Goal: Task Accomplishment & Management: Use online tool/utility

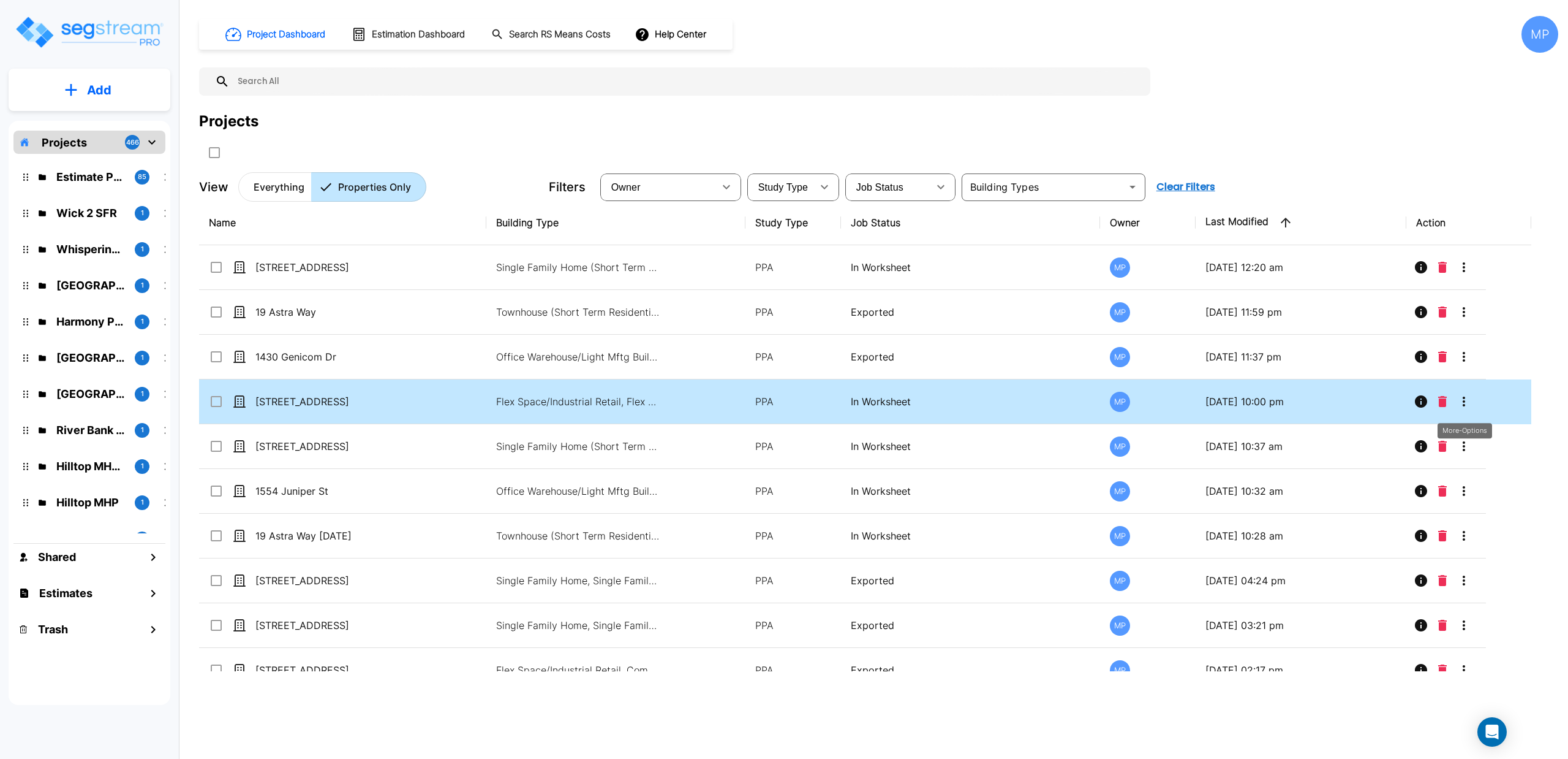
click at [1463, 402] on icon "More-Options" at bounding box center [1464, 401] width 15 height 15
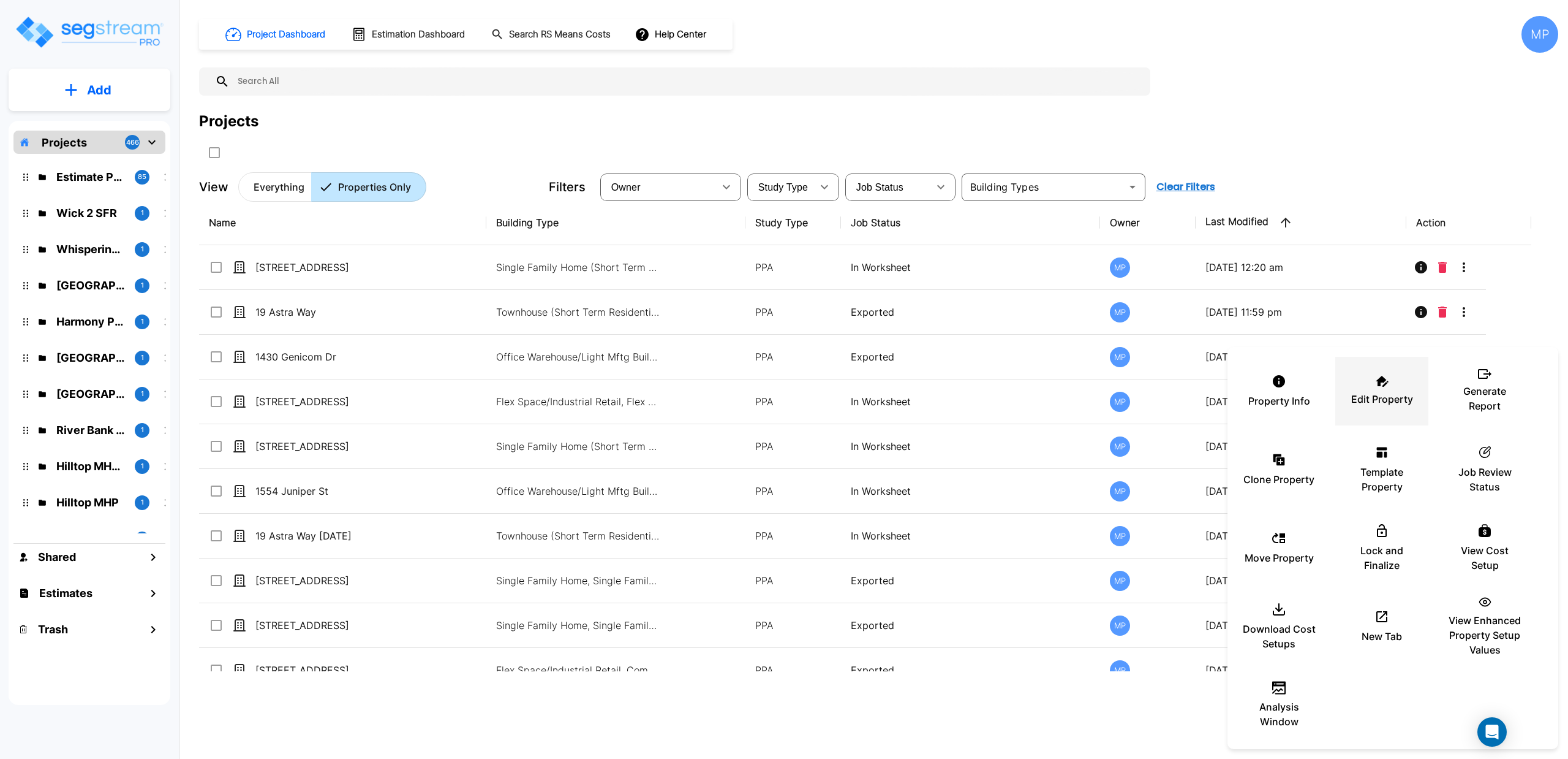
click at [1386, 392] on p "Edit Property" at bounding box center [1382, 399] width 62 height 15
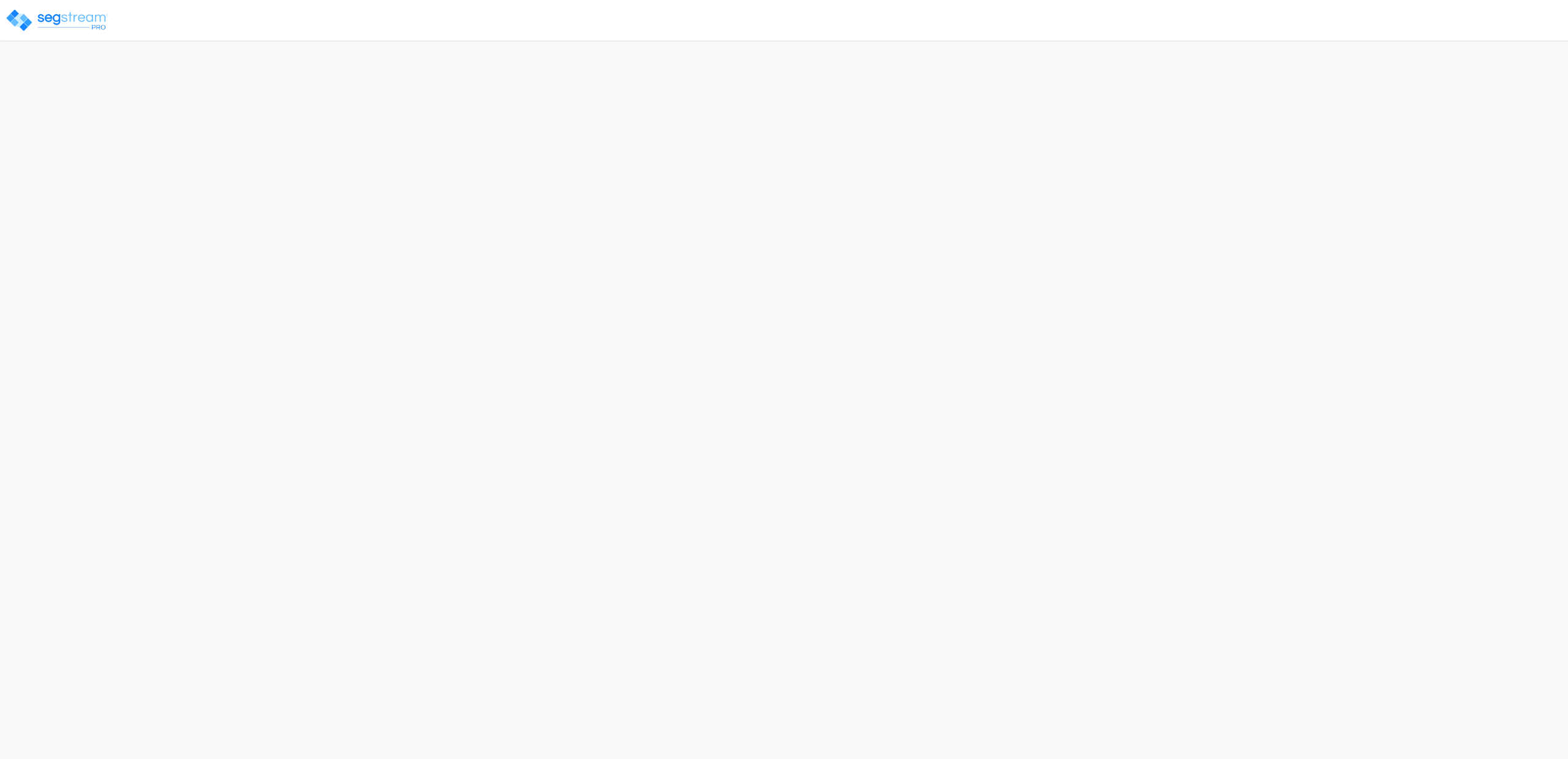
select select "2025"
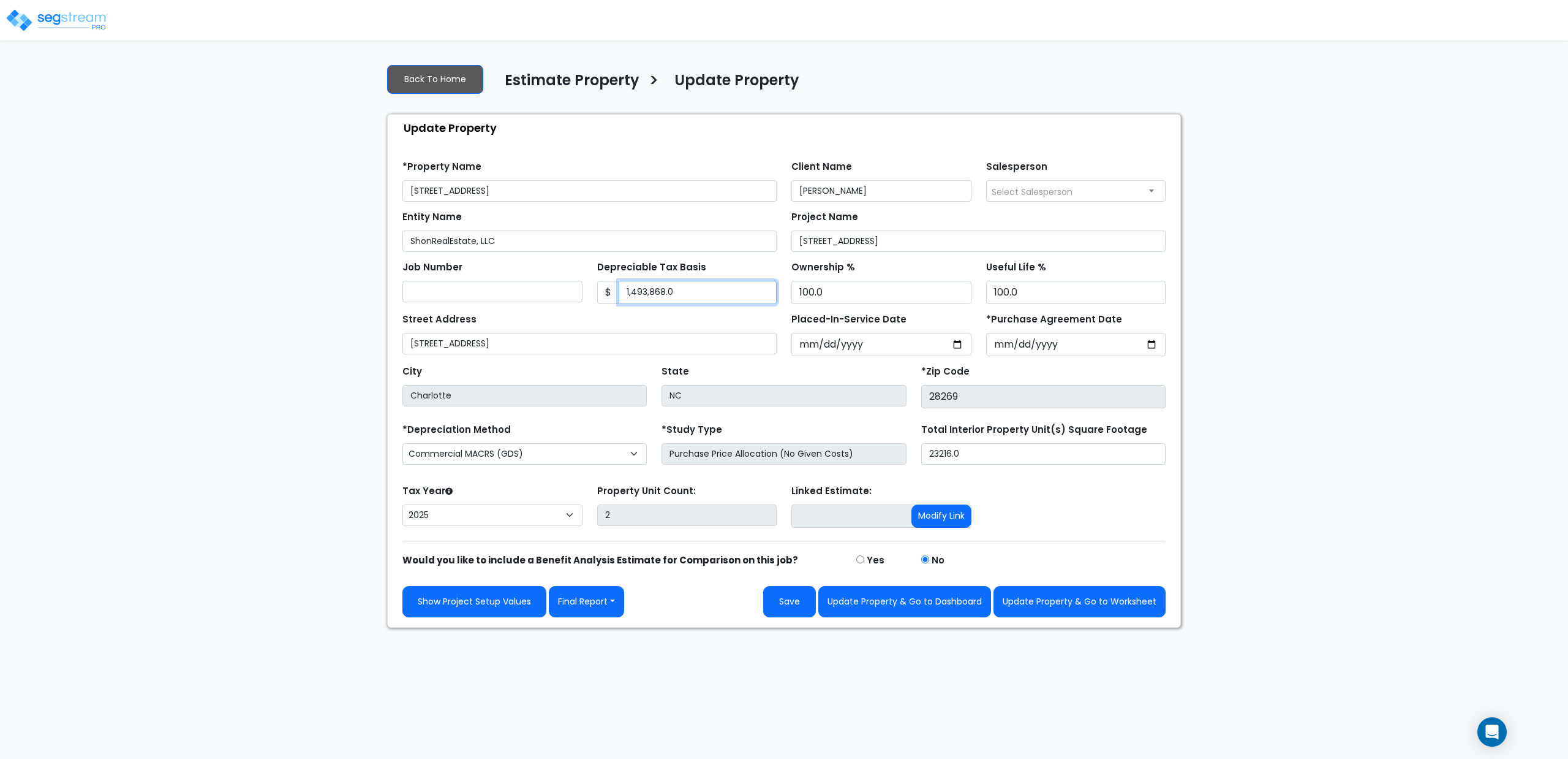
drag, startPoint x: 709, startPoint y: 297, endPoint x: 594, endPoint y: 314, distance: 116.2
click at [594, 314] on form "*Property Name 2915-2937 Gibbon Road Client Name Amnon Nachshon Salesperson Sel…" at bounding box center [784, 384] width 764 height 466
click at [686, 298] on input "335000" at bounding box center [698, 293] width 159 height 24
click at [638, 297] on input "335000" at bounding box center [698, 293] width 159 height 24
type input "3335000"
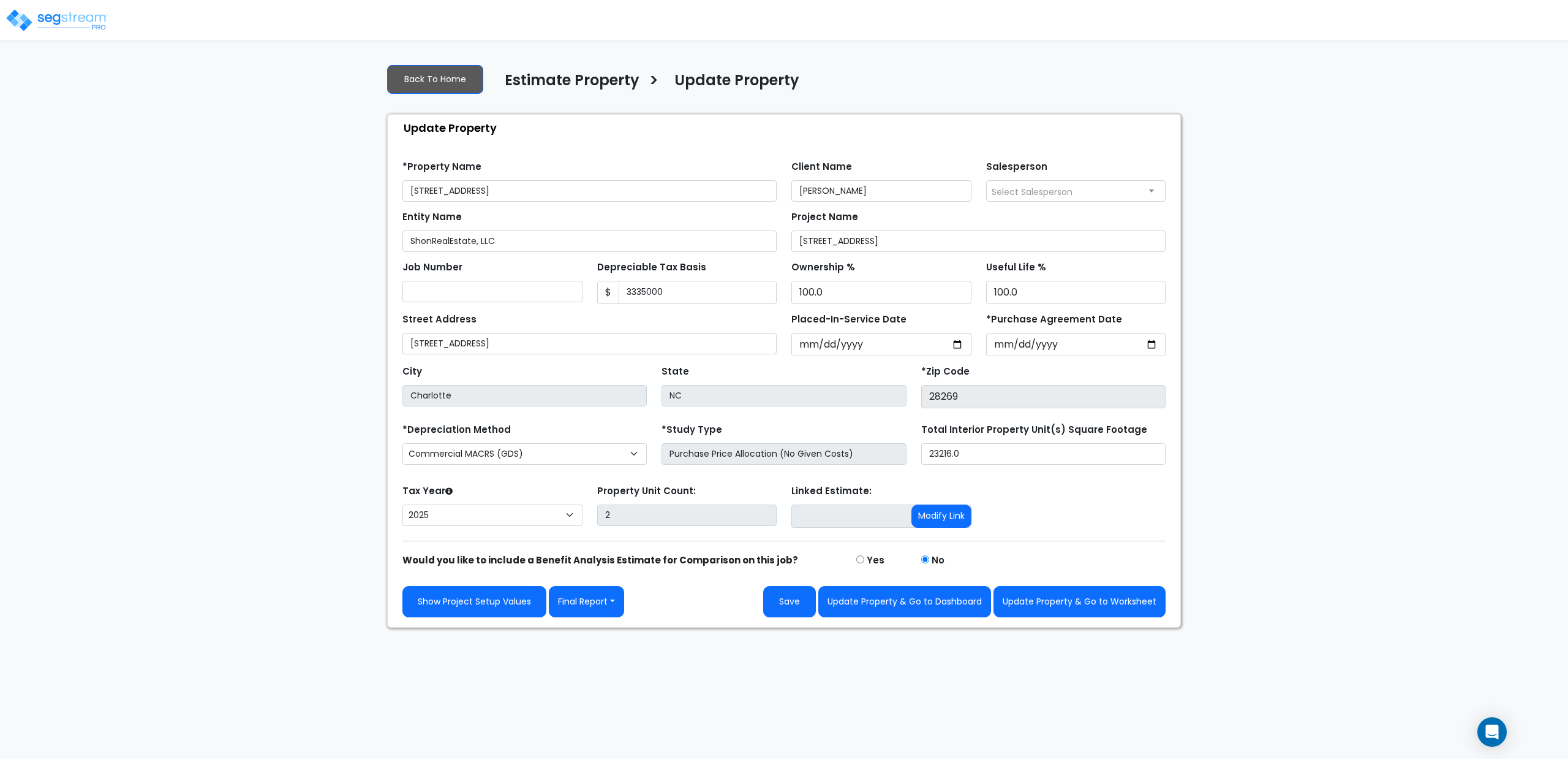
click at [680, 320] on div "Street Address 2915-2937 Gibbon Road" at bounding box center [590, 332] width 374 height 44
click at [1037, 613] on button "Update Property & Go to Worksheet" at bounding box center [1080, 602] width 172 height 31
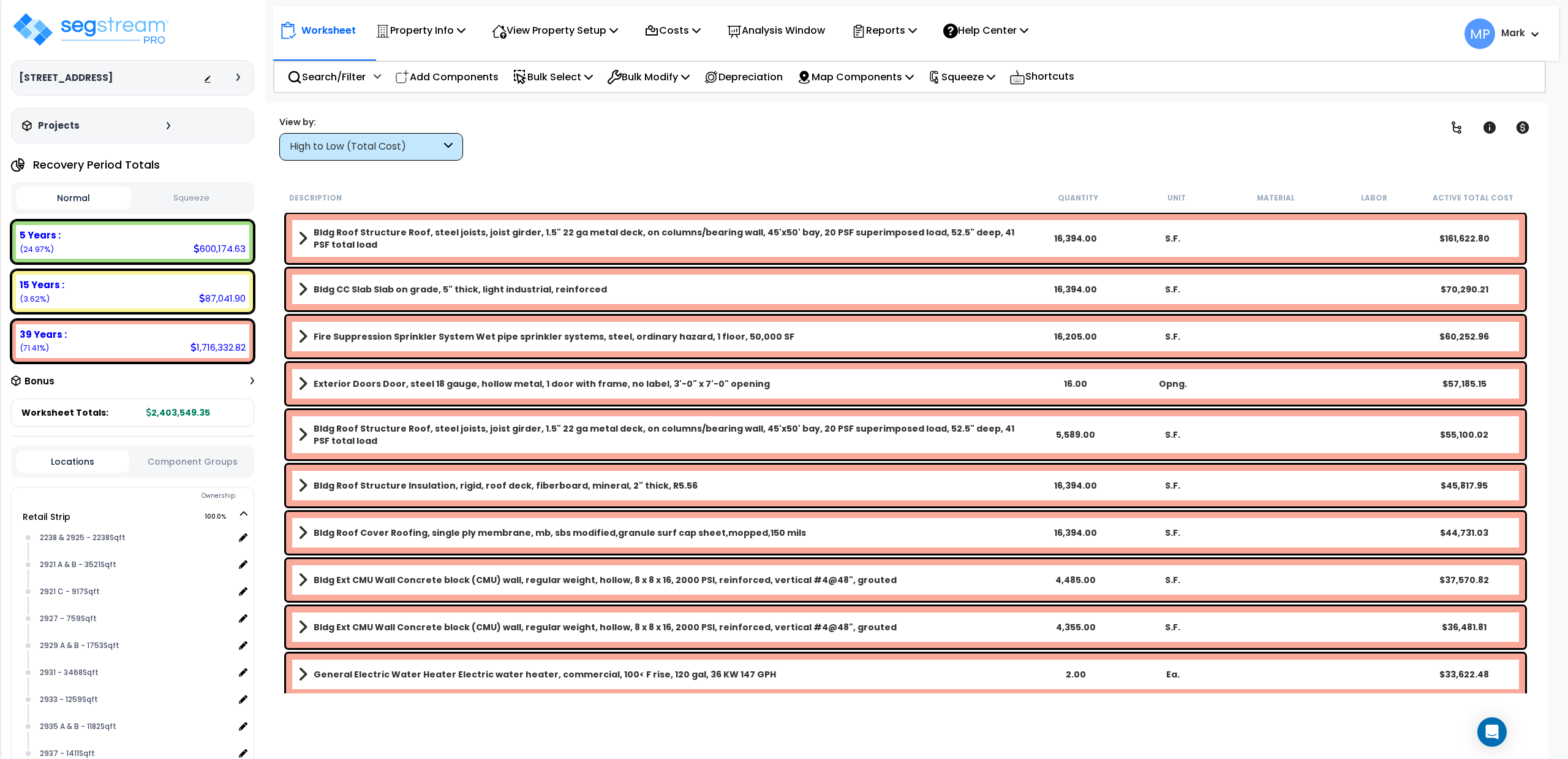
click at [442, 146] on div "High to Low (Total Cost)" at bounding box center [371, 146] width 184 height 28
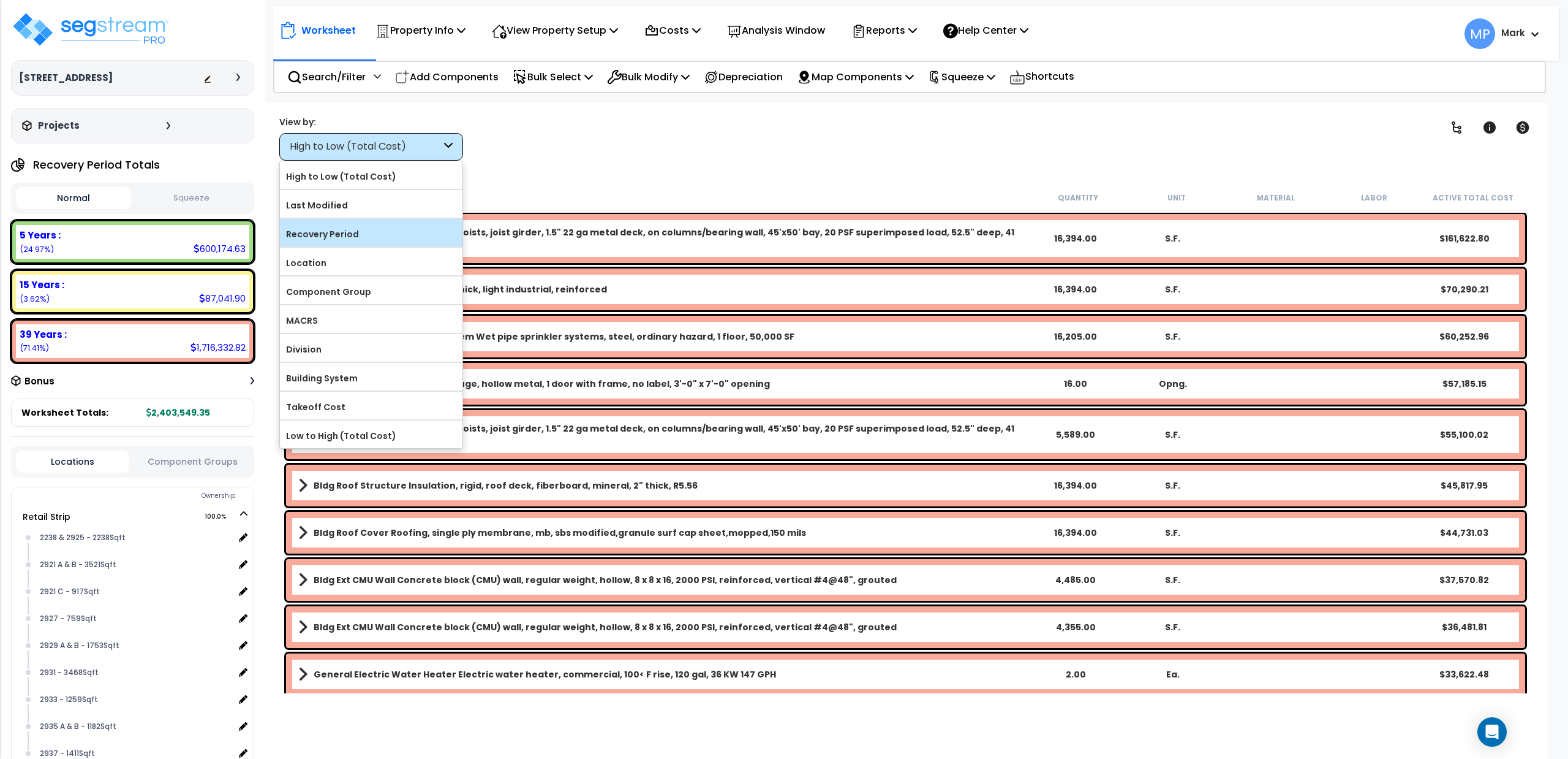
click at [356, 229] on label "Recovery Period" at bounding box center [371, 234] width 182 height 18
click at [0, 0] on input "Recovery Period" at bounding box center [0, 0] width 0 height 0
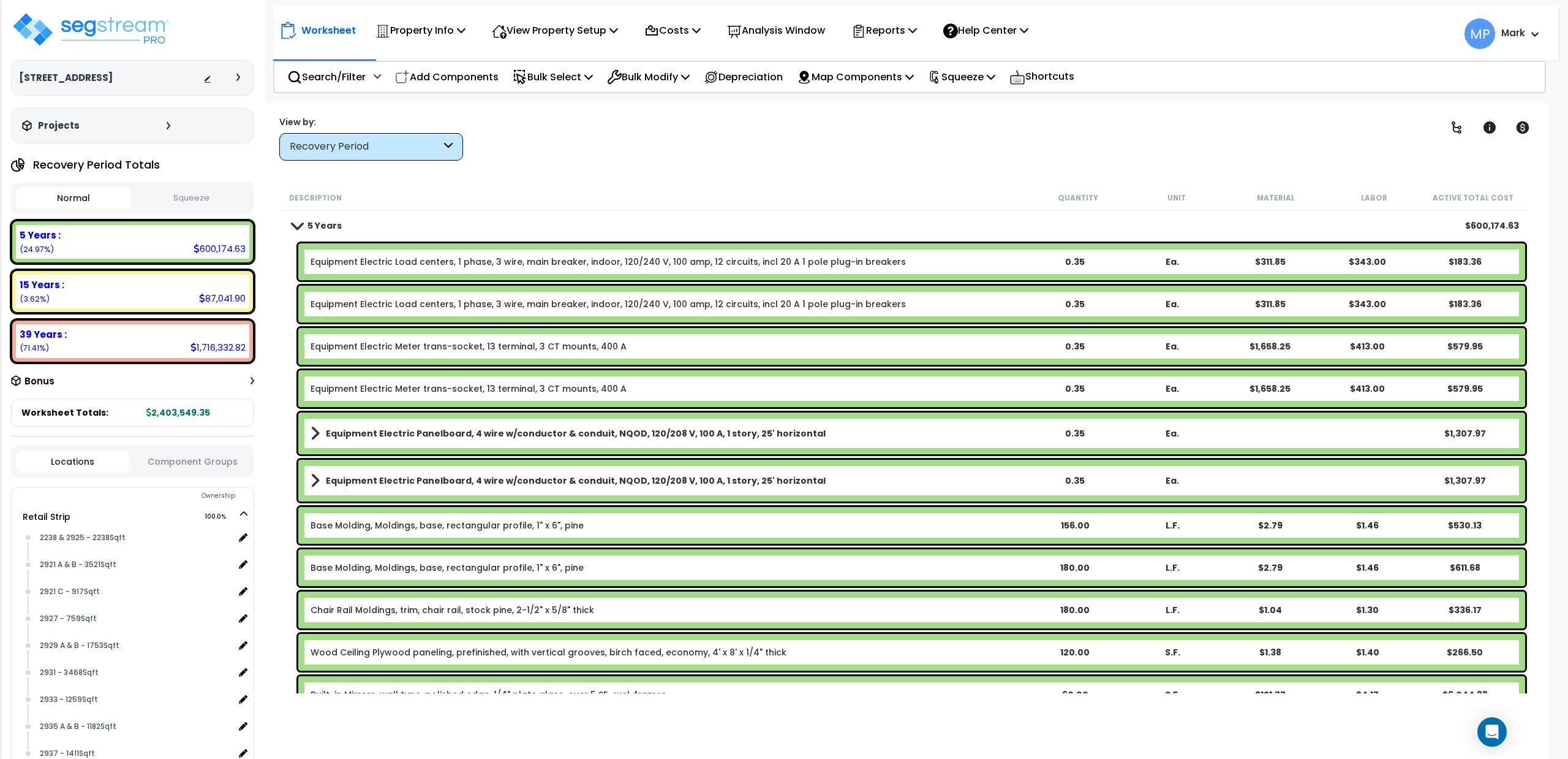
click at [287, 224] on div "5 Years $600,174.63" at bounding box center [906, 225] width 1239 height 29
click at [303, 226] on span at bounding box center [297, 225] width 17 height 9
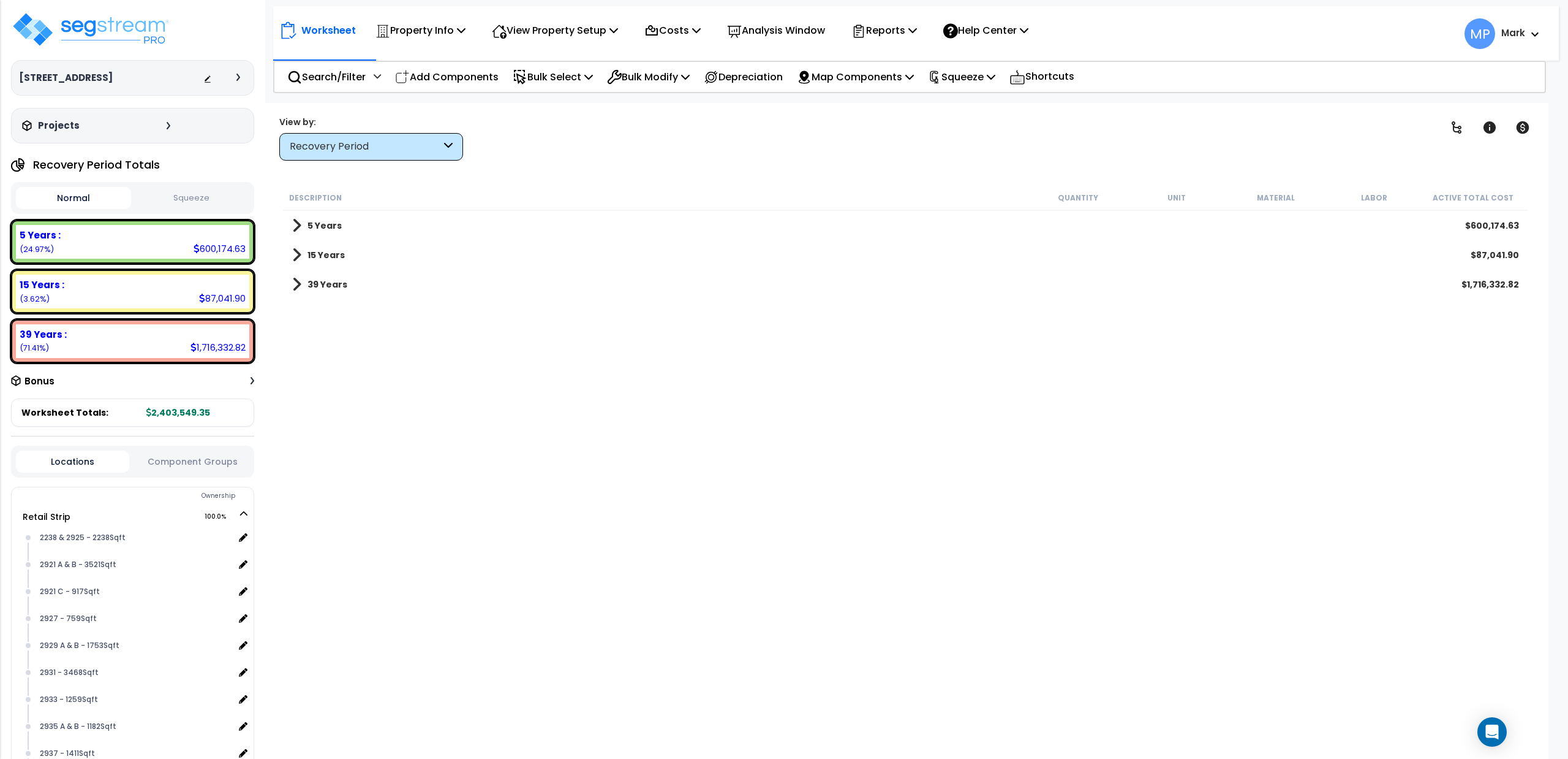
click at [296, 229] on span at bounding box center [297, 226] width 9 height 17
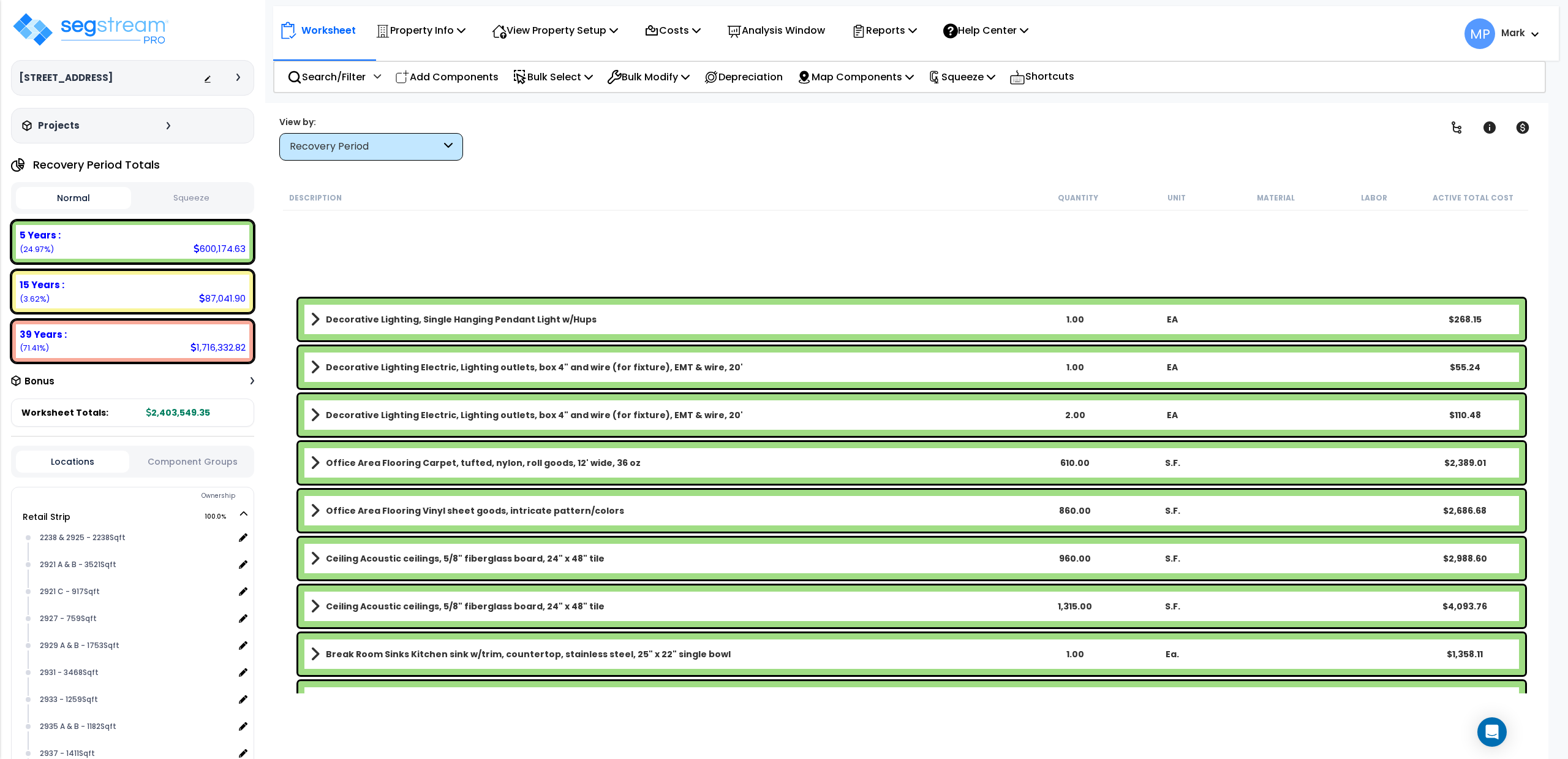
scroll to position [4902, 0]
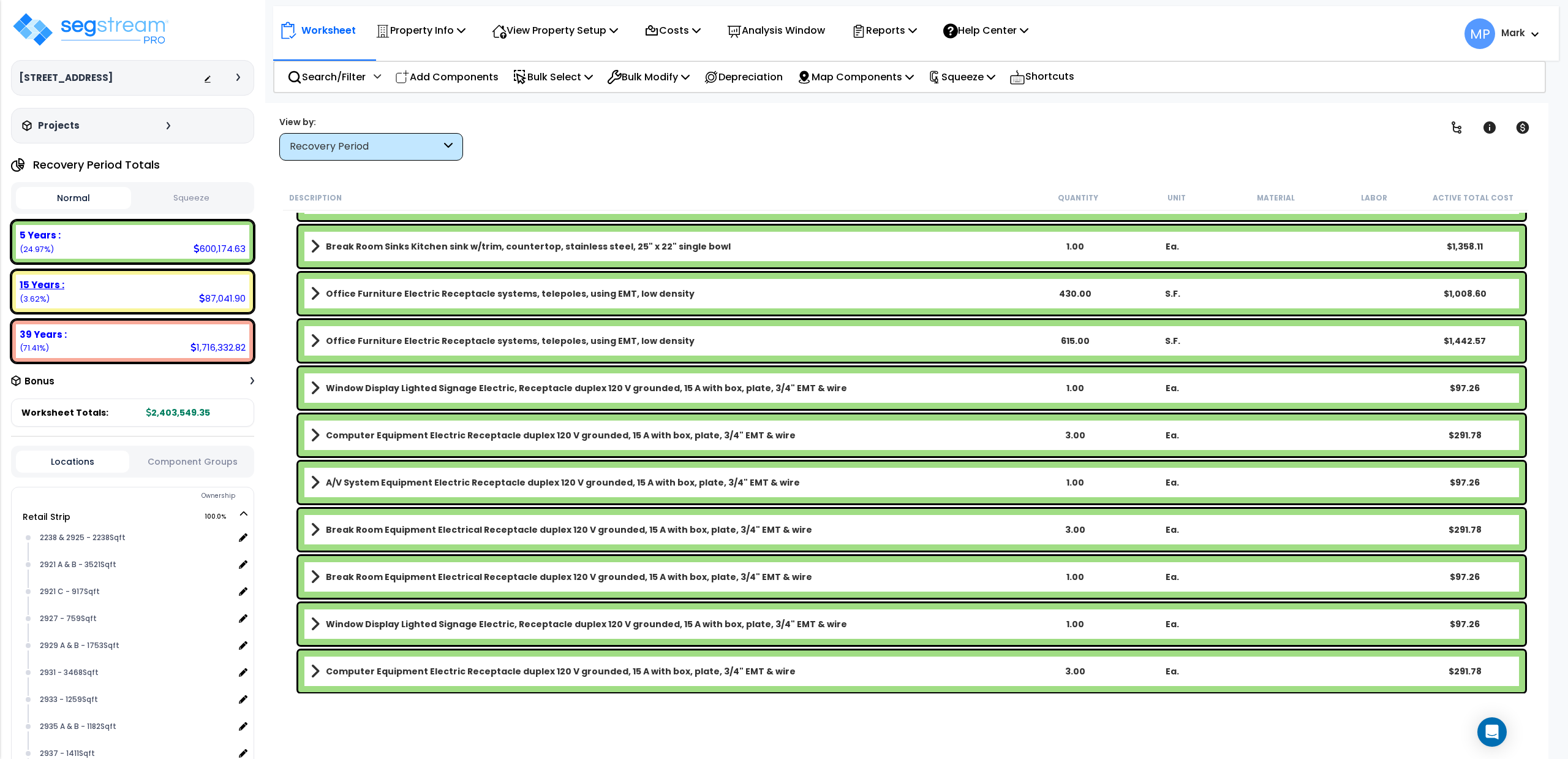
click at [184, 296] on div "15 Years : 87,041.90 (3.62%)" at bounding box center [132, 291] width 234 height 34
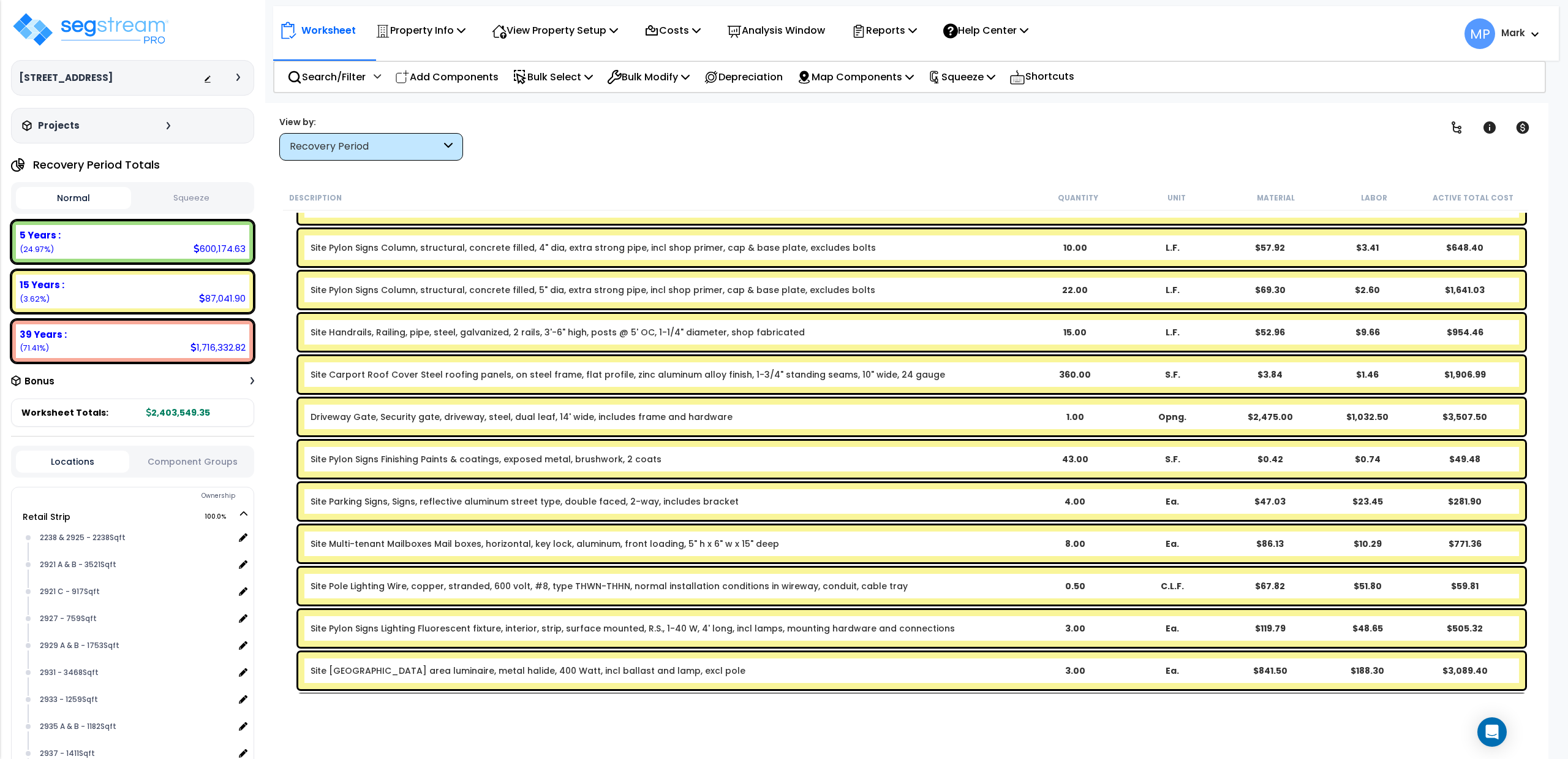
scroll to position [0, 0]
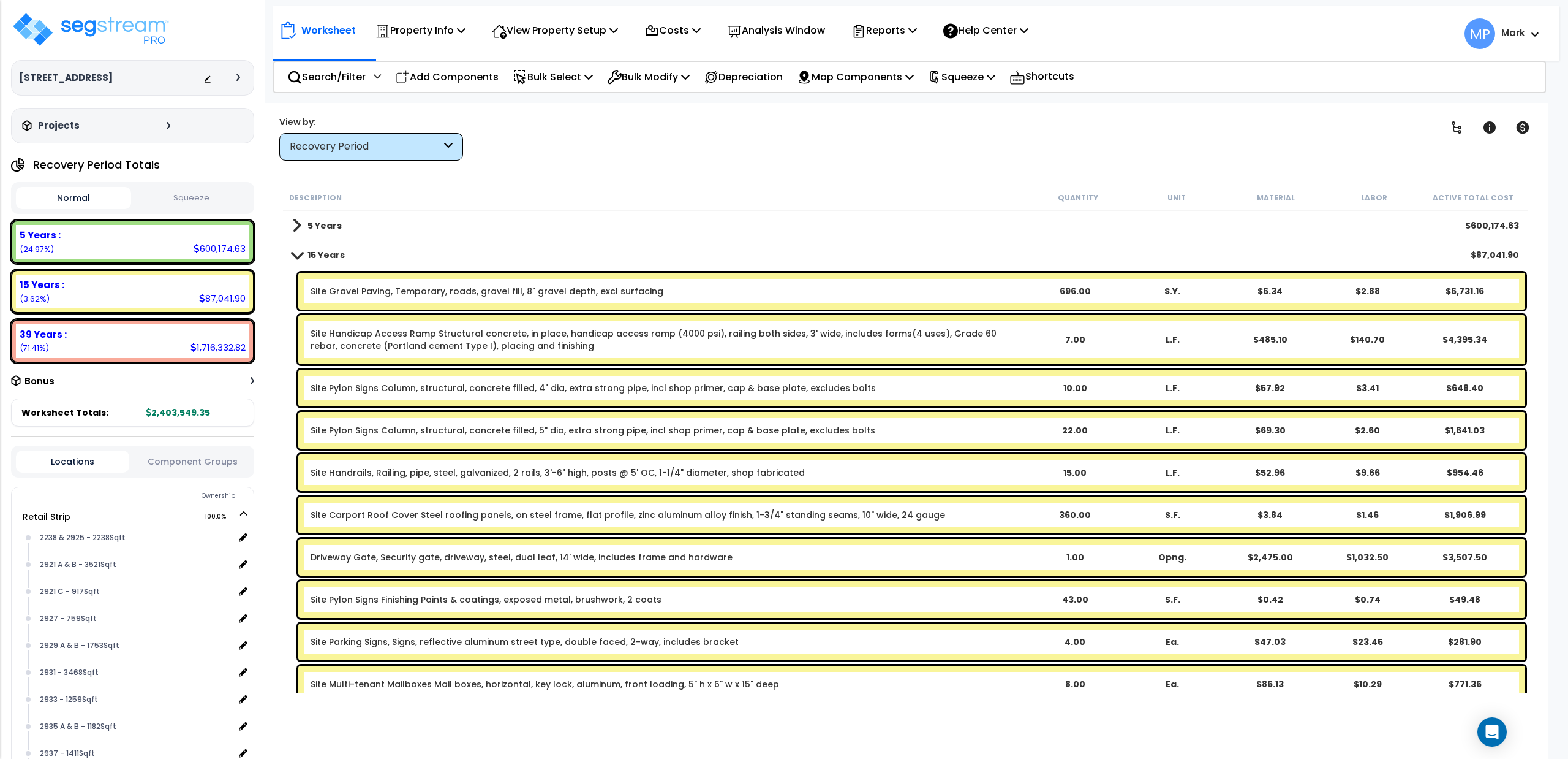
click at [301, 257] on span at bounding box center [297, 255] width 17 height 9
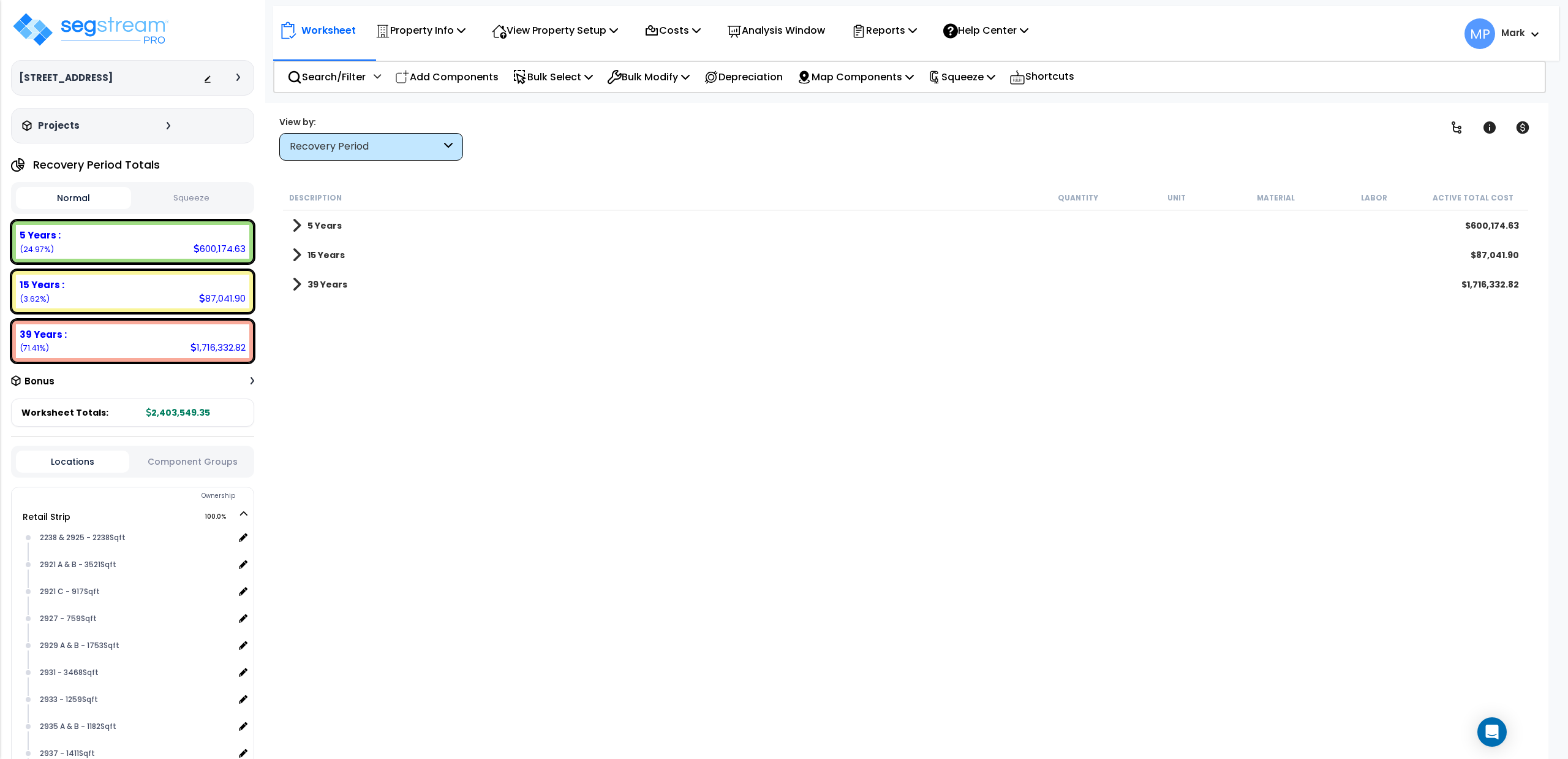
click at [296, 256] on span at bounding box center [297, 255] width 9 height 17
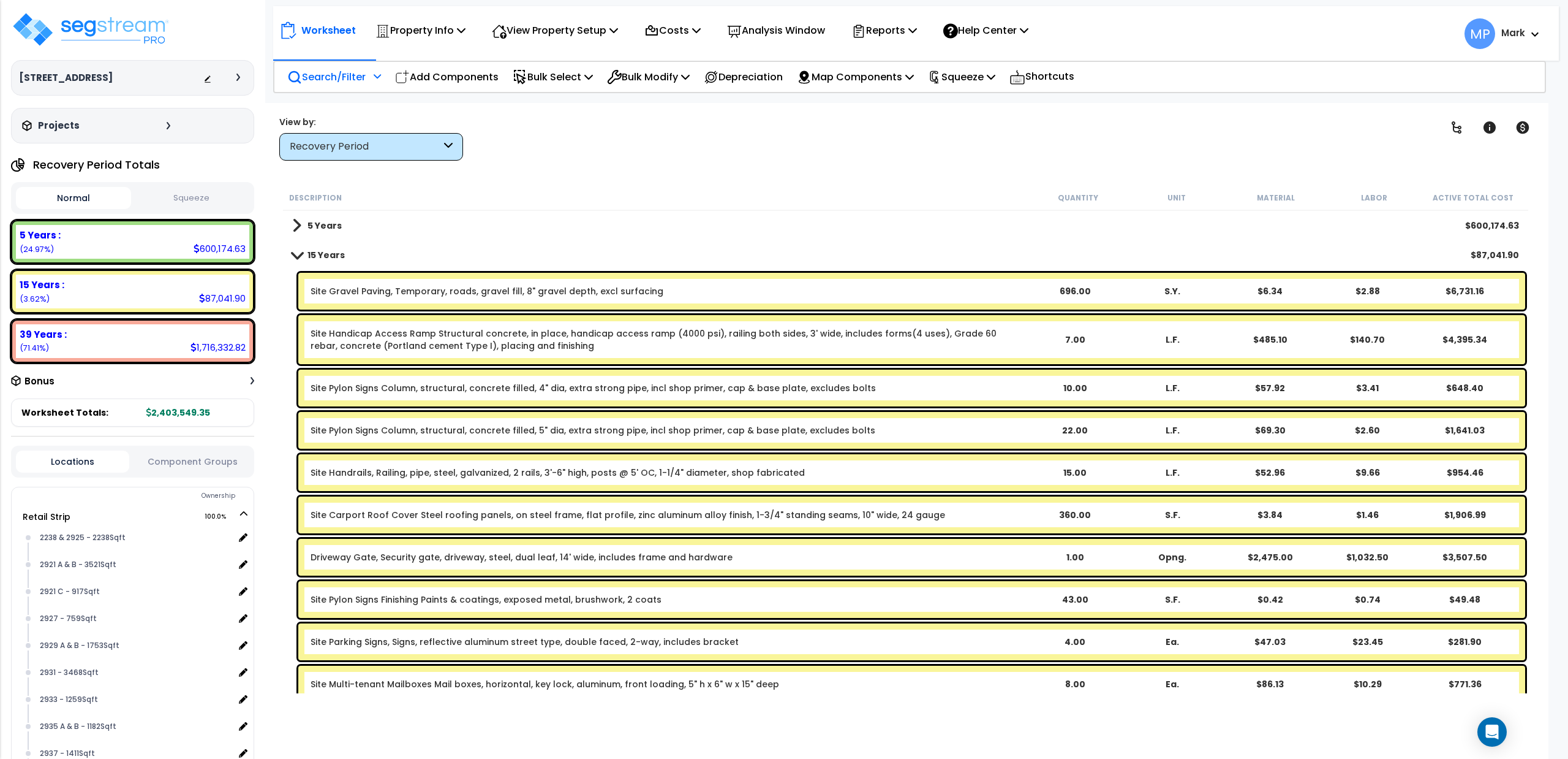
click at [354, 73] on p "Search/Filter" at bounding box center [326, 76] width 79 height 17
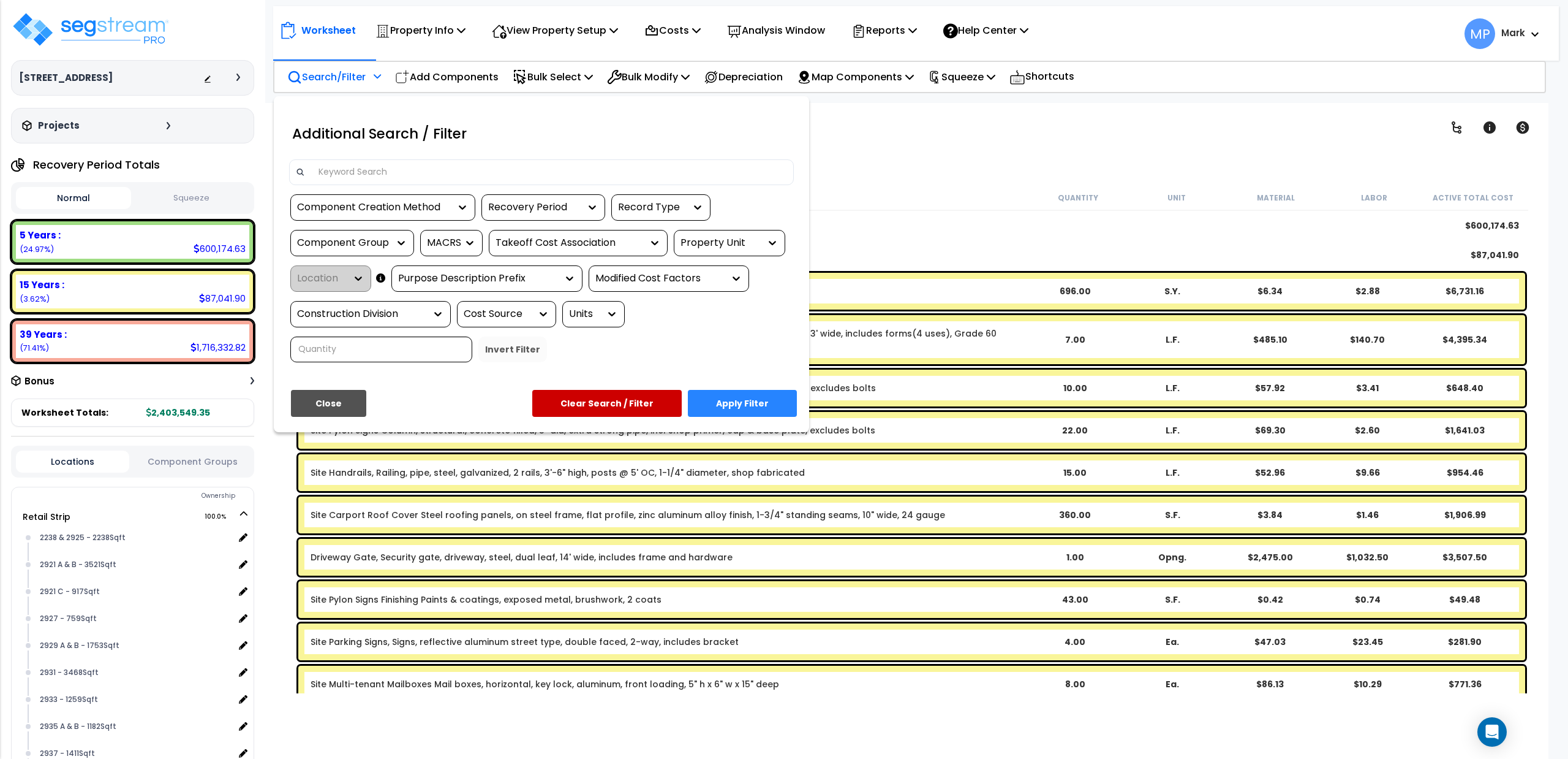
click at [406, 164] on input at bounding box center [549, 171] width 476 height 18
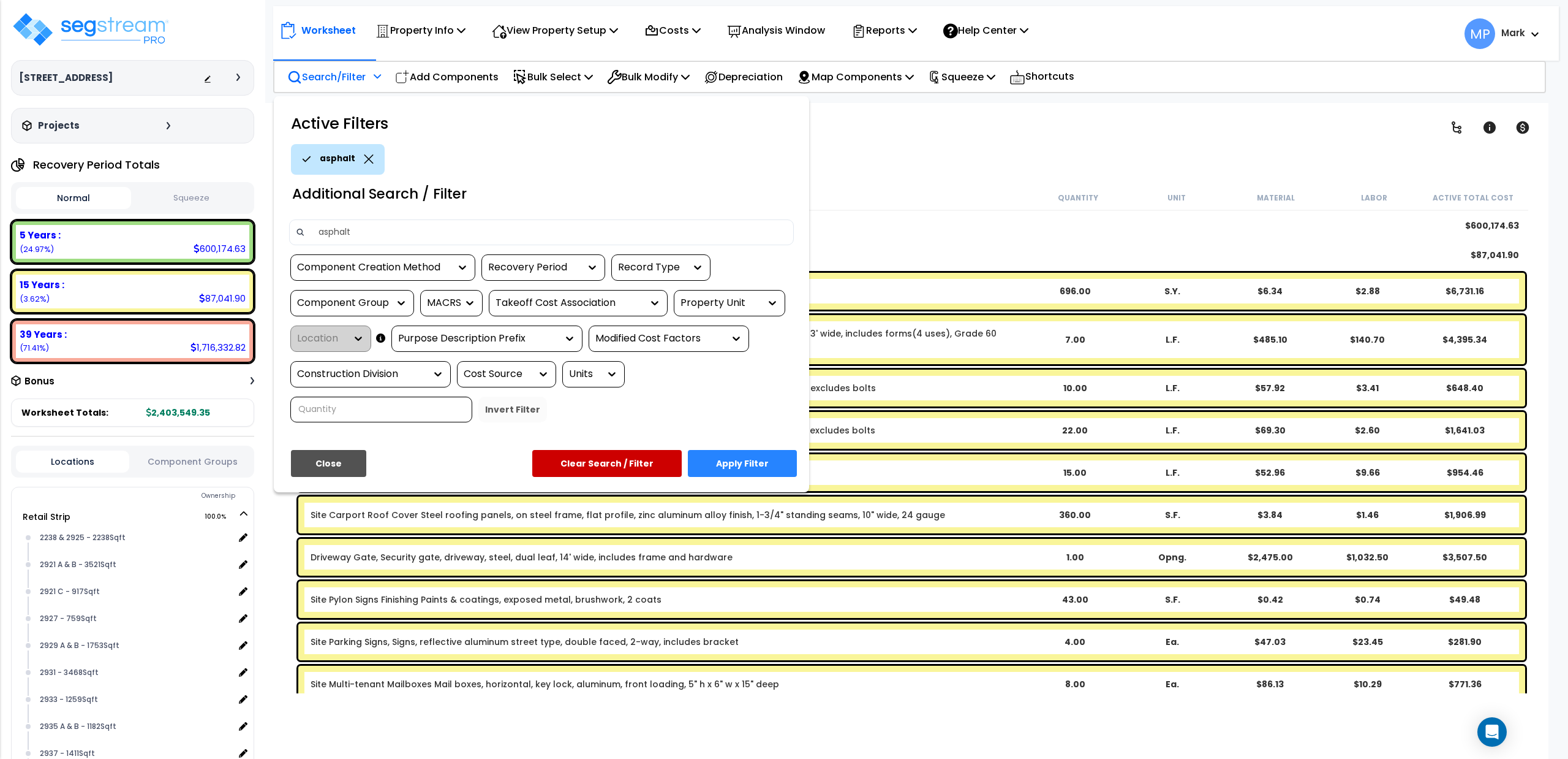
type input "asphalt"
click at [339, 463] on button "Close" at bounding box center [329, 463] width 75 height 27
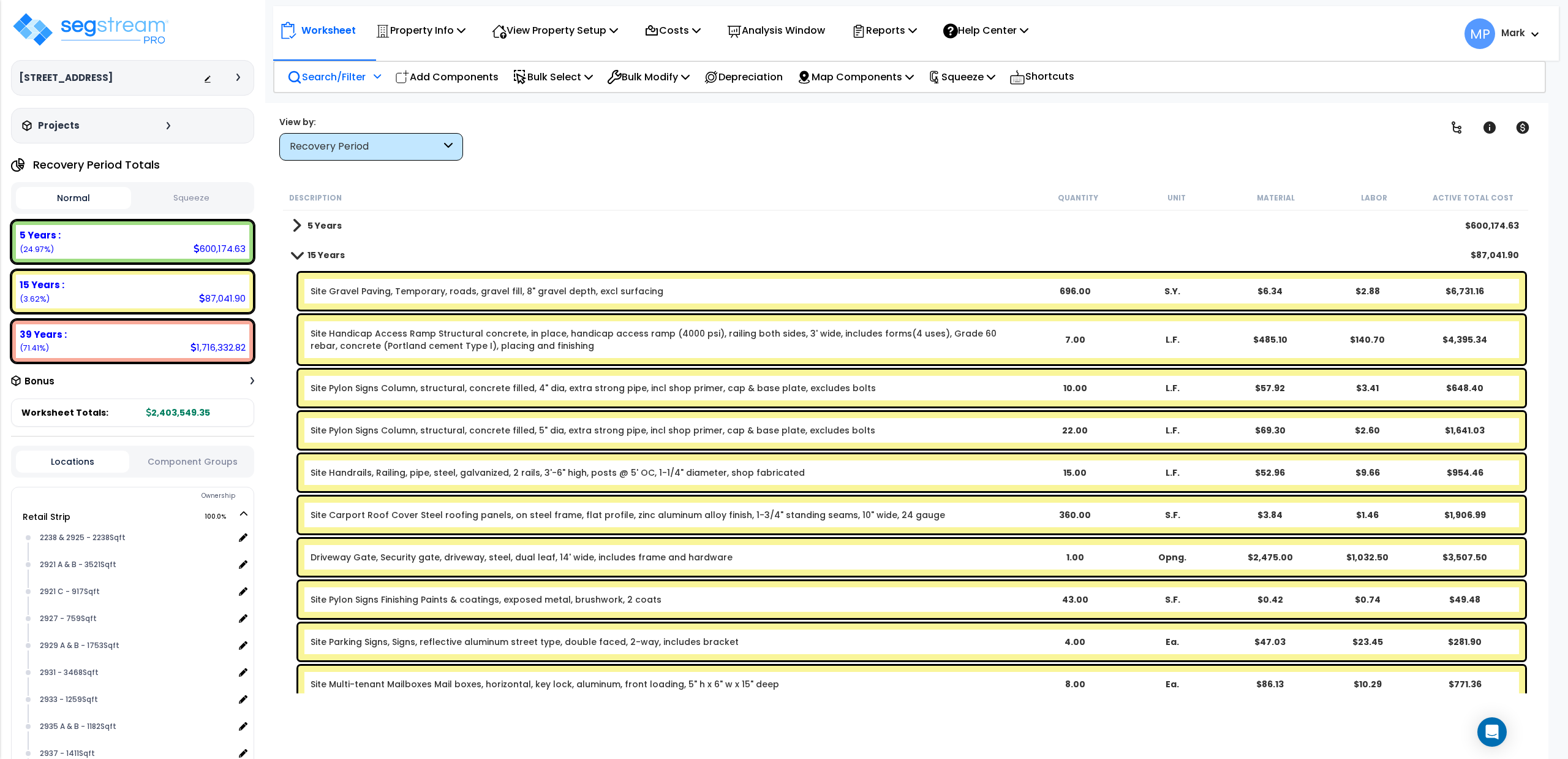
click at [290, 256] on span at bounding box center [297, 255] width 17 height 9
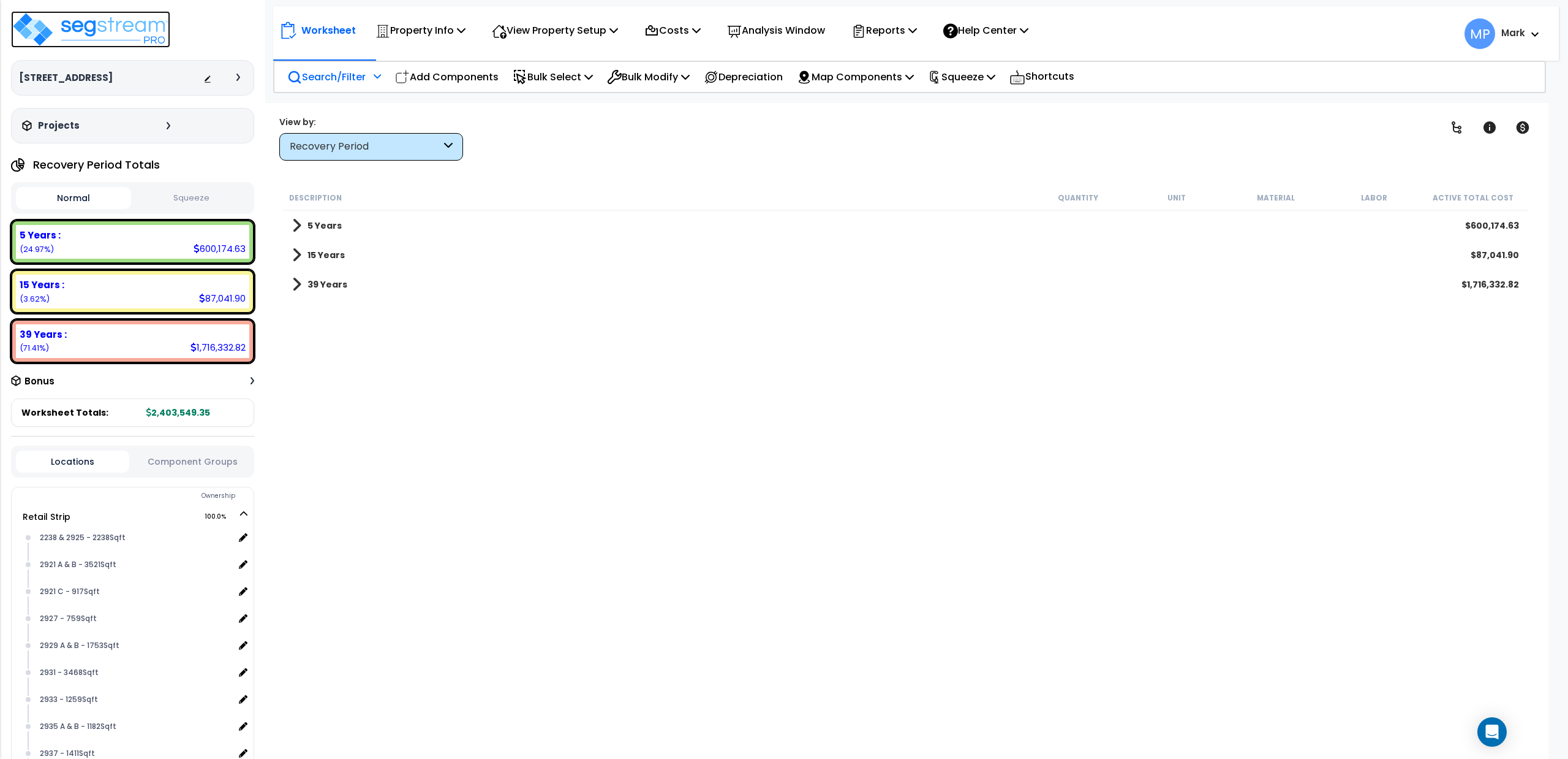
click at [88, 28] on img at bounding box center [90, 29] width 160 height 37
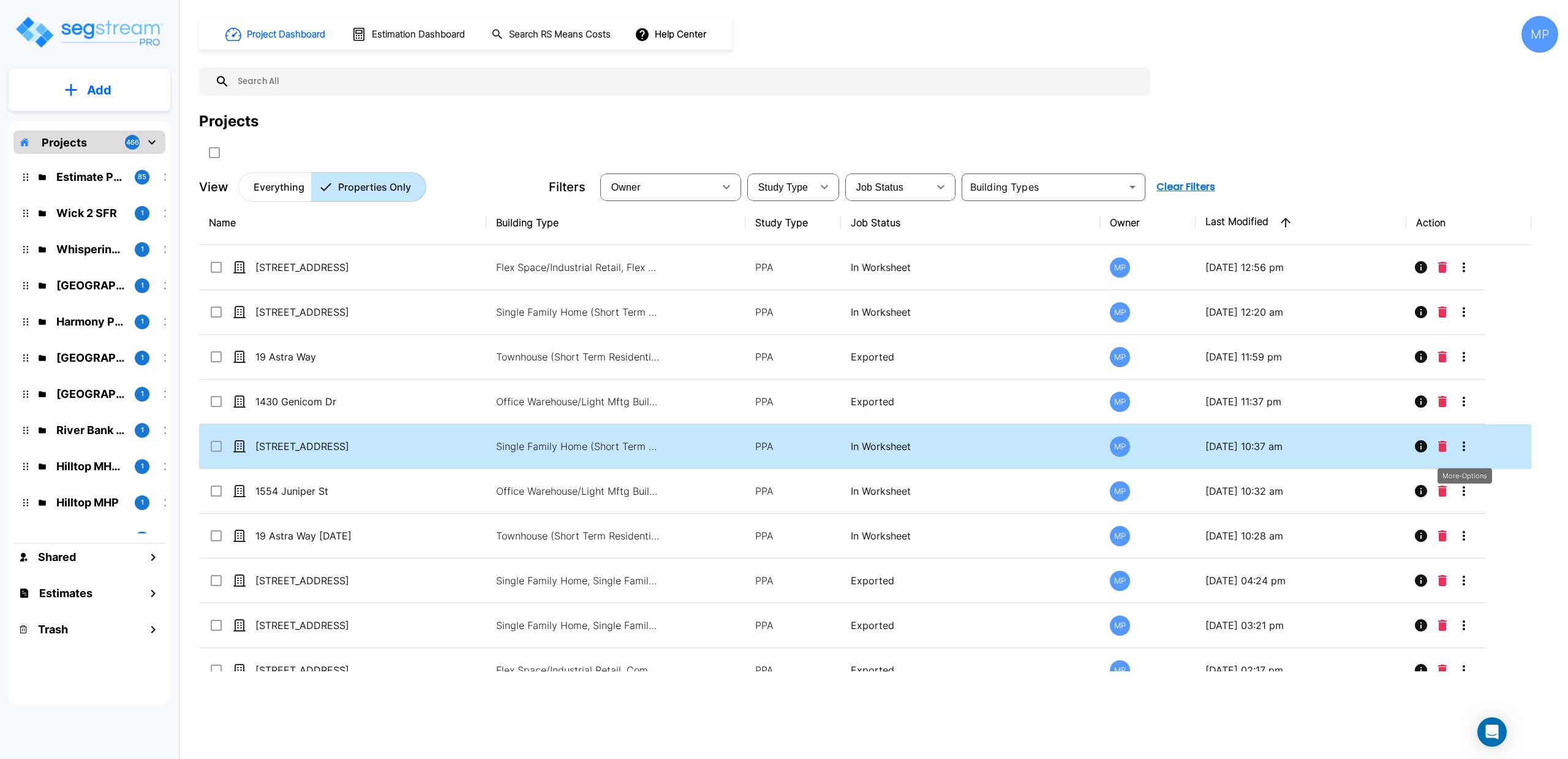
click at [1469, 445] on icon "More-Options" at bounding box center [1464, 446] width 15 height 15
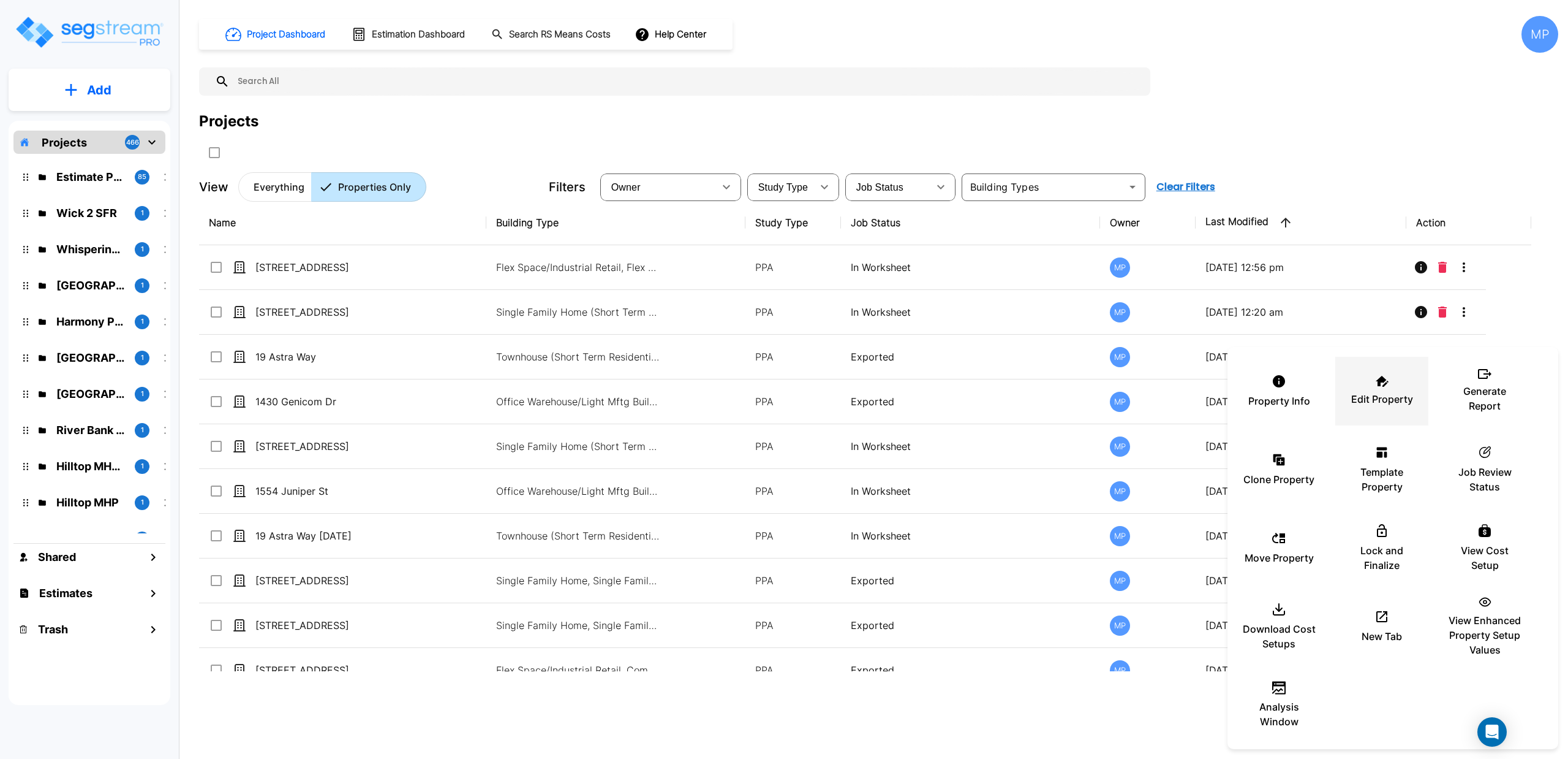
click at [1376, 390] on div "Edit Property" at bounding box center [1382, 391] width 73 height 61
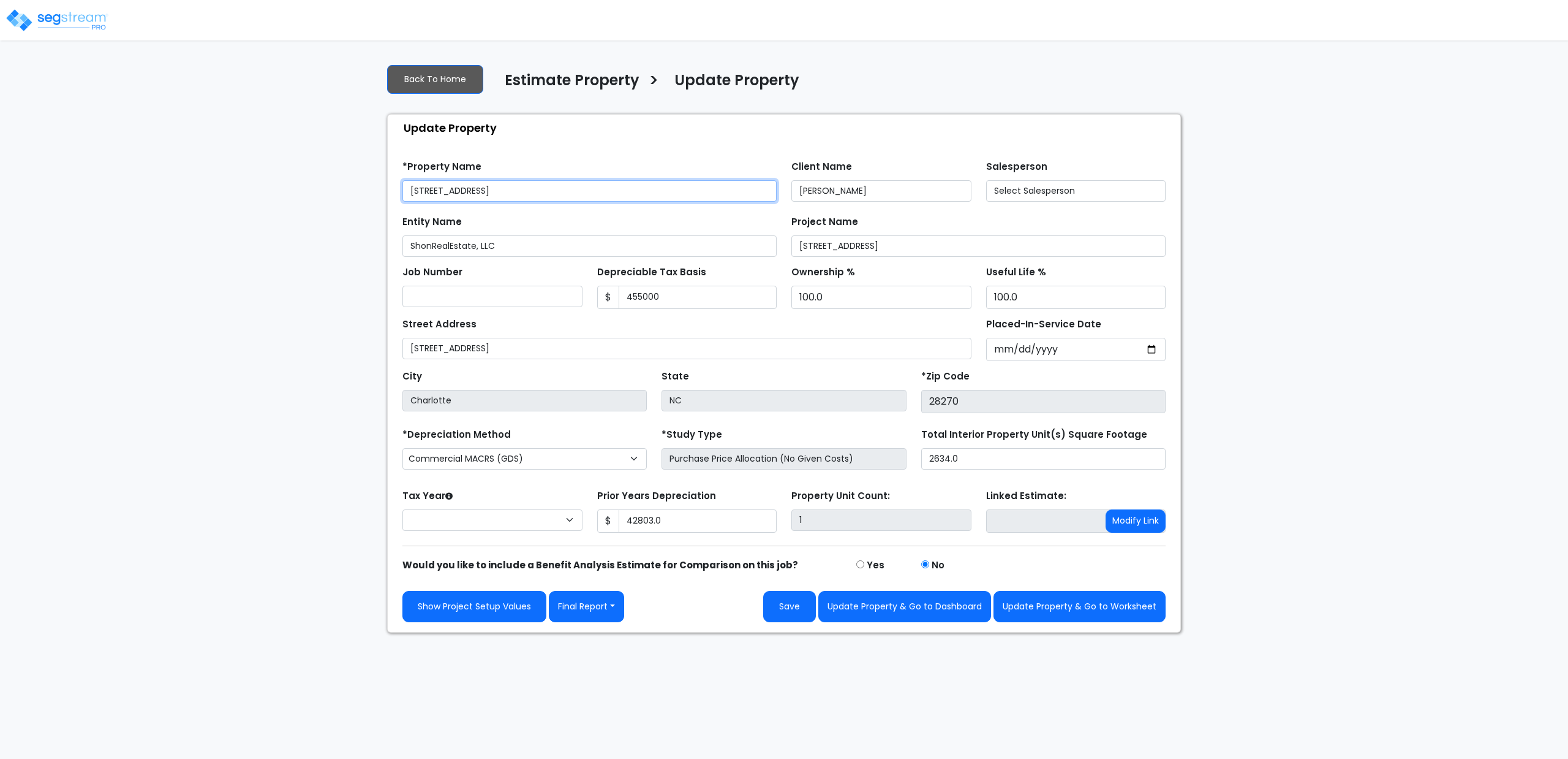
type input "455,000"
select select "2022"
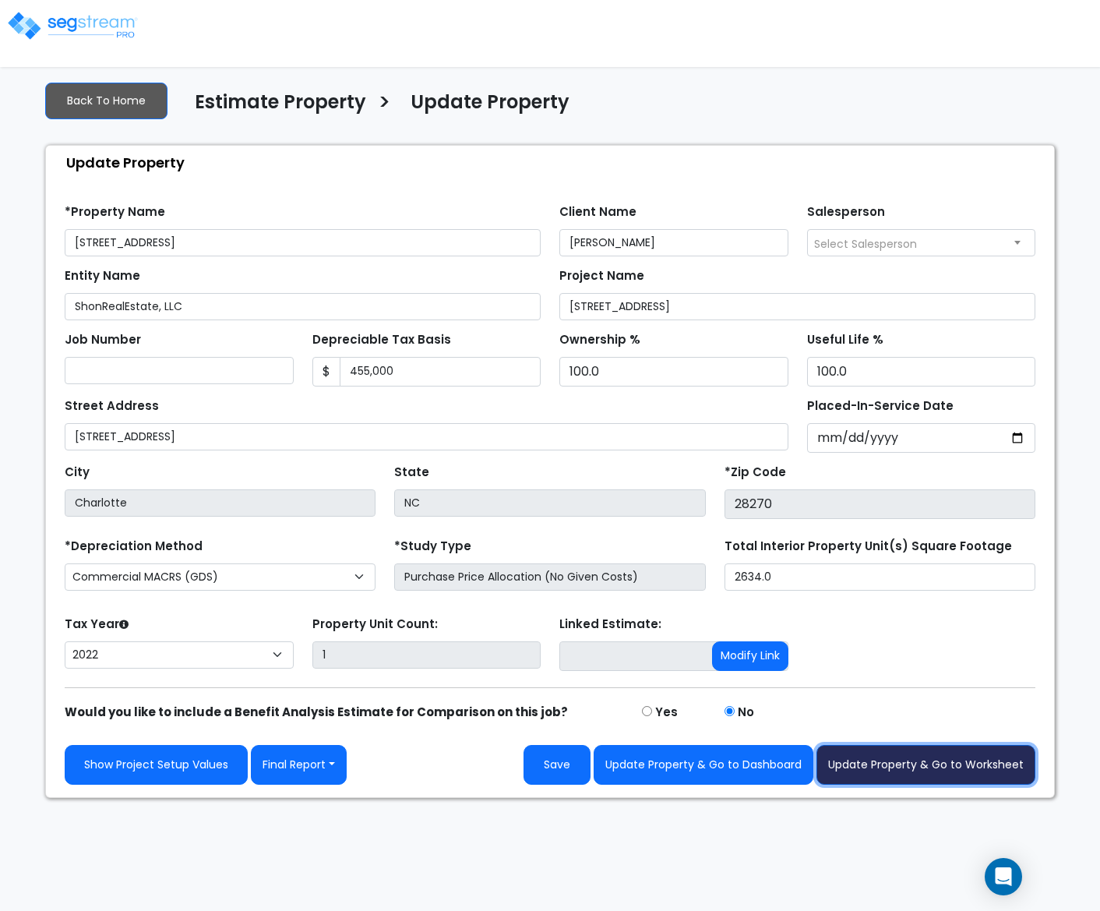
click at [922, 767] on button "Update Property & Go to Worksheet" at bounding box center [925, 765] width 219 height 40
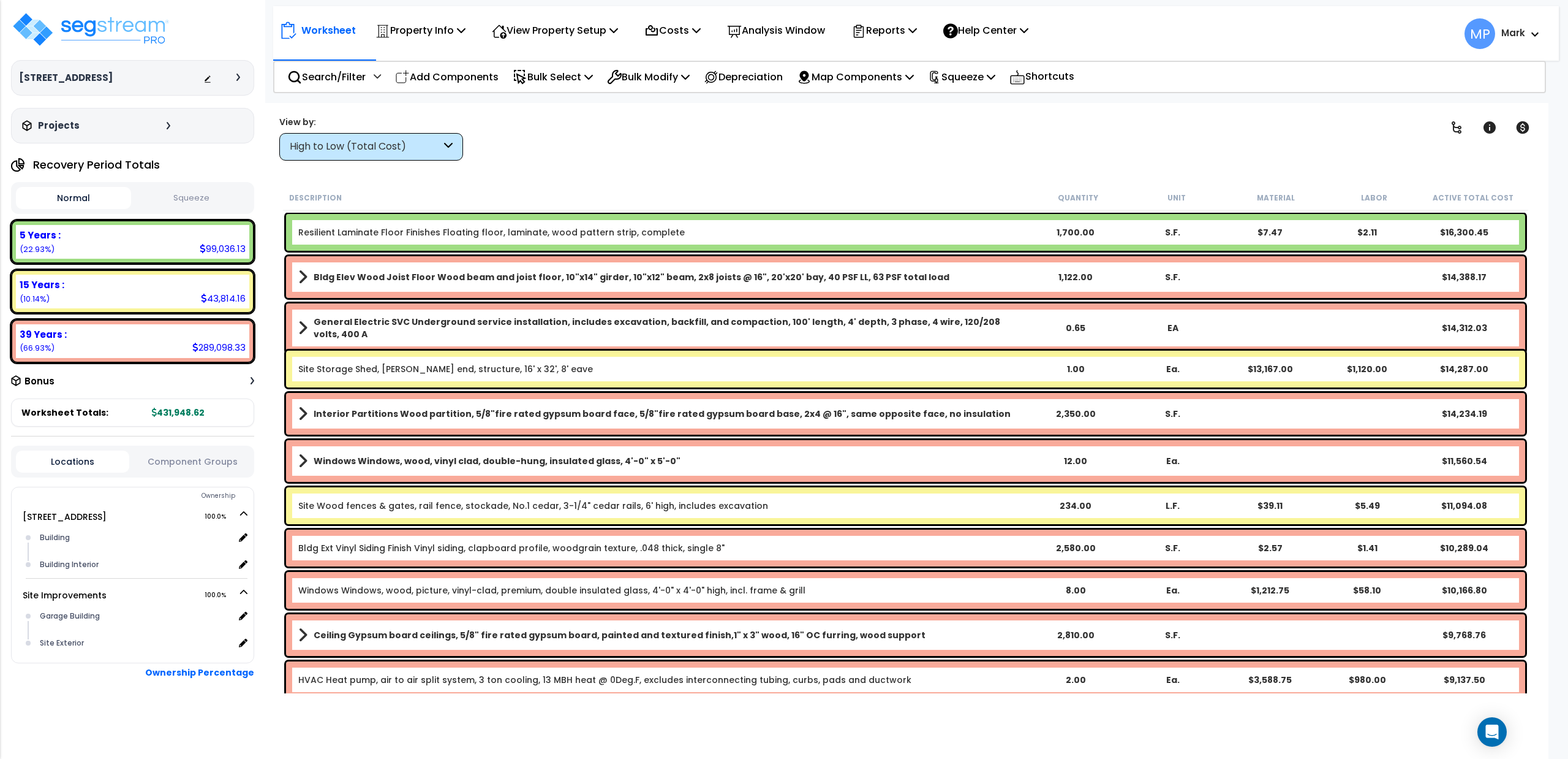
click at [443, 142] on div "High to Low (Total Cost)" at bounding box center [371, 146] width 184 height 28
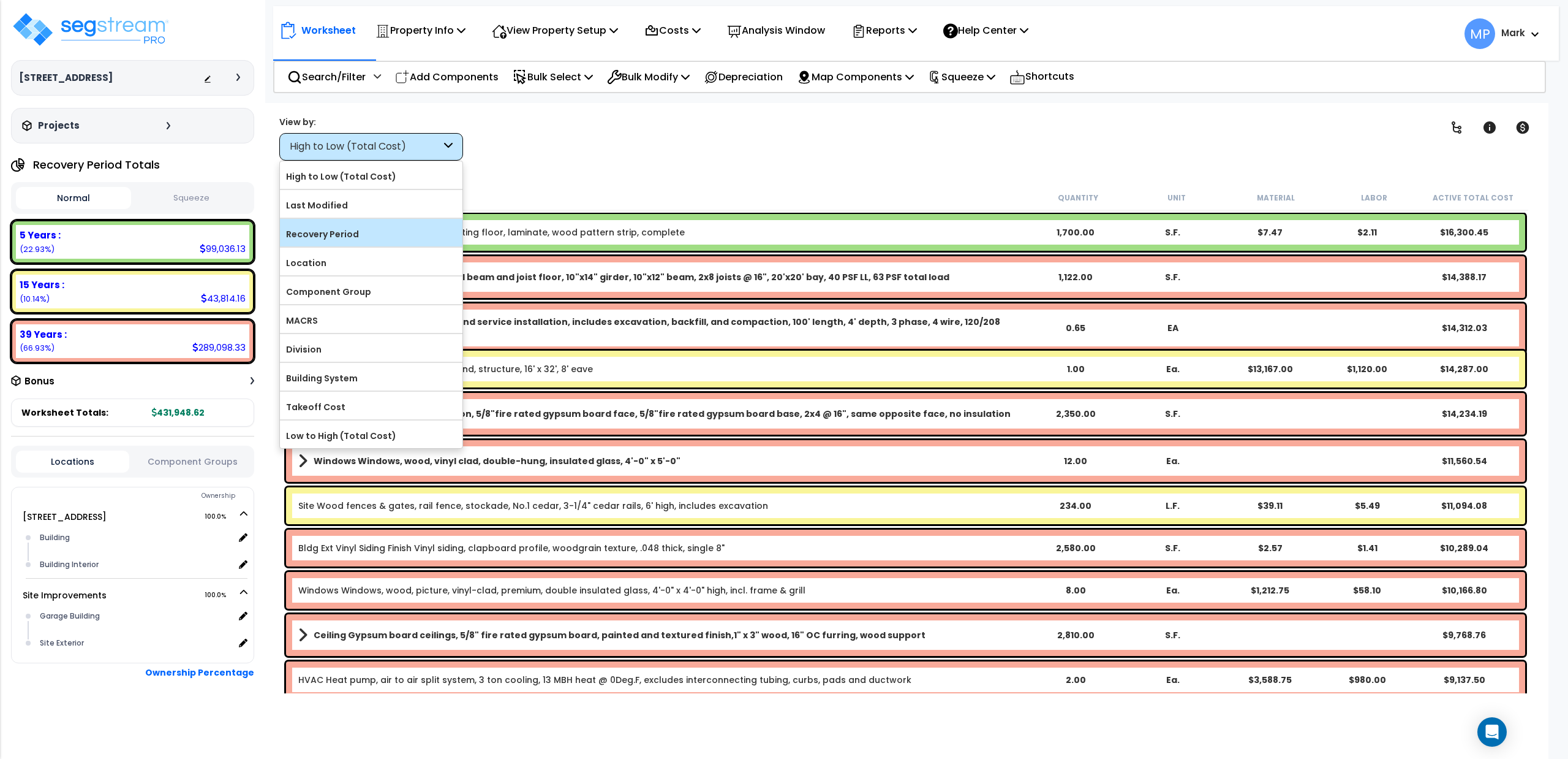
click at [343, 234] on label "Recovery Period" at bounding box center [371, 234] width 182 height 18
click at [0, 0] on input "Recovery Period" at bounding box center [0, 0] width 0 height 0
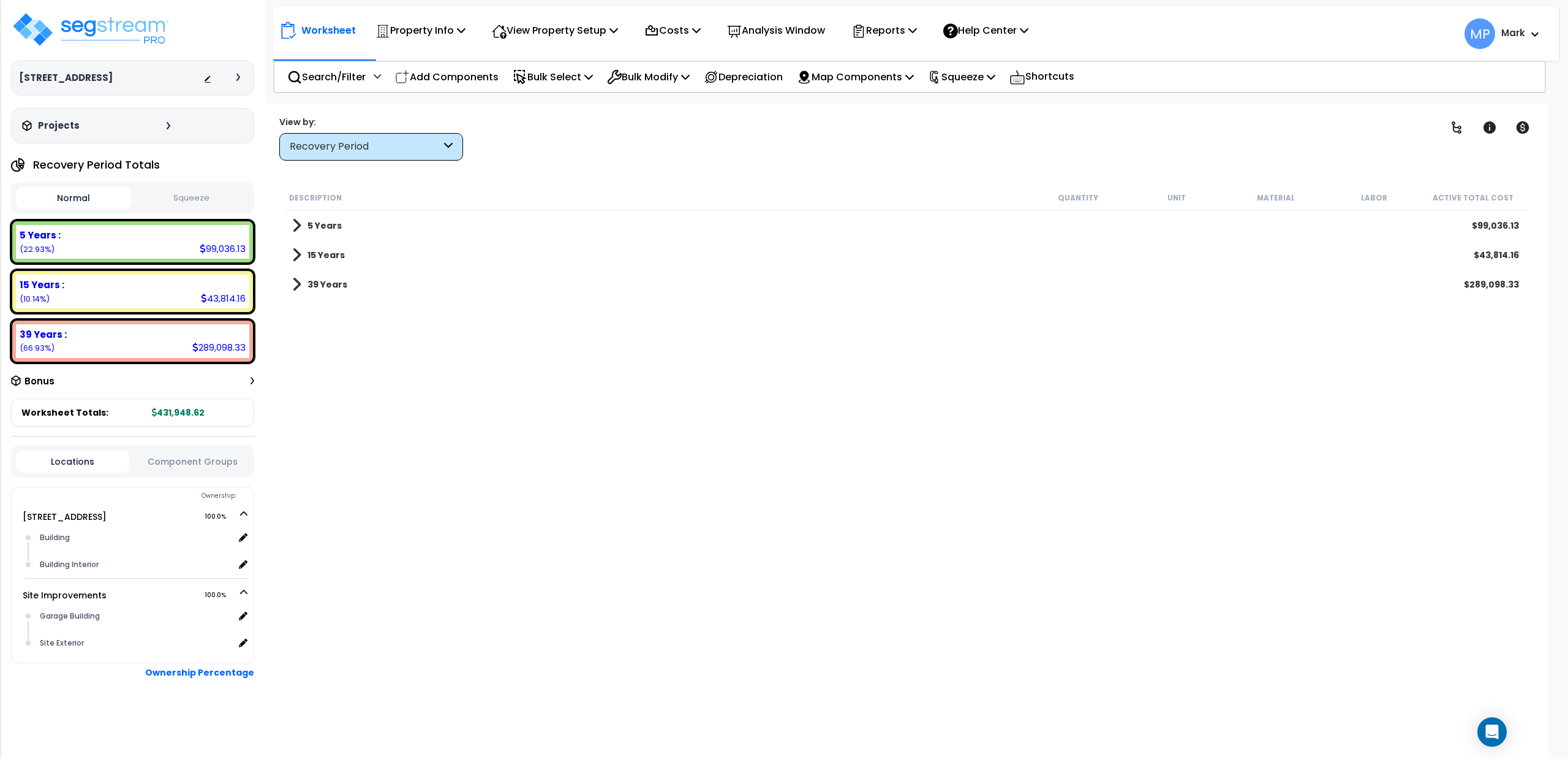
click at [297, 228] on span at bounding box center [297, 226] width 9 height 17
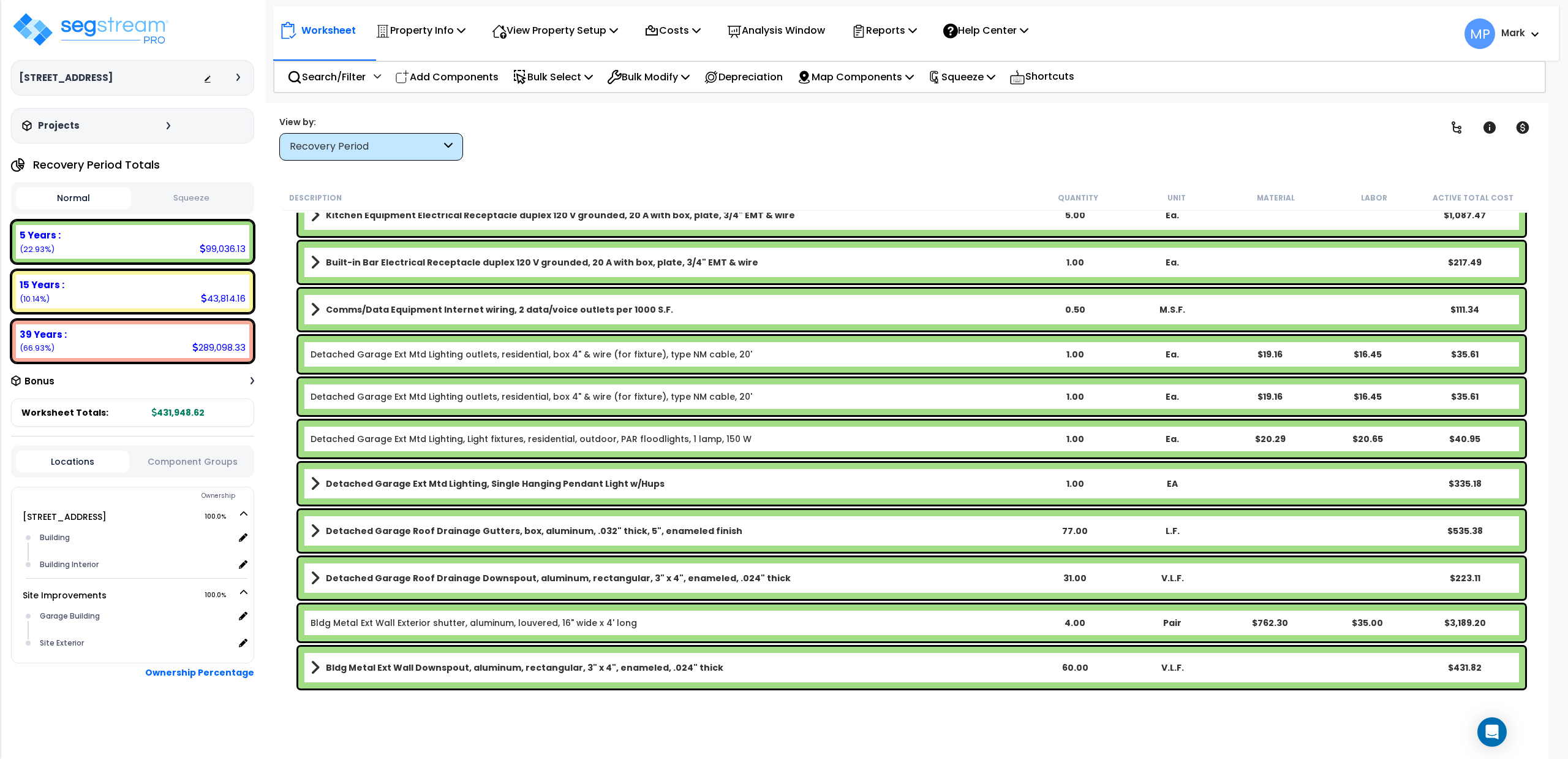
scroll to position [2909, 0]
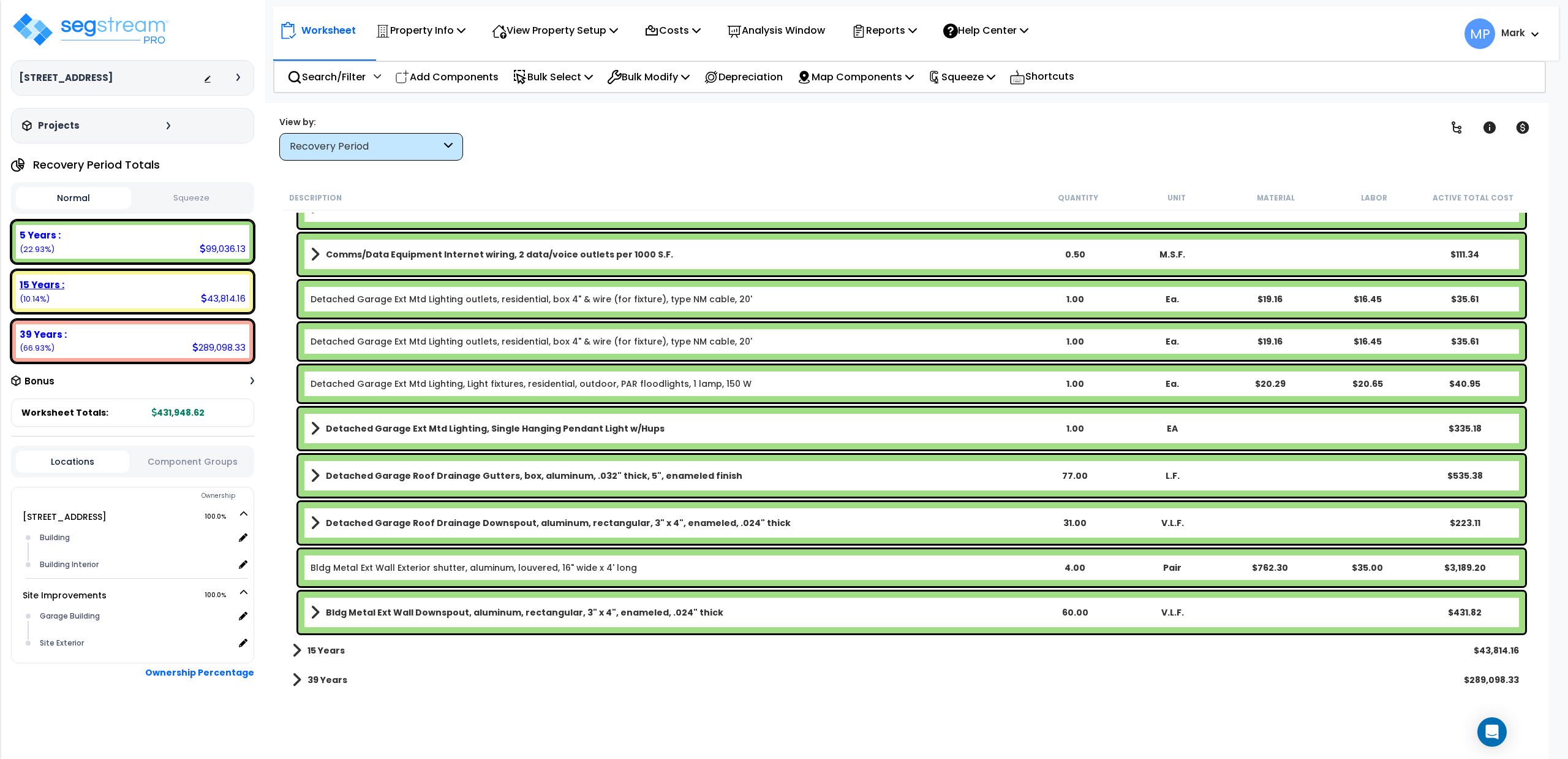
click at [171, 294] on div "15 Years : 43,814.16 (10.14%)" at bounding box center [132, 291] width 234 height 34
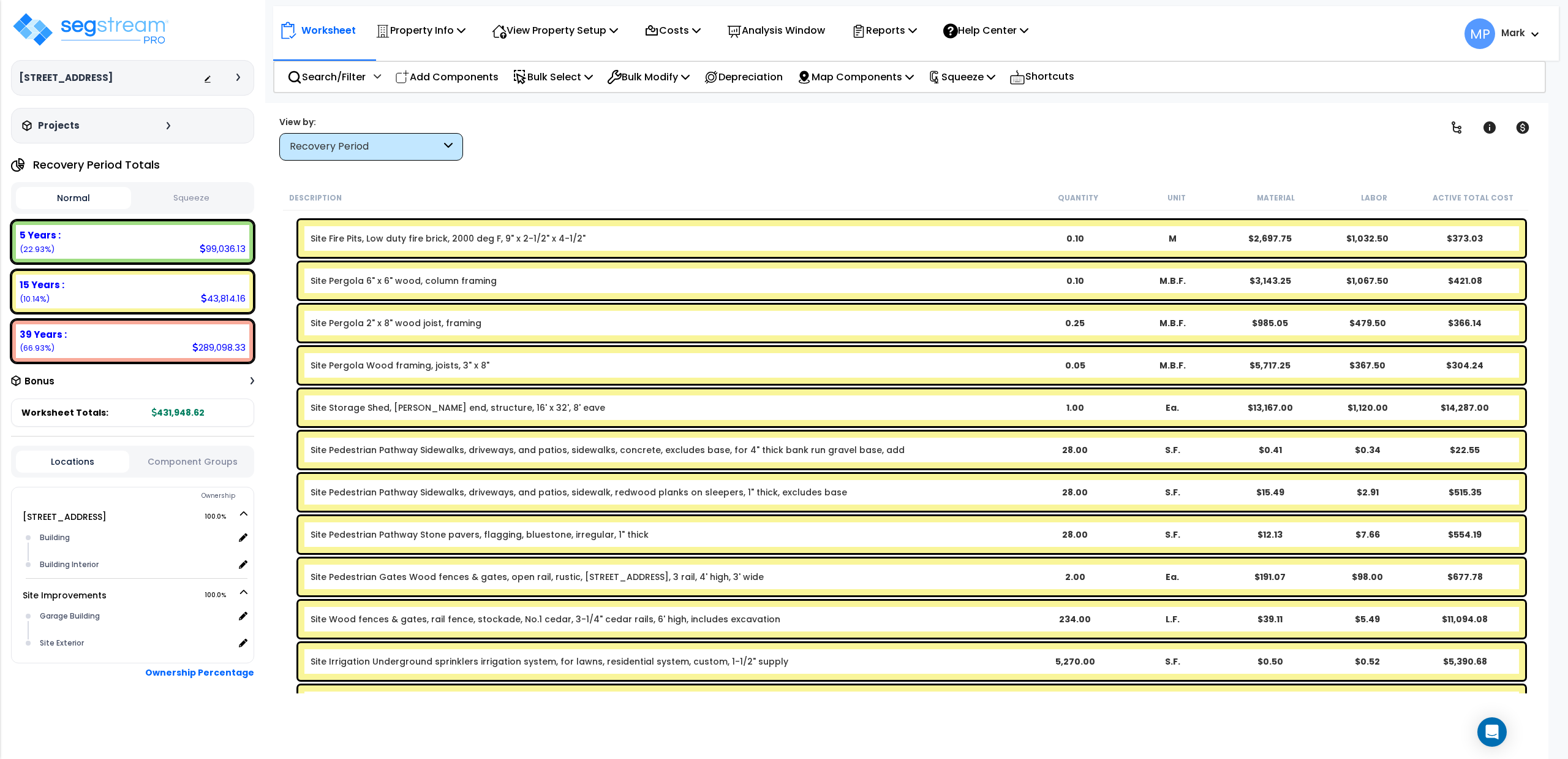
scroll to position [82, 0]
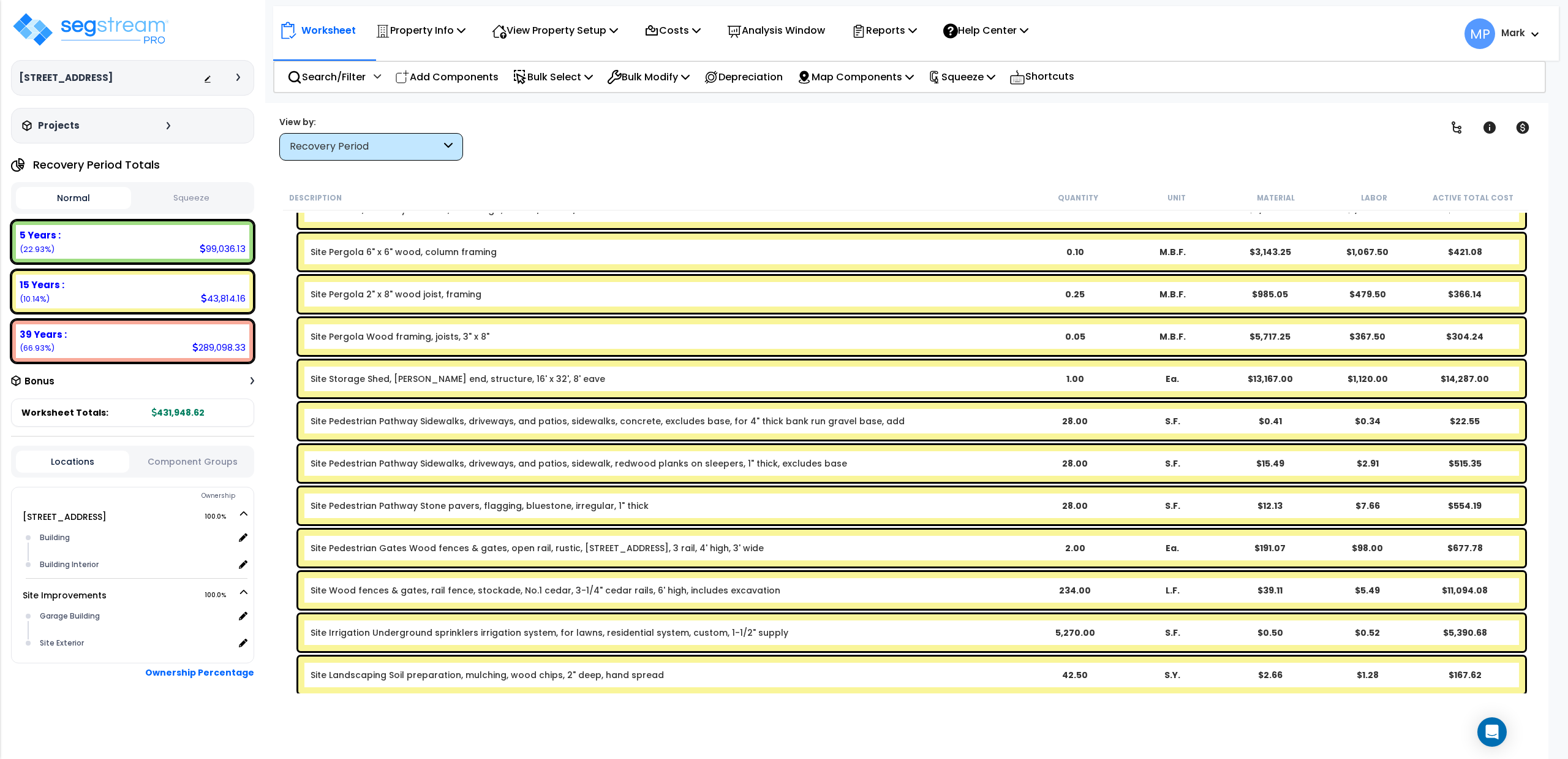
click at [864, 378] on div "Site Storage Shed, Gable end, structure, 16' x 32', 8' eave" at bounding box center [668, 379] width 716 height 13
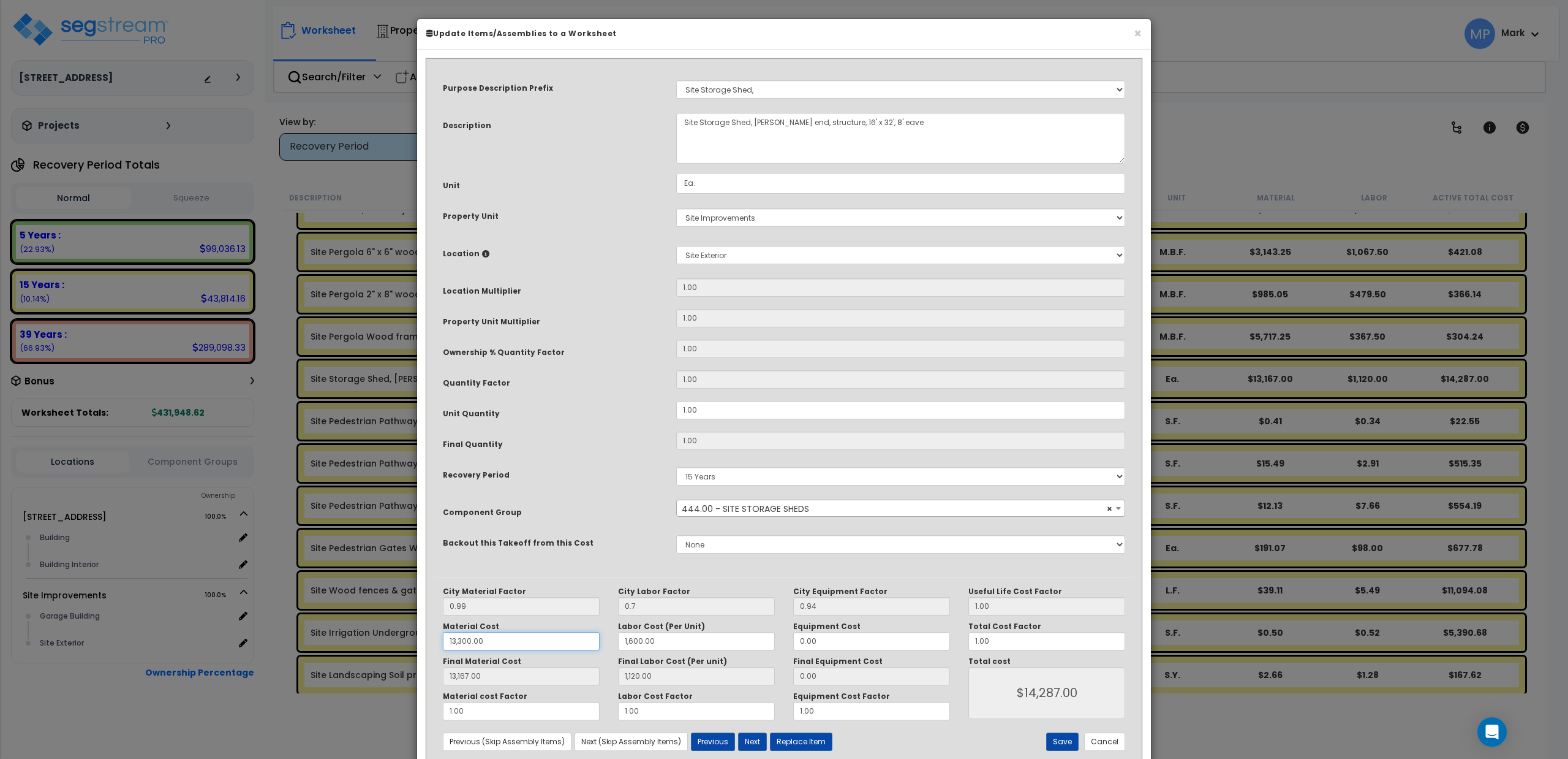
drag, startPoint x: 540, startPoint y: 643, endPoint x: 413, endPoint y: 650, distance: 127.2
click at [413, 650] on div "× Update Items/Assemblies to a Worksheet Purpose Description Prefix Select A/V …" at bounding box center [784, 379] width 1568 height 759
type input "3"
type input "13,167.00"
type input "1,120.00"
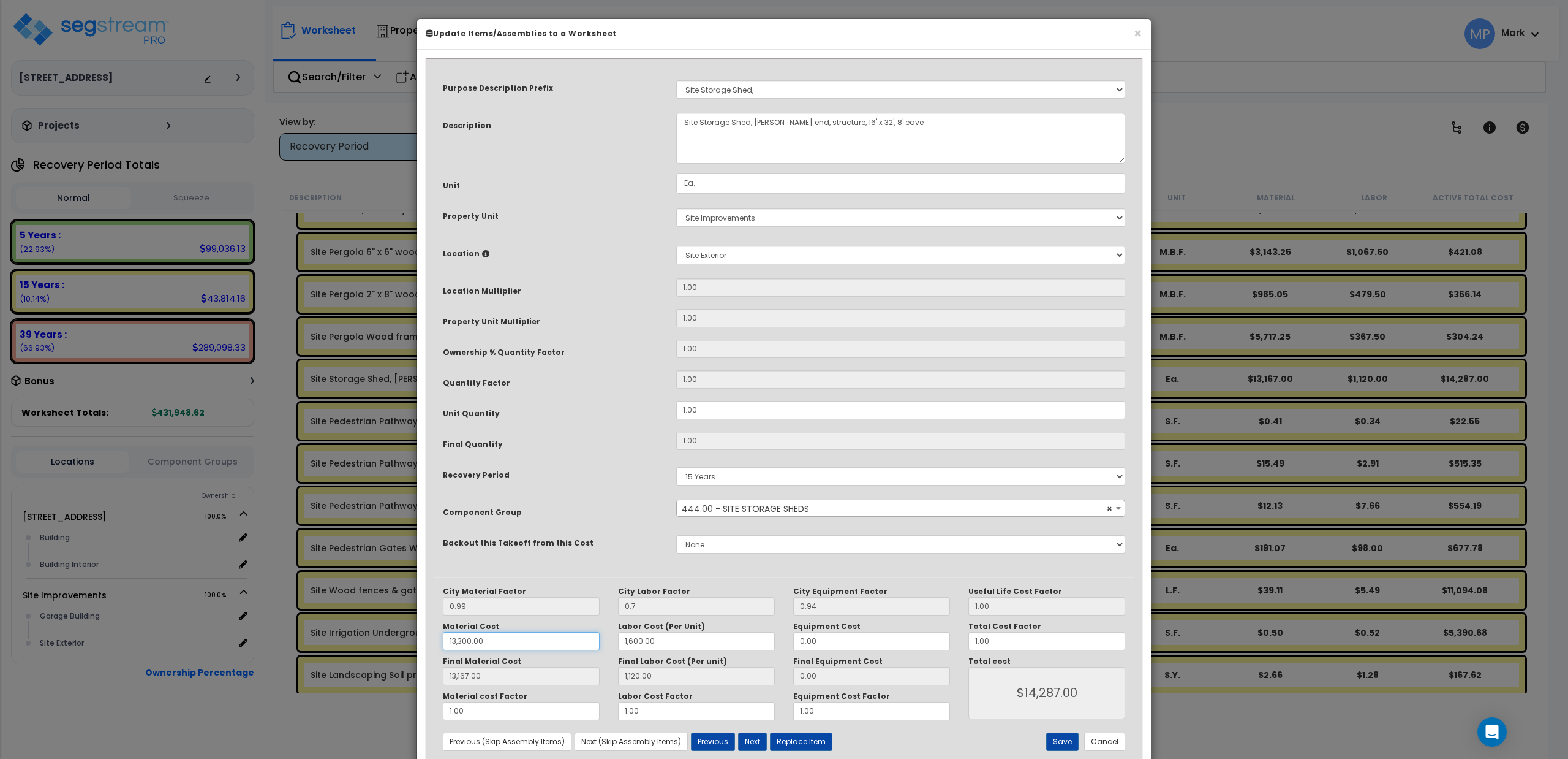
type input "$14,287.00"
type input "2.97"
type input "1,120.00"
type input "$1,122.97"
type input "34"
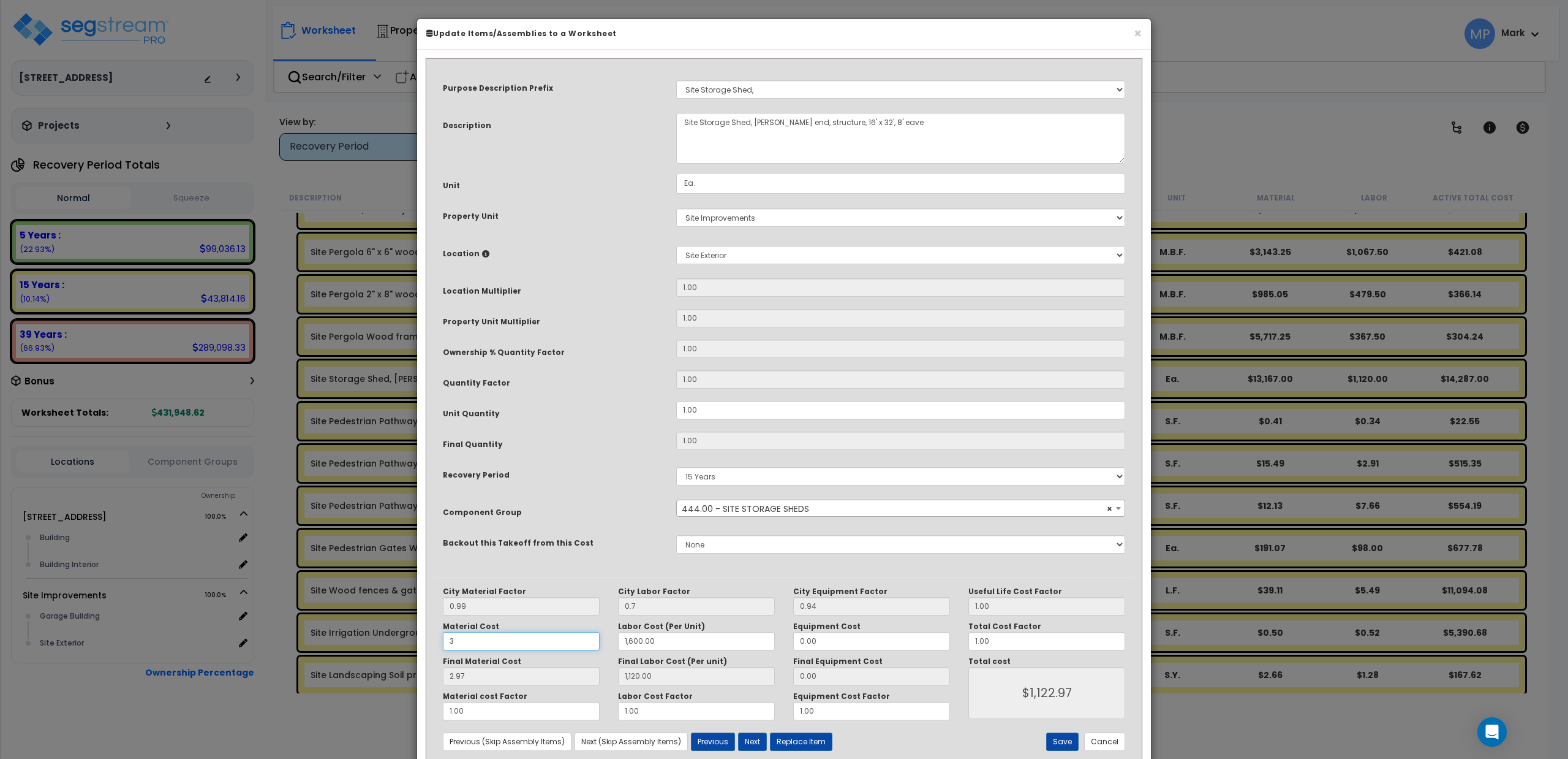
type input "1,120.00"
type input "$1,122.97"
type input "33.66"
type input "1,120.00"
type input "$1,153.66"
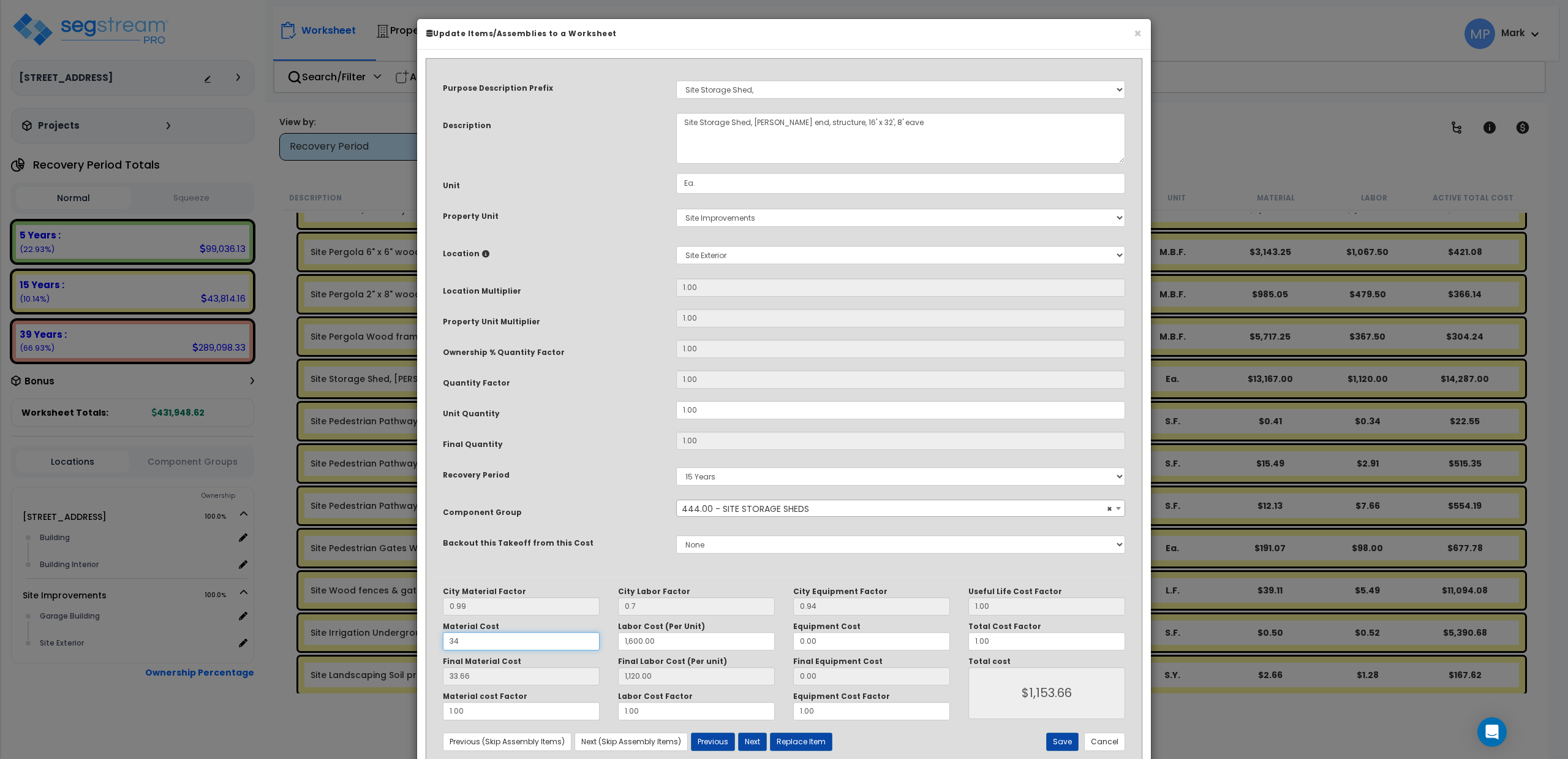
type input "340"
type input "1,120.00"
type input "$1,153.66"
type input "336.60"
type input "1,120.00"
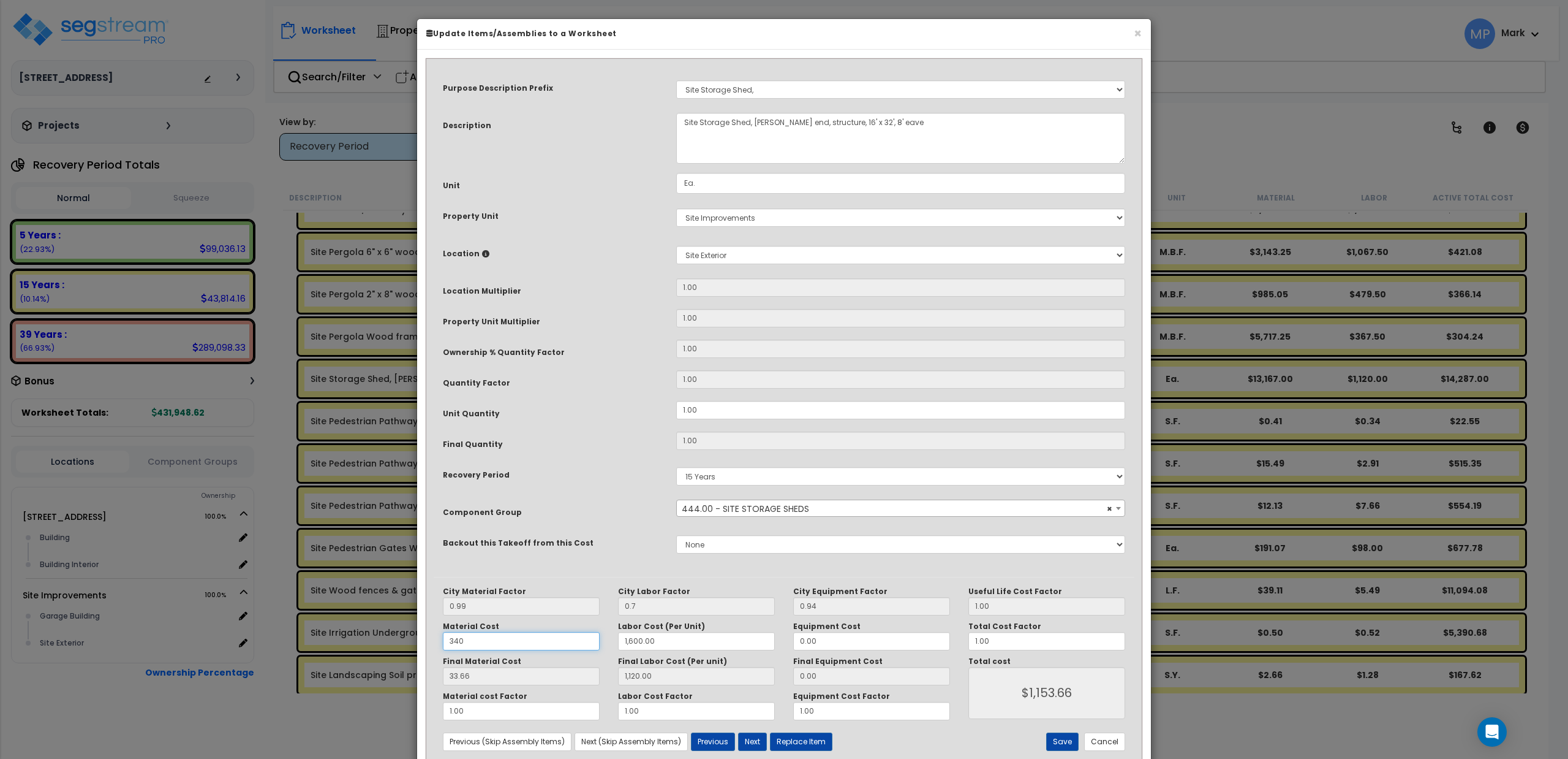
type input "$1,456.60"
type input "3,400"
type input "1,120.00"
type input "$1,456.60"
type input "3,366.00"
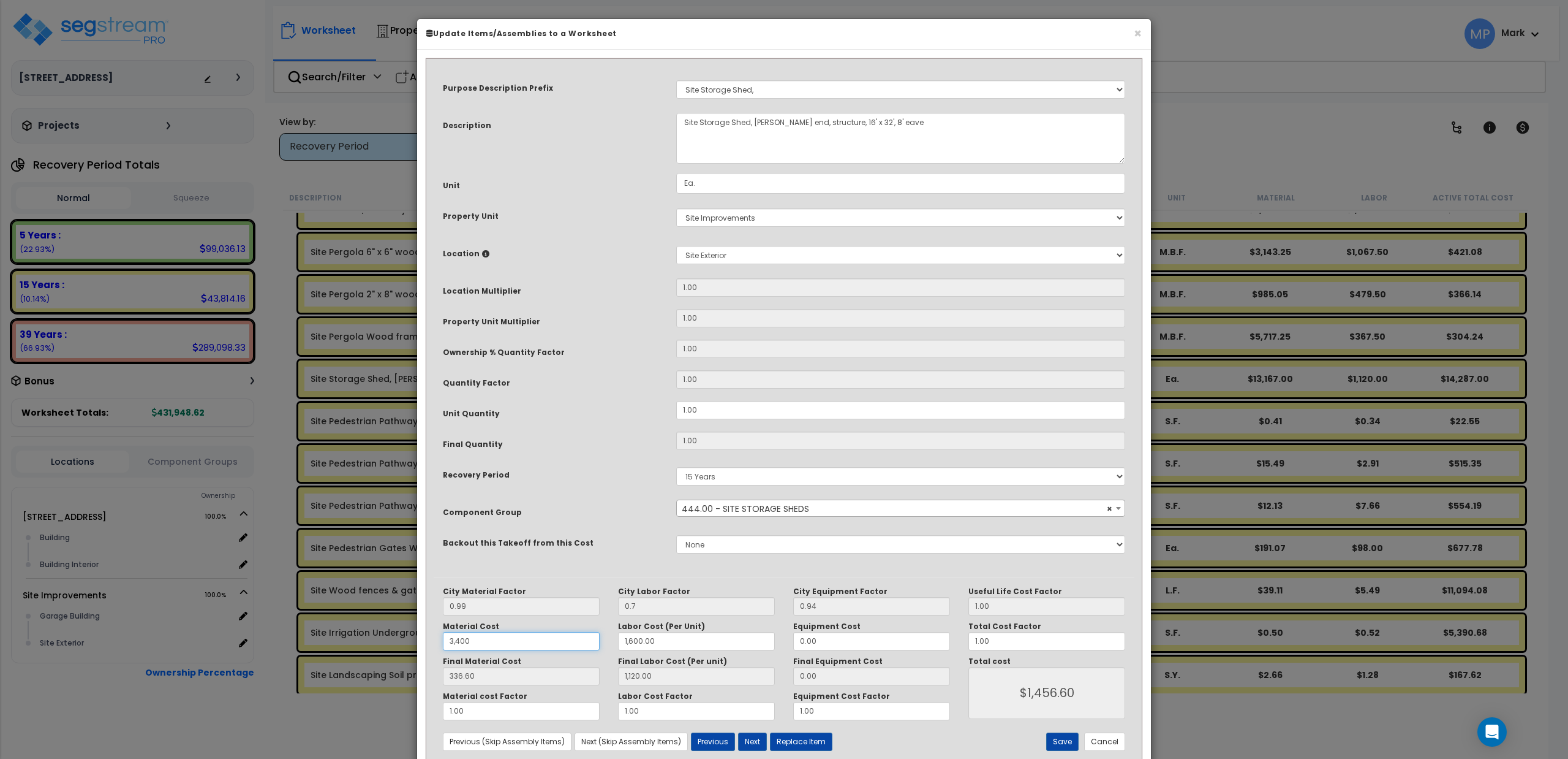
type input "1,120.00"
type input "$4,486.00"
type input "3,400"
type input "3,366.00"
type input "1,120.00"
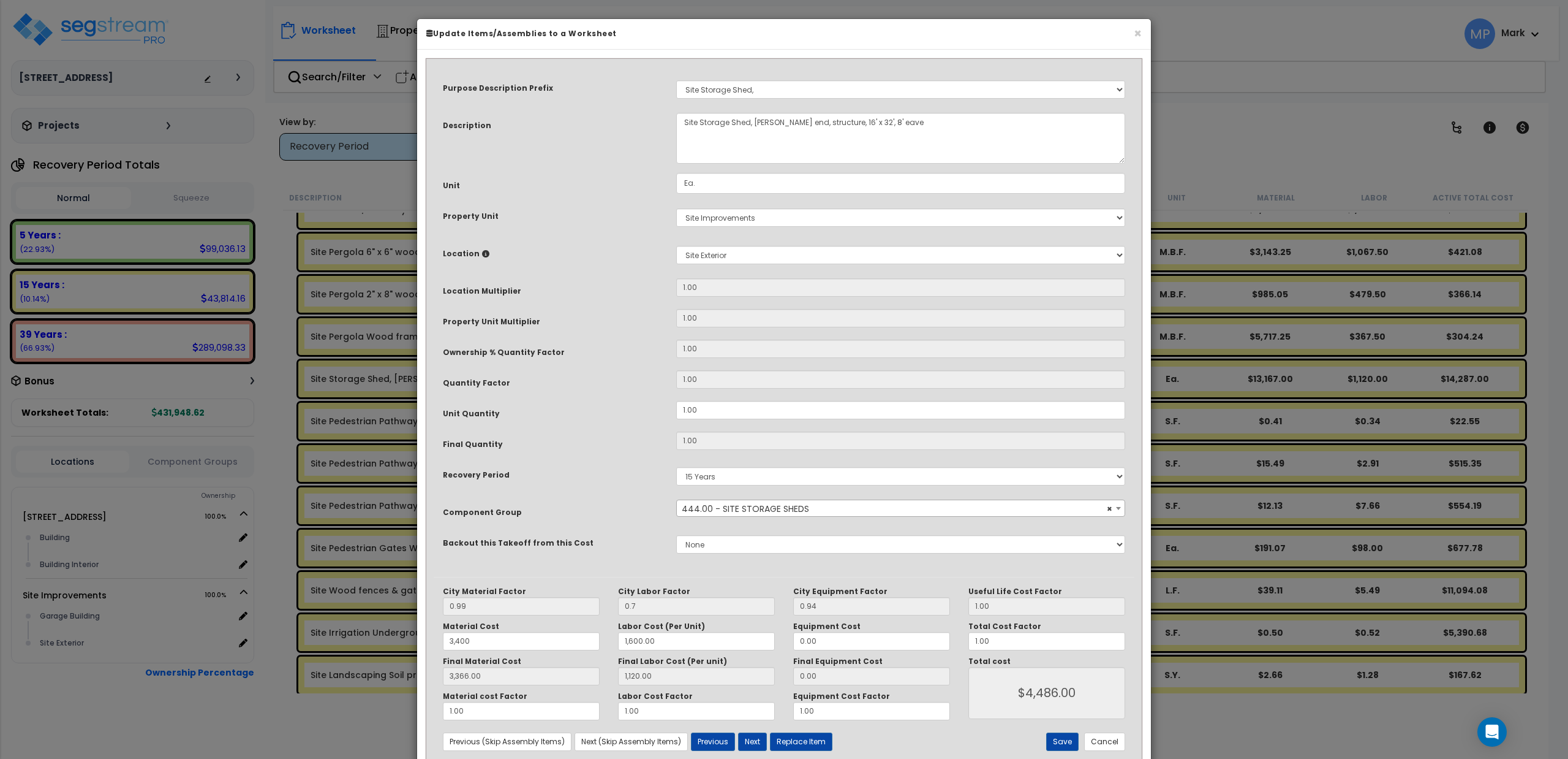
type input "$4,486.00"
click at [589, 523] on div "Purpose Description Prefix Select A/V System A/V System Equipment A/V System Eq…" at bounding box center [784, 321] width 701 height 510
drag, startPoint x: 834, startPoint y: 123, endPoint x: 950, endPoint y: 125, distance: 116.0
click at [864, 125] on textarea "Site Storage Shed, Gable end, structure, 16' x 32', 8' eave" at bounding box center [900, 138] width 449 height 51
type textarea "Site Storage Shed, Gable end, structure,"
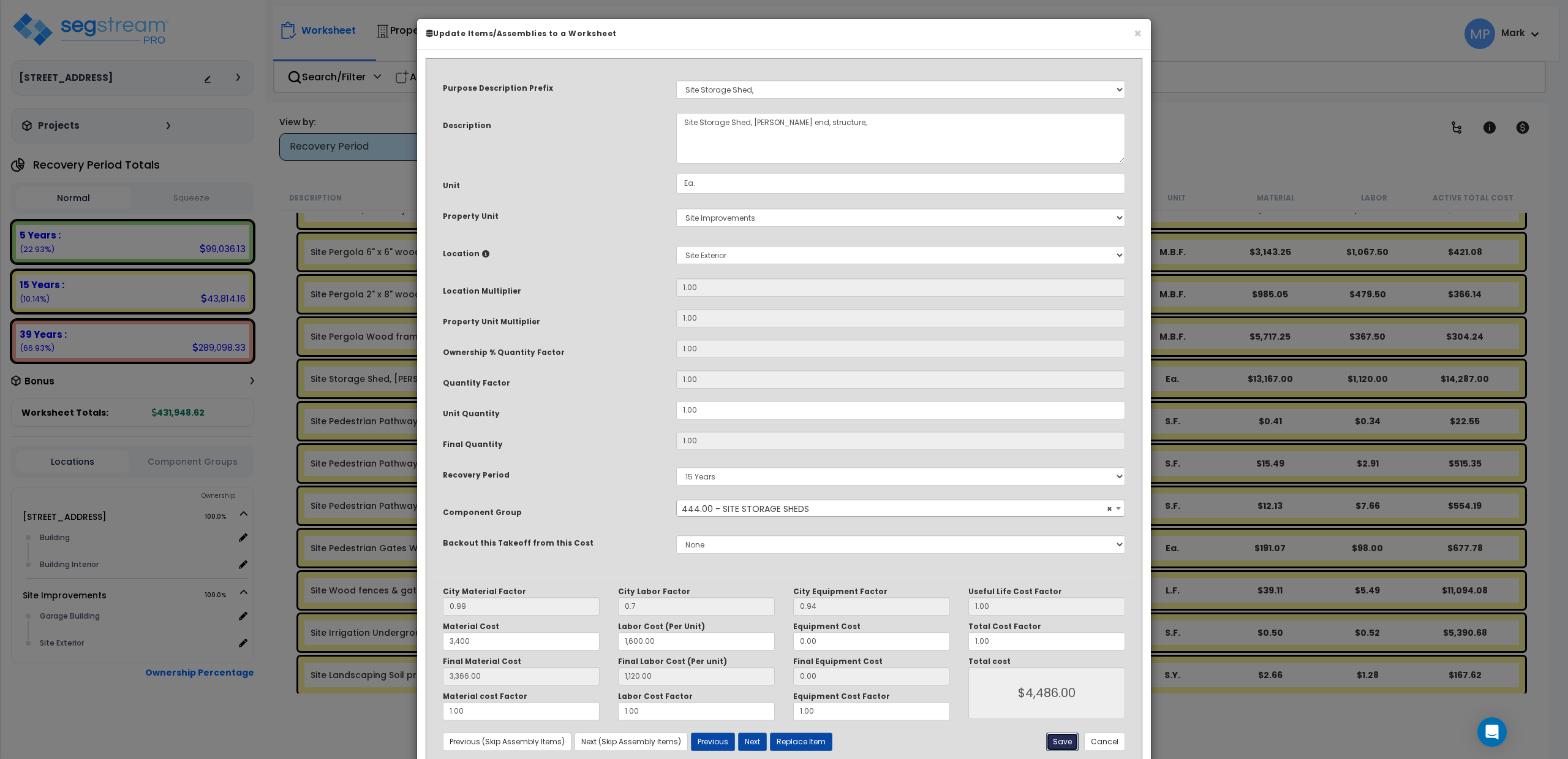
click at [864, 716] on button "Save" at bounding box center [1062, 741] width 32 height 18
type input "0.70"
type input "3400.00"
type input "1600.00"
type input "3366.00"
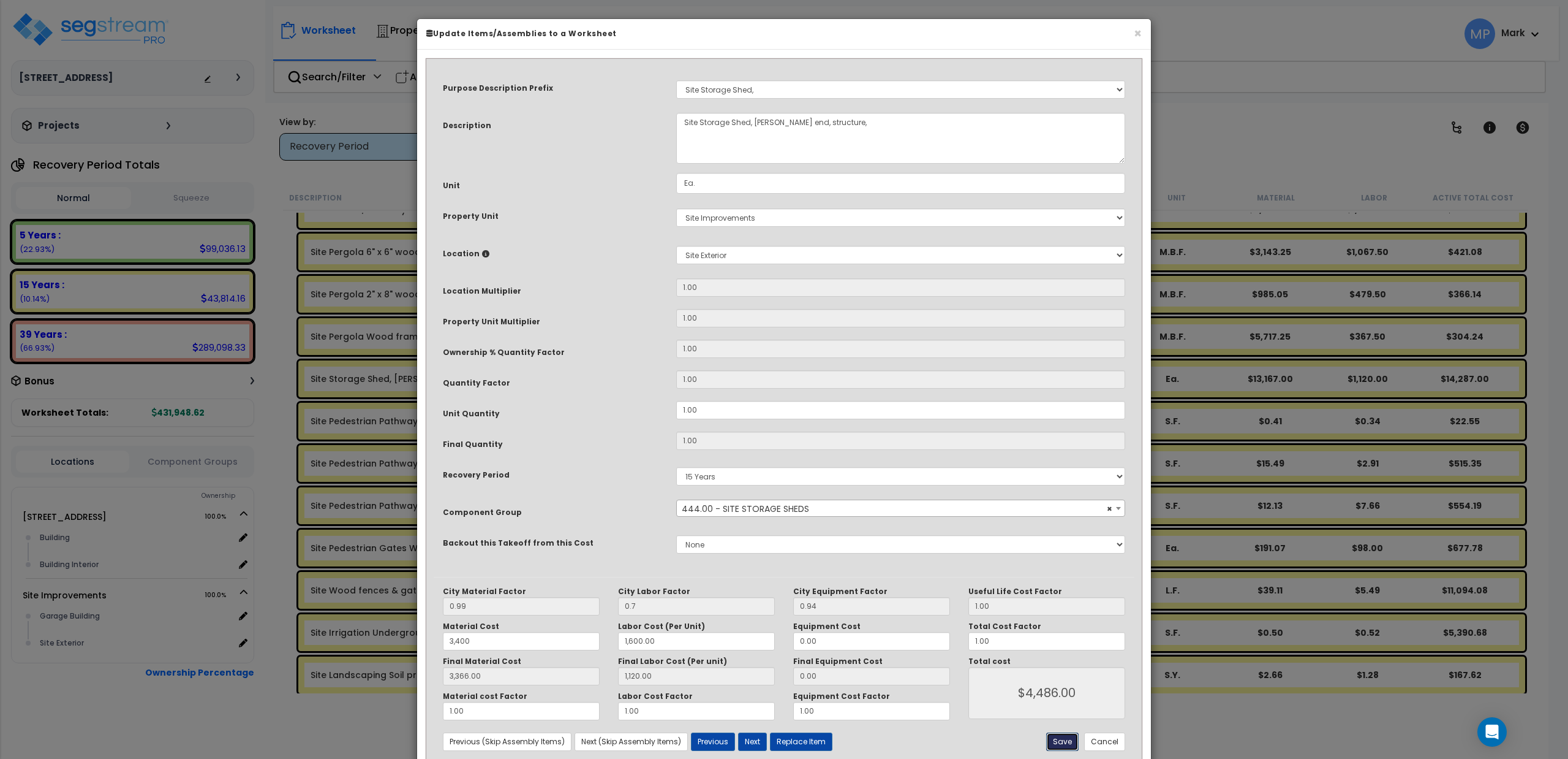
type input "1120.00"
type input "4486.00"
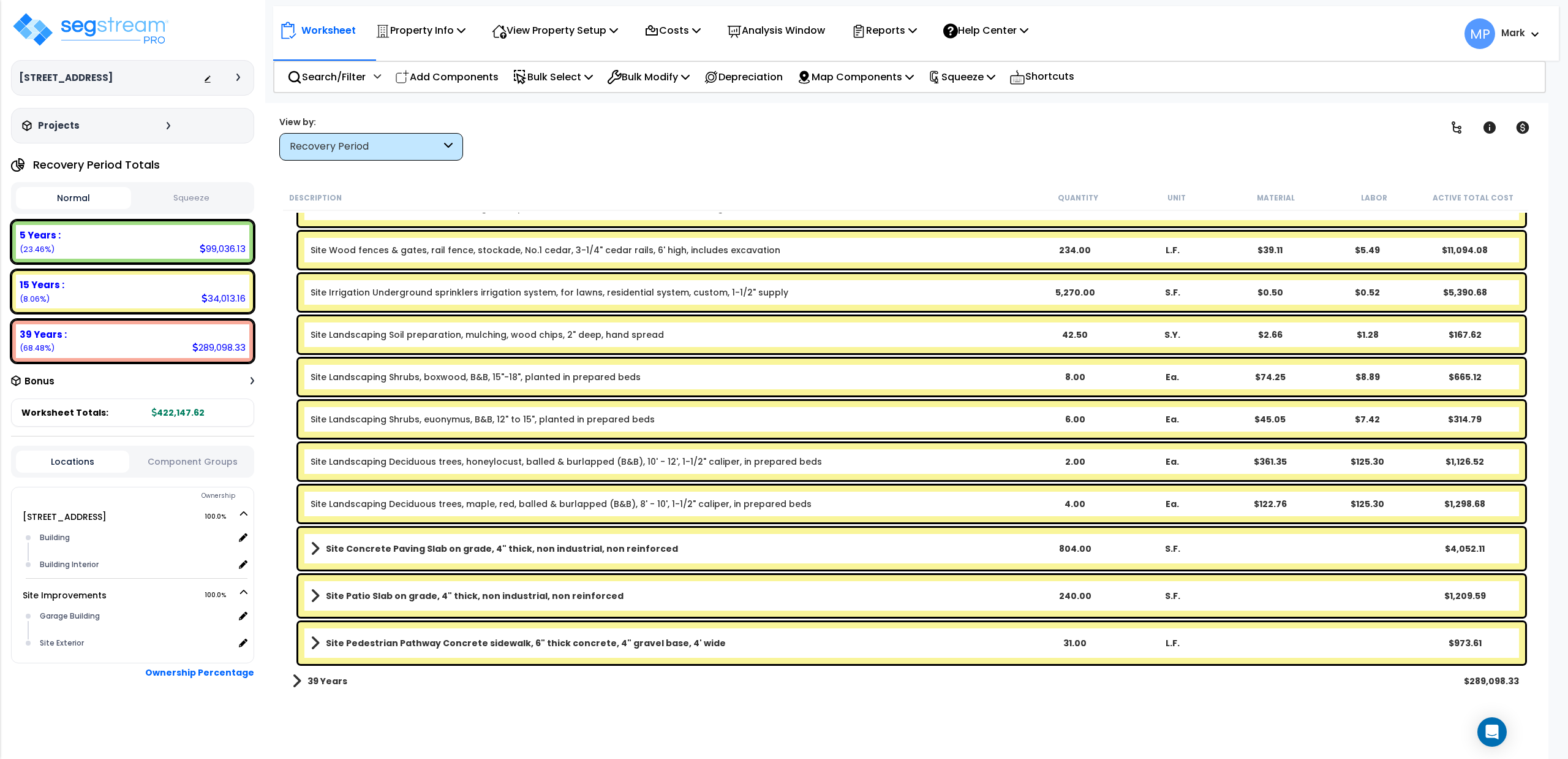
scroll to position [423, 0]
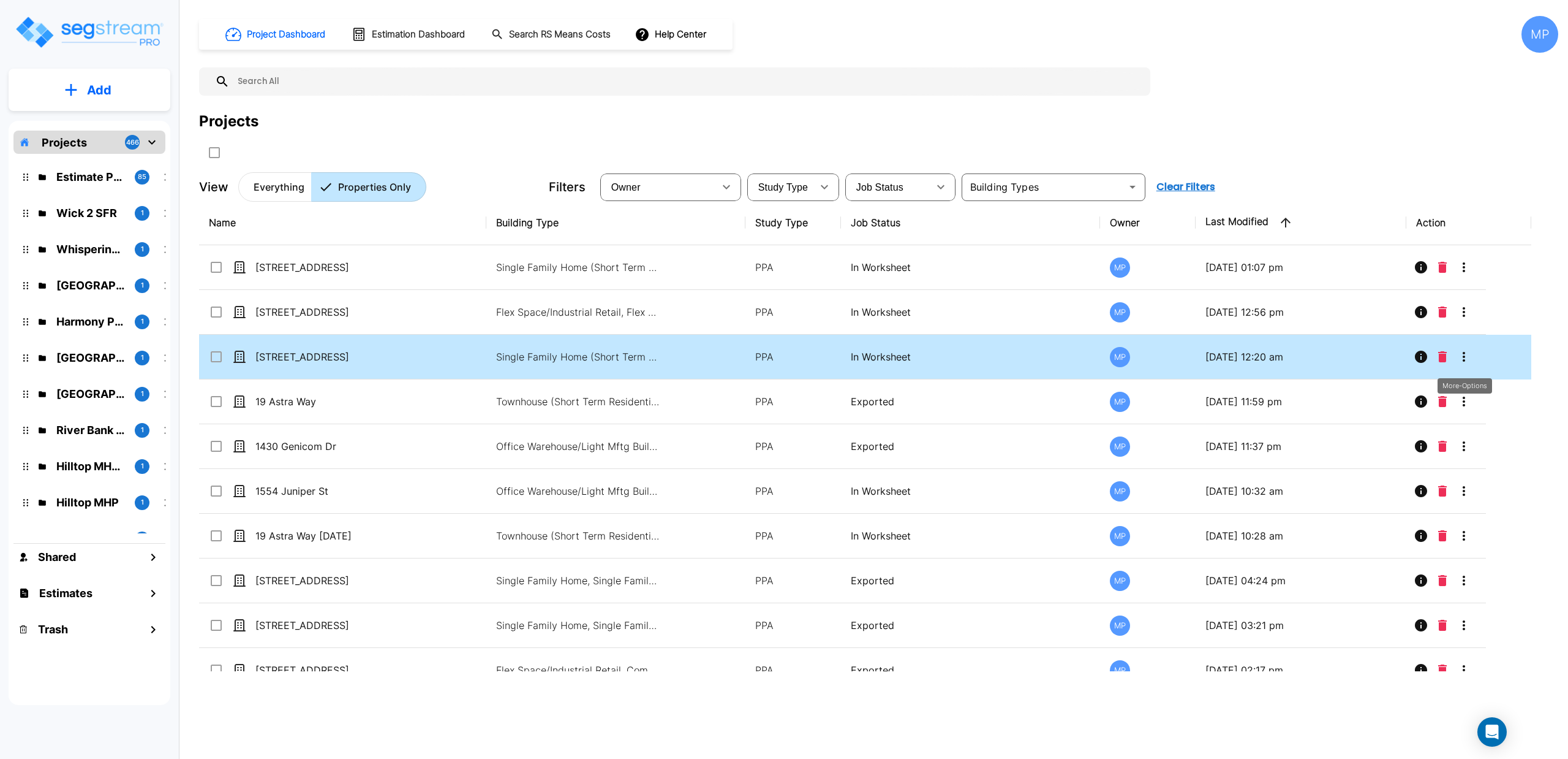
click at [1462, 361] on icon "More-Options" at bounding box center [1464, 356] width 15 height 15
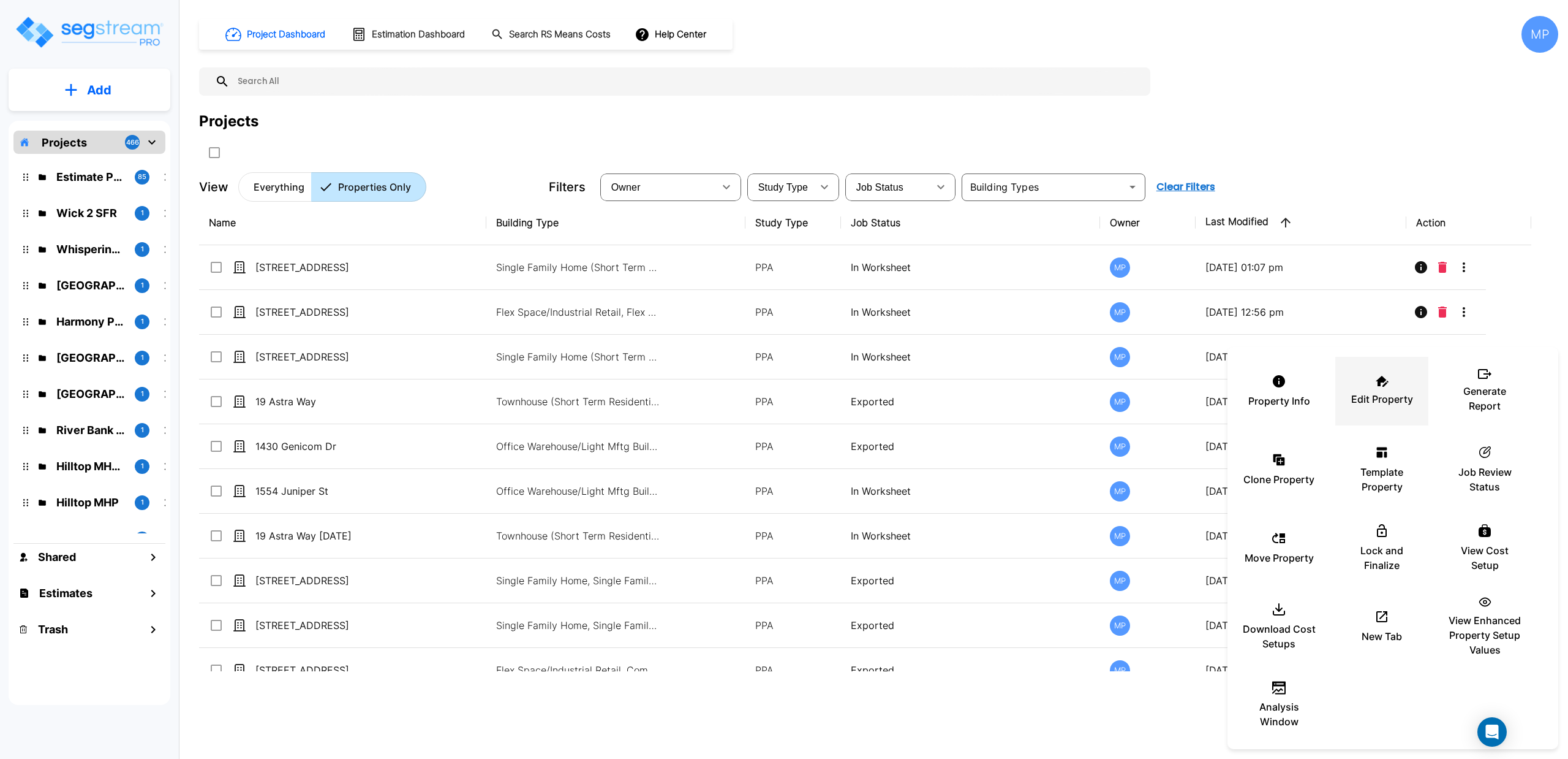
click at [1385, 398] on p "Edit Property" at bounding box center [1382, 399] width 62 height 15
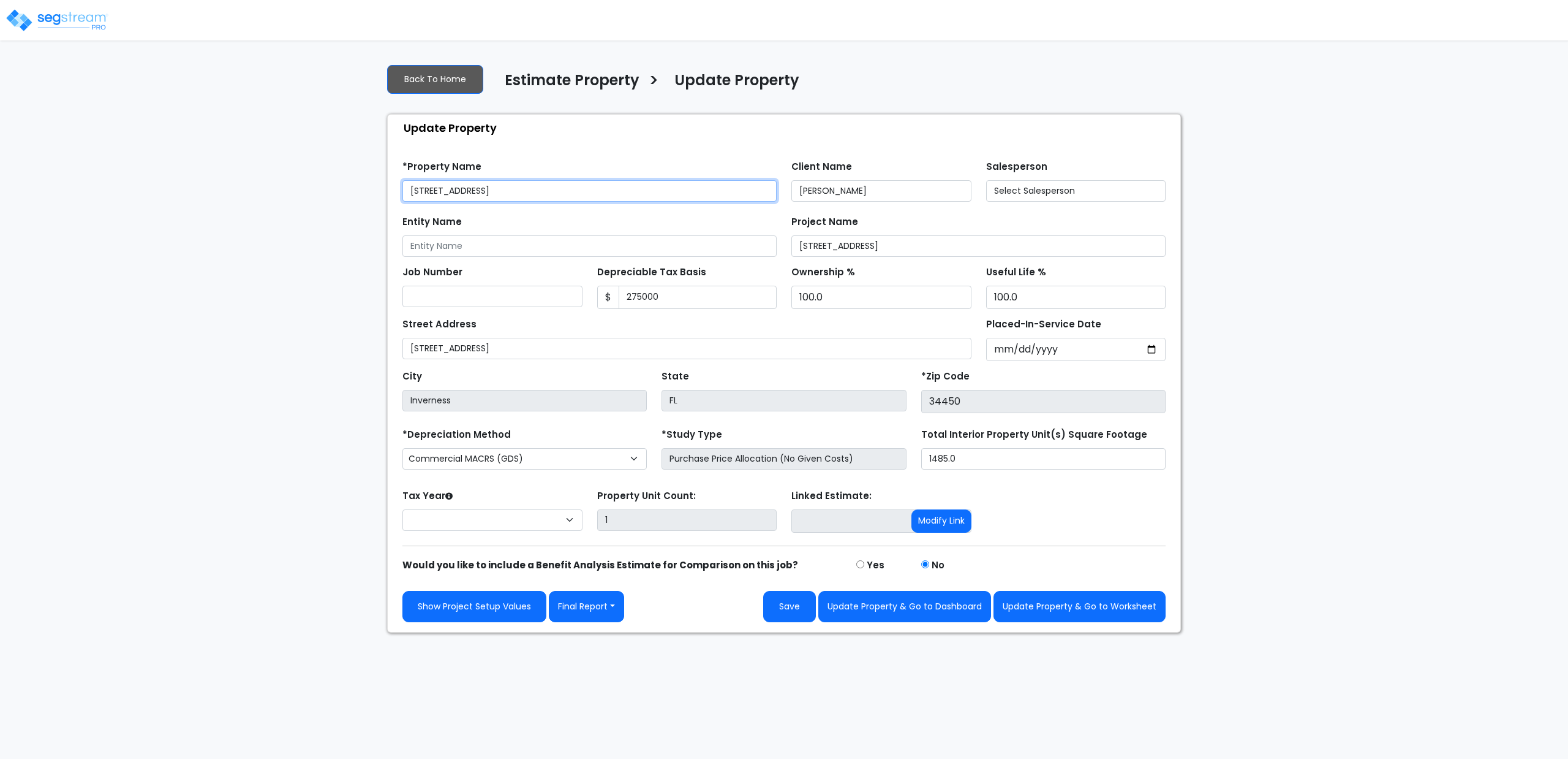
type input "275,000"
select select "2025"
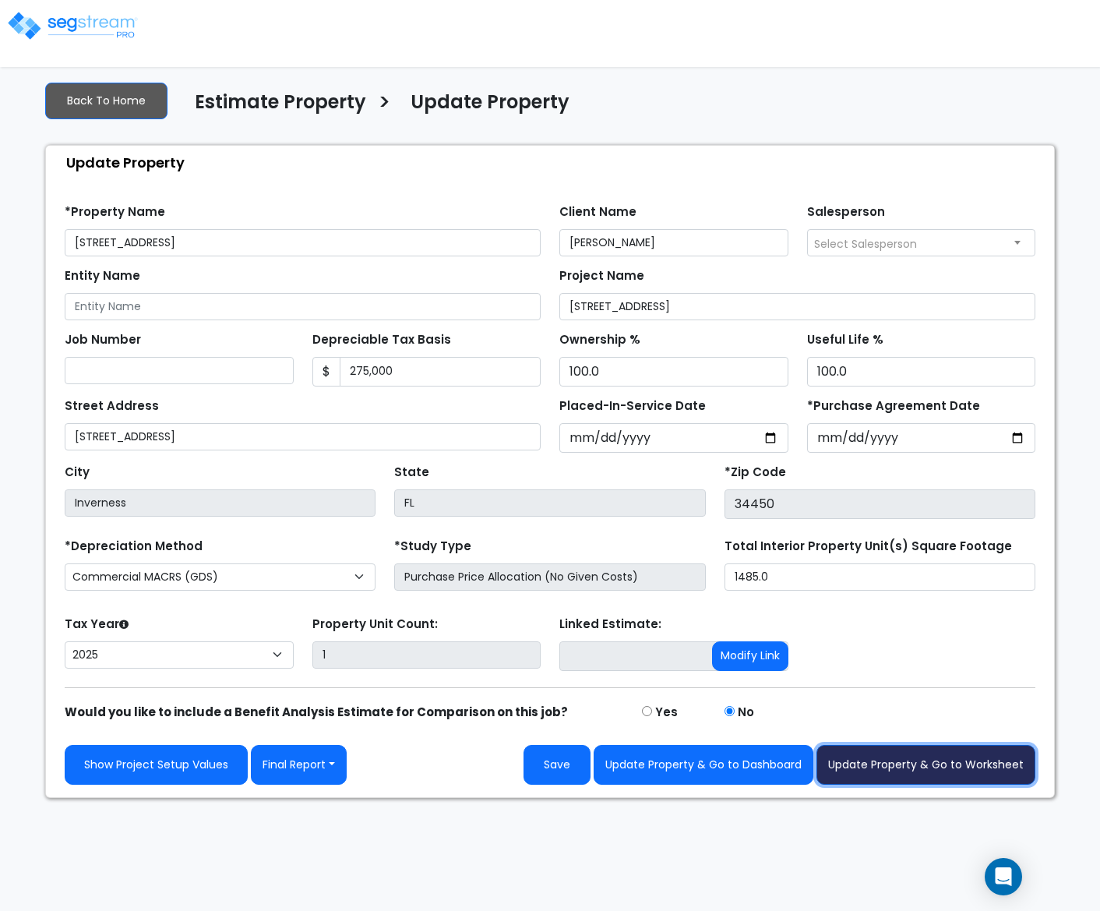
click at [899, 770] on button "Update Property & Go to Worksheet" at bounding box center [925, 765] width 219 height 40
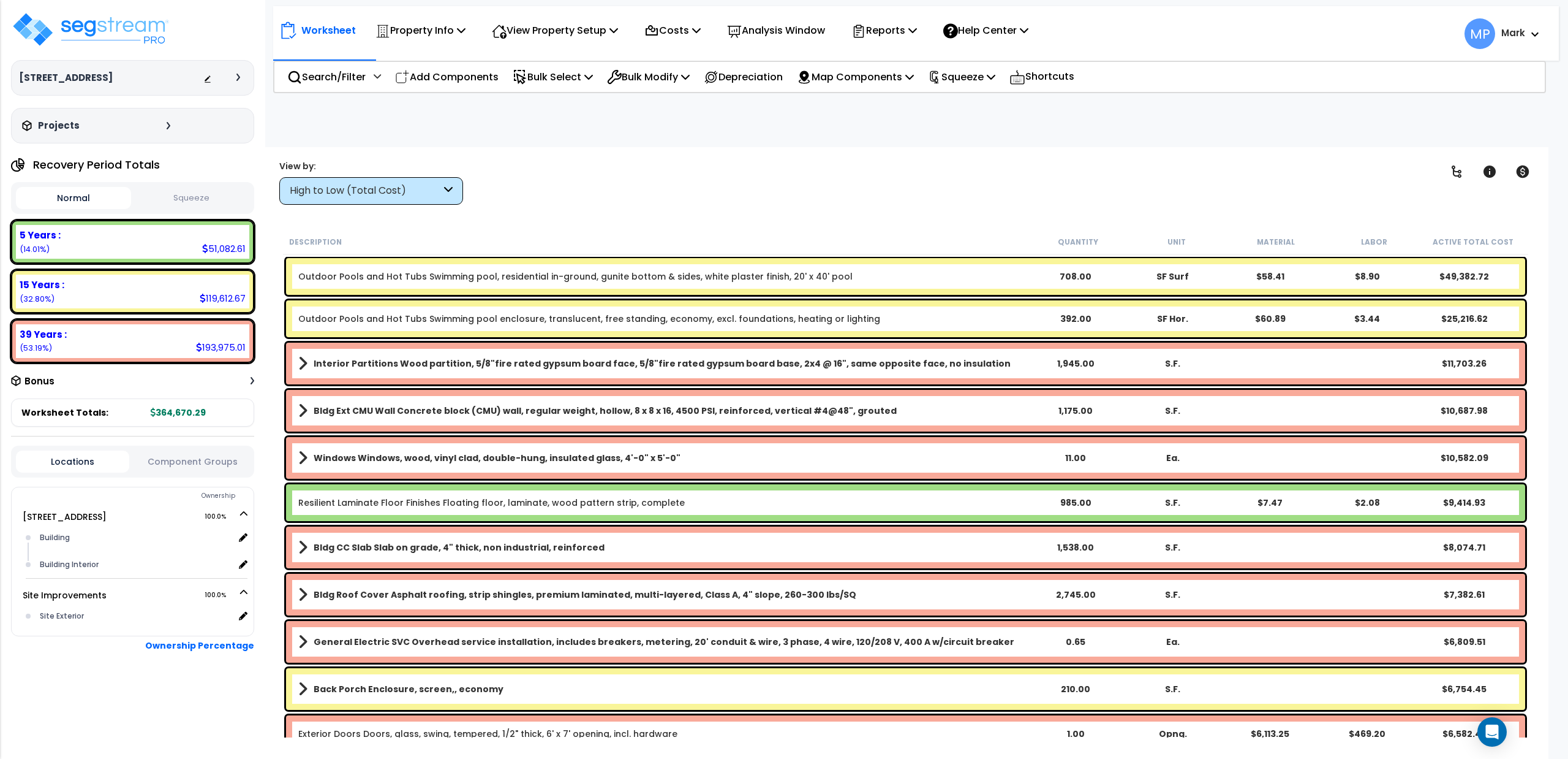
click at [440, 185] on div "High to Low (Total Cost)" at bounding box center [366, 191] width 151 height 14
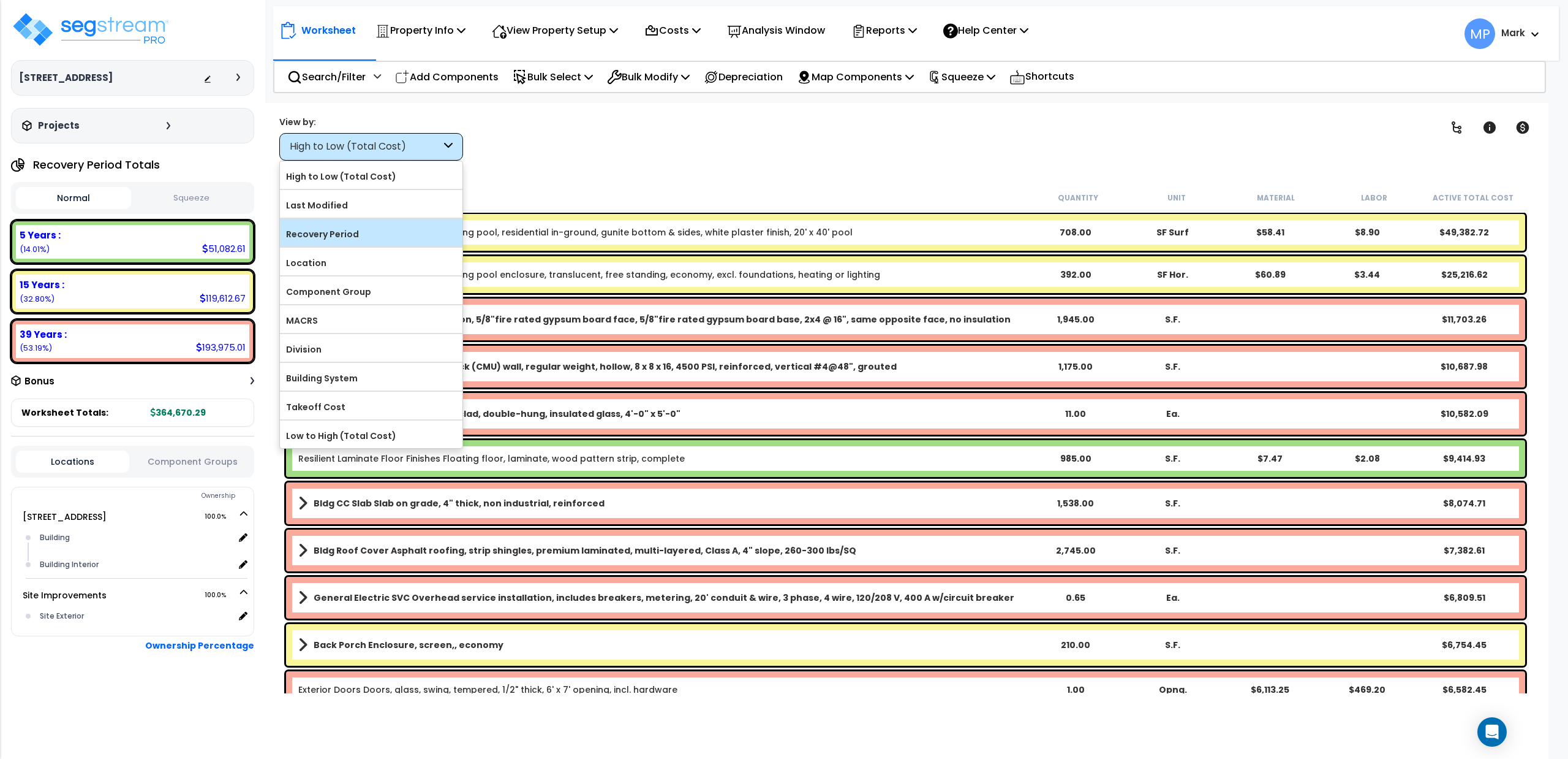
click at [347, 229] on label "Recovery Period" at bounding box center [371, 234] width 182 height 18
click at [0, 0] on input "Recovery Period" at bounding box center [0, 0] width 0 height 0
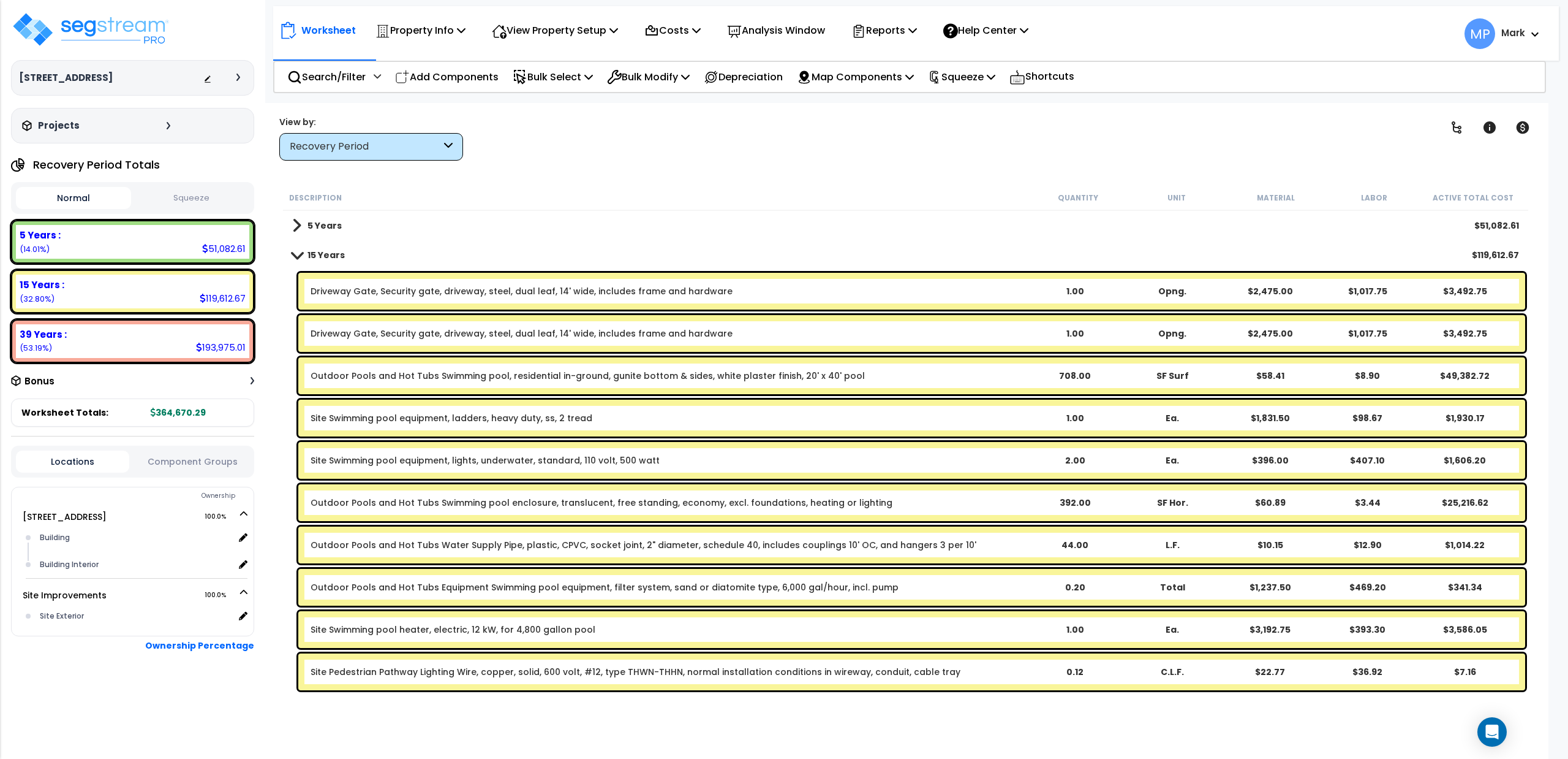
click at [300, 257] on span at bounding box center [297, 255] width 17 height 9
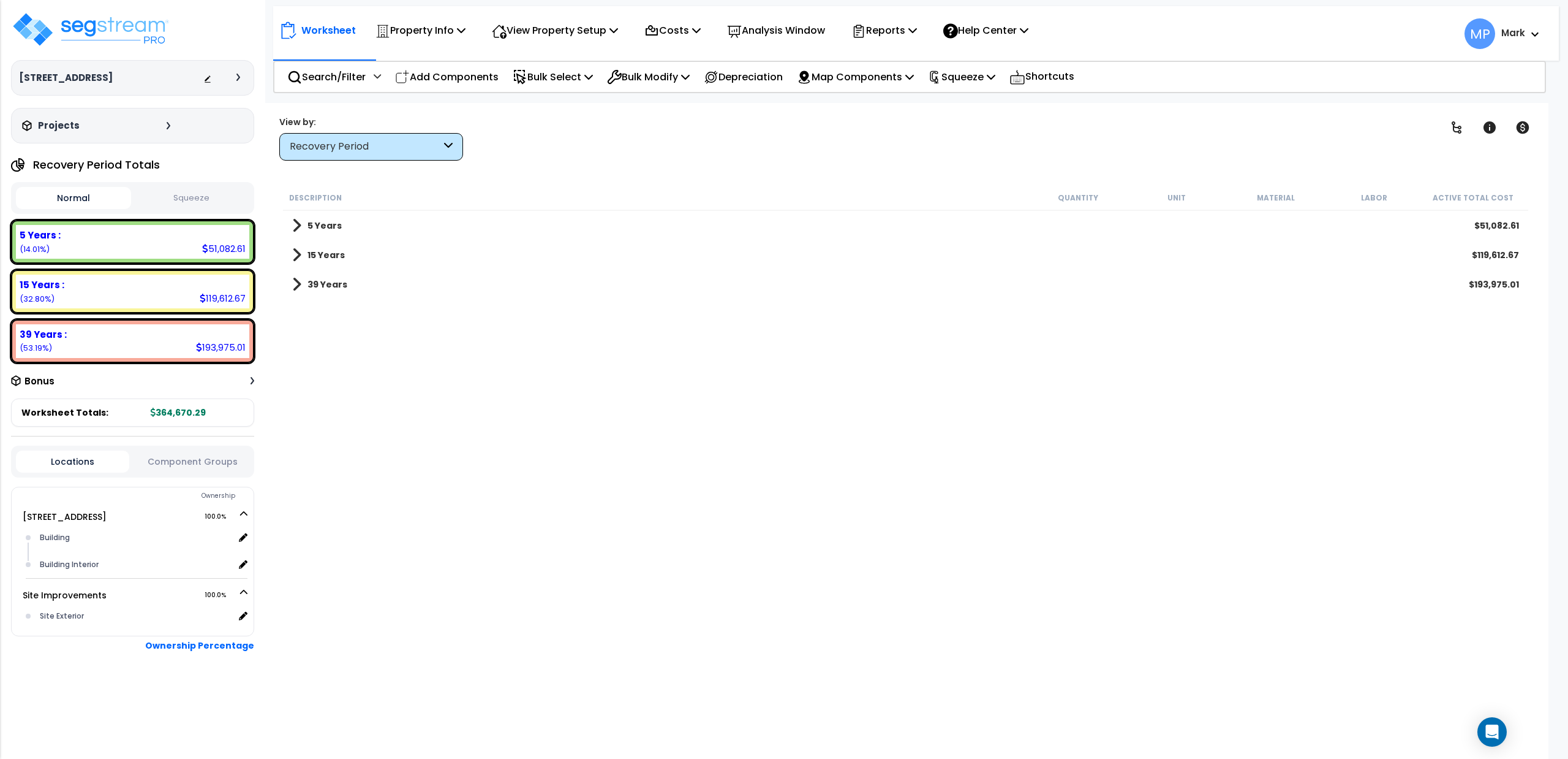
click at [298, 226] on span at bounding box center [297, 226] width 9 height 17
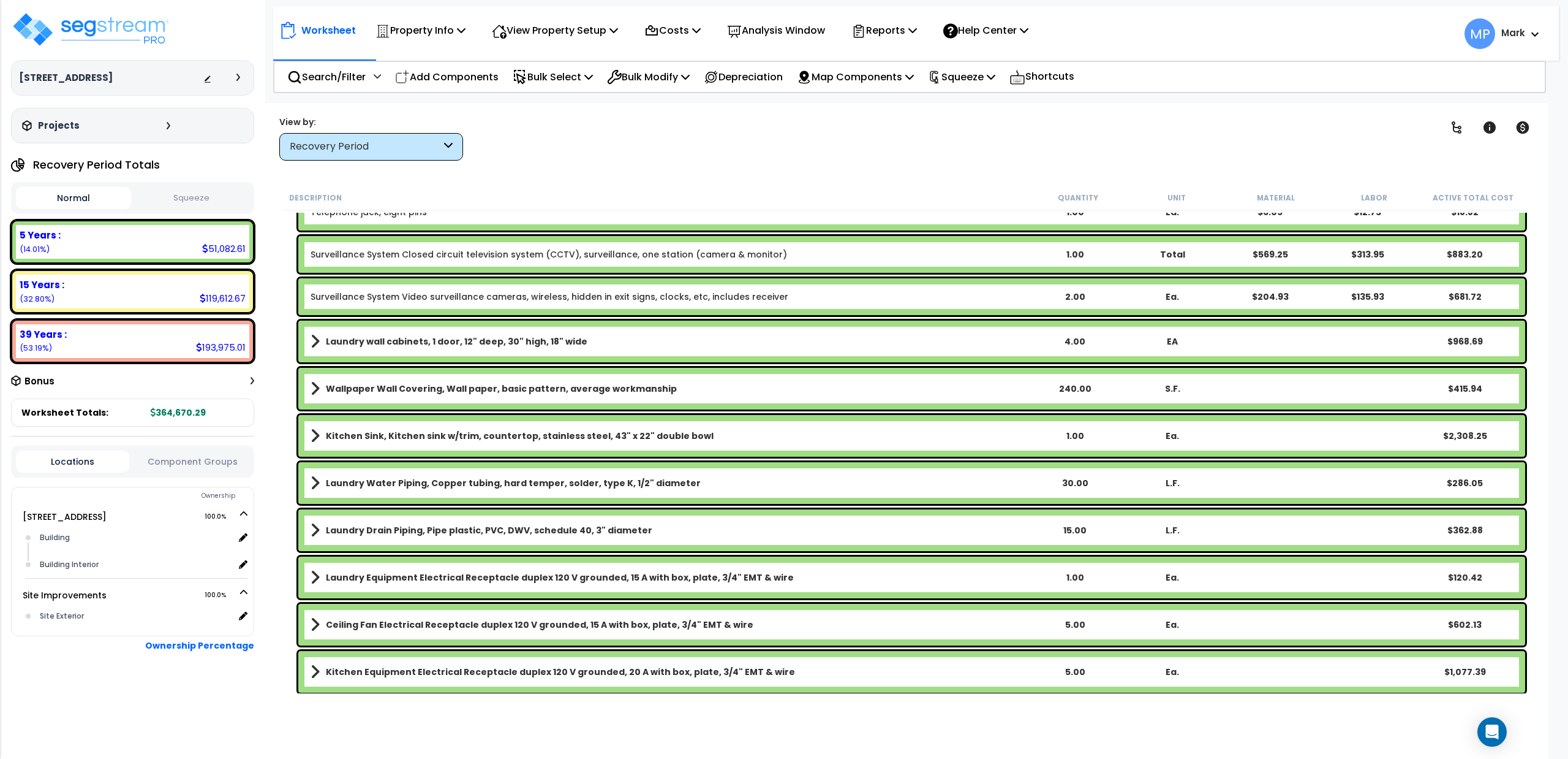
scroll to position [1693, 0]
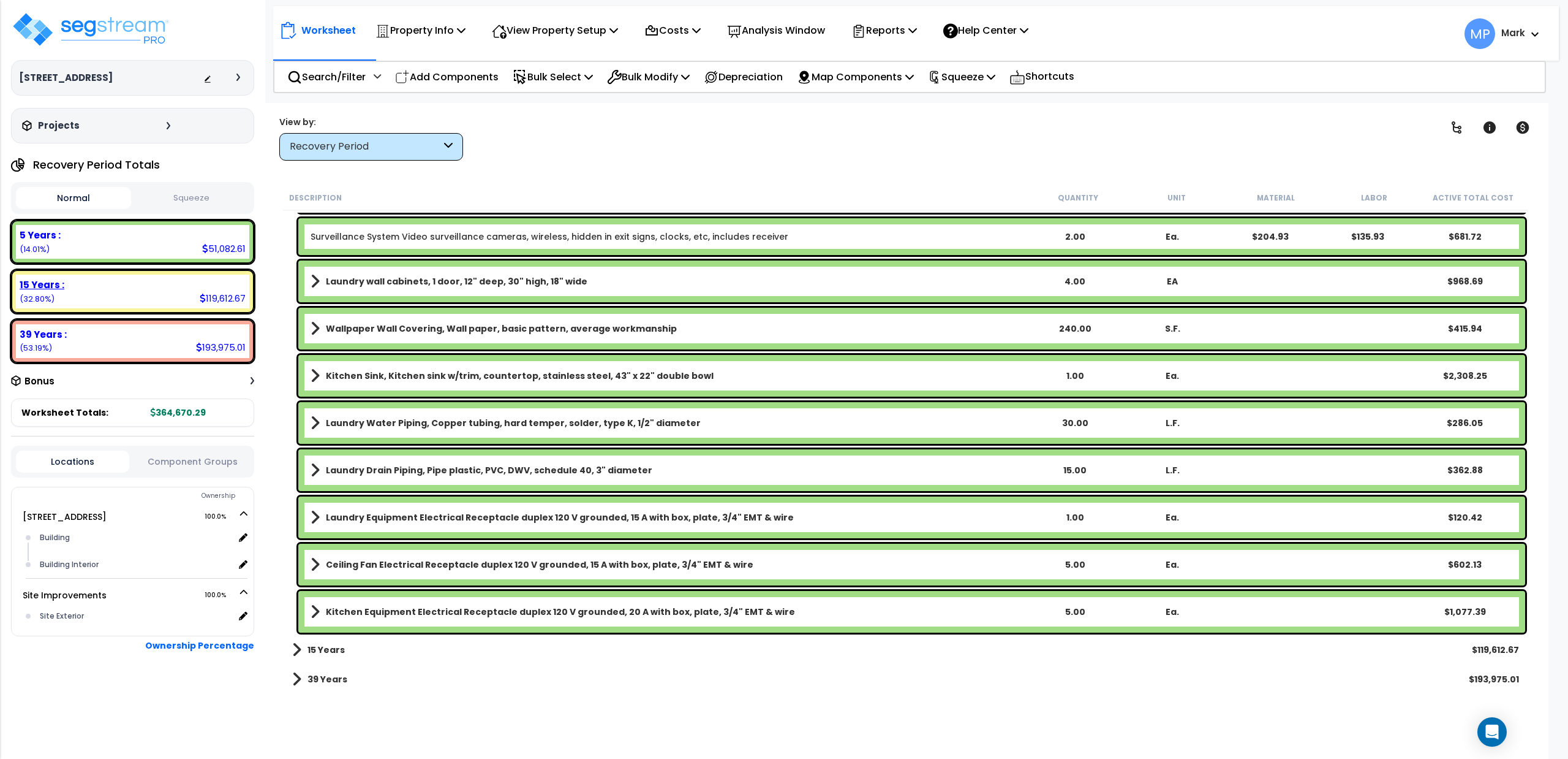
click at [208, 285] on div "15 Years :" at bounding box center [132, 285] width 226 height 13
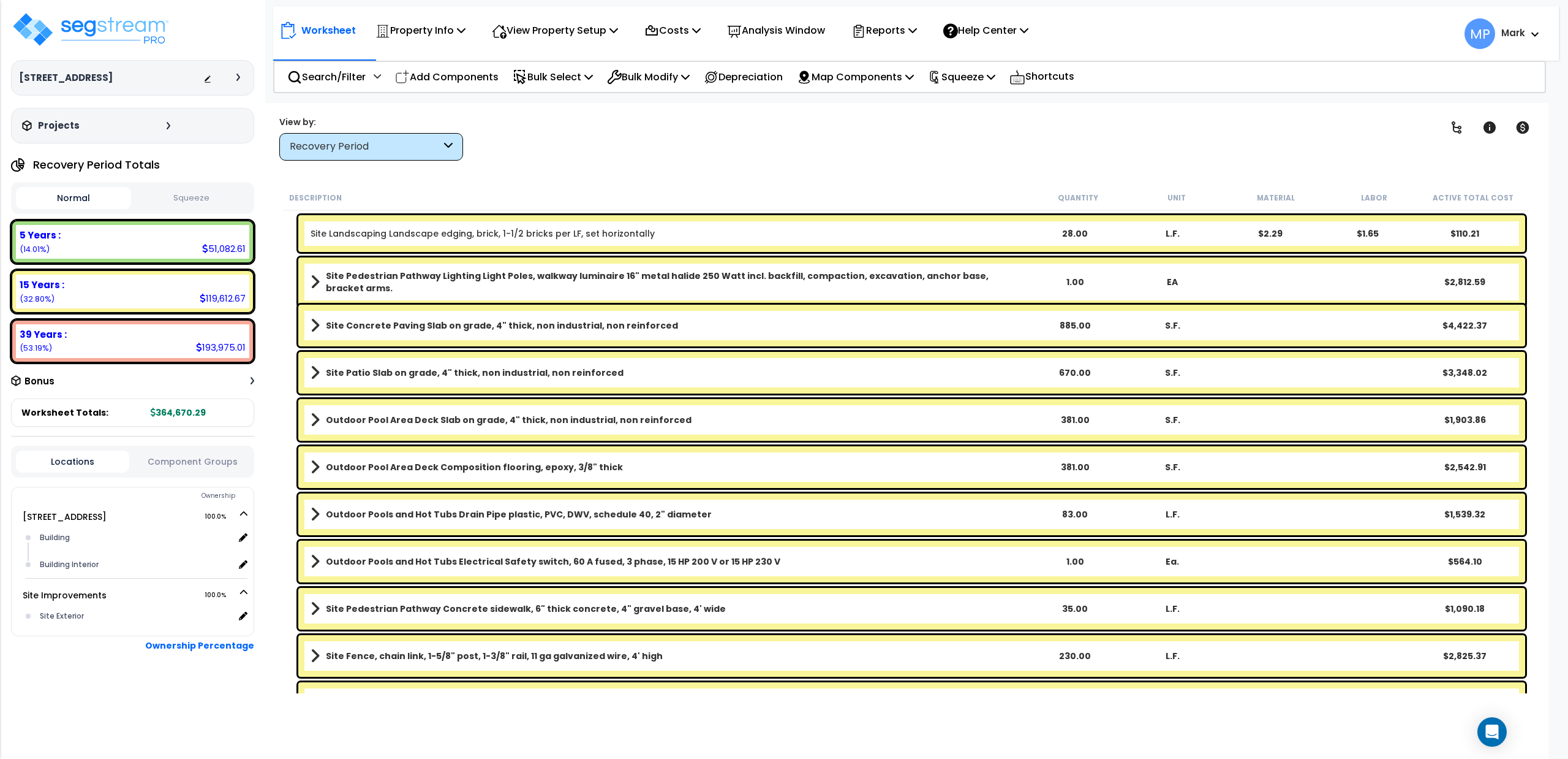
scroll to position [808, 0]
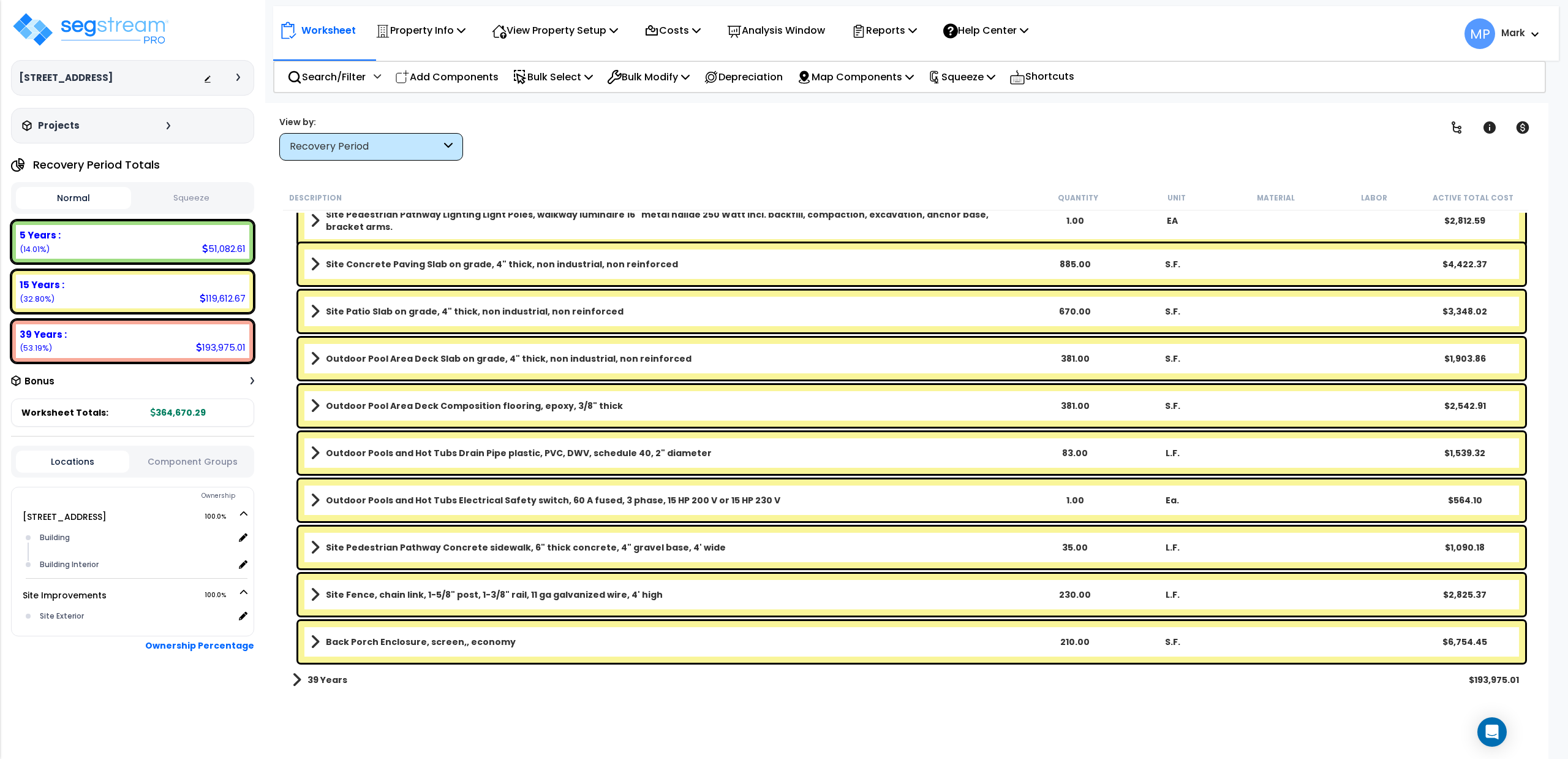
click at [588, 639] on link "Back Porch Enclosure, screen,, economy" at bounding box center [668, 642] width 716 height 17
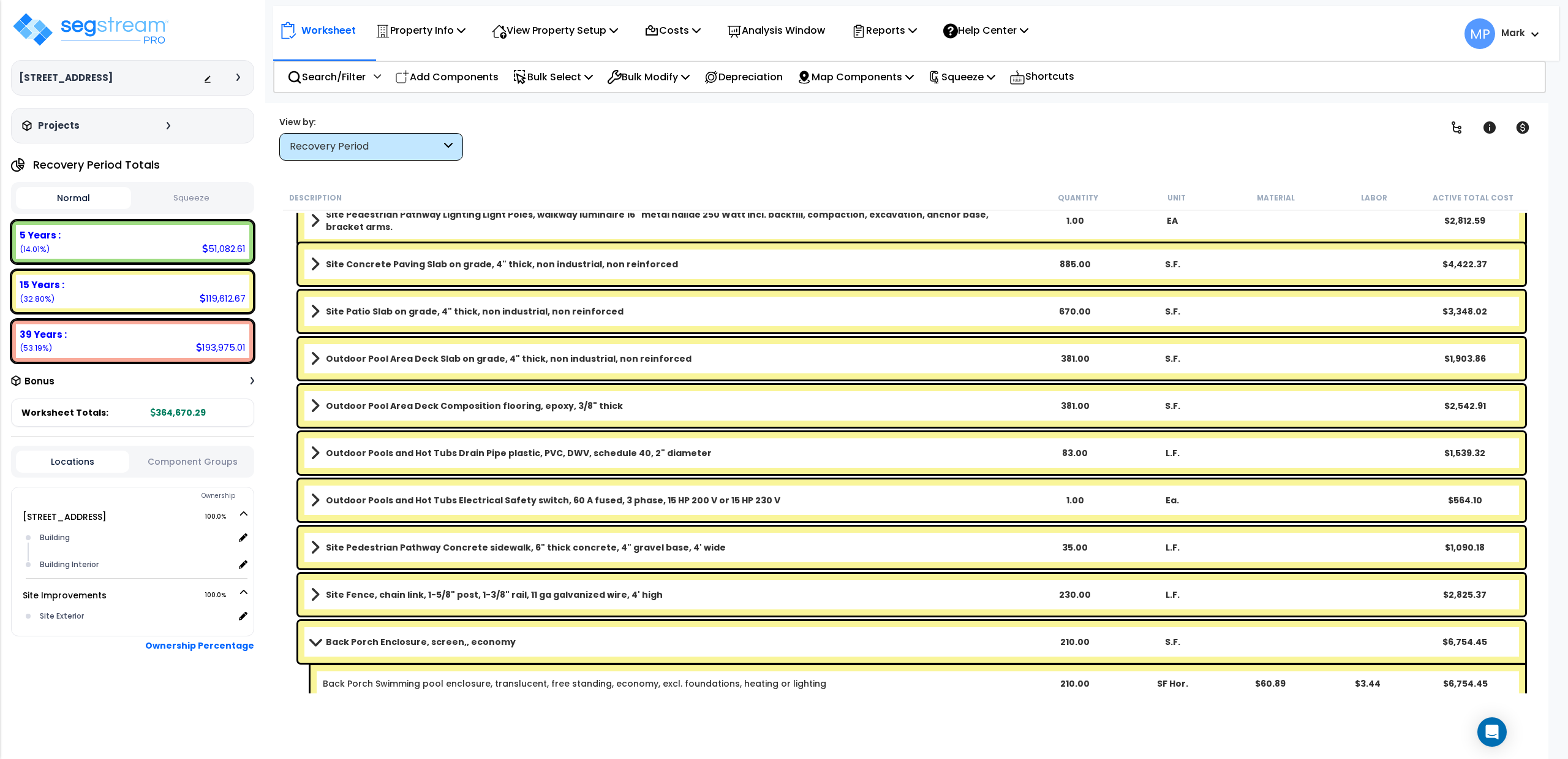
click at [588, 639] on link "Back Porch Enclosure, screen,, economy" at bounding box center [668, 642] width 716 height 17
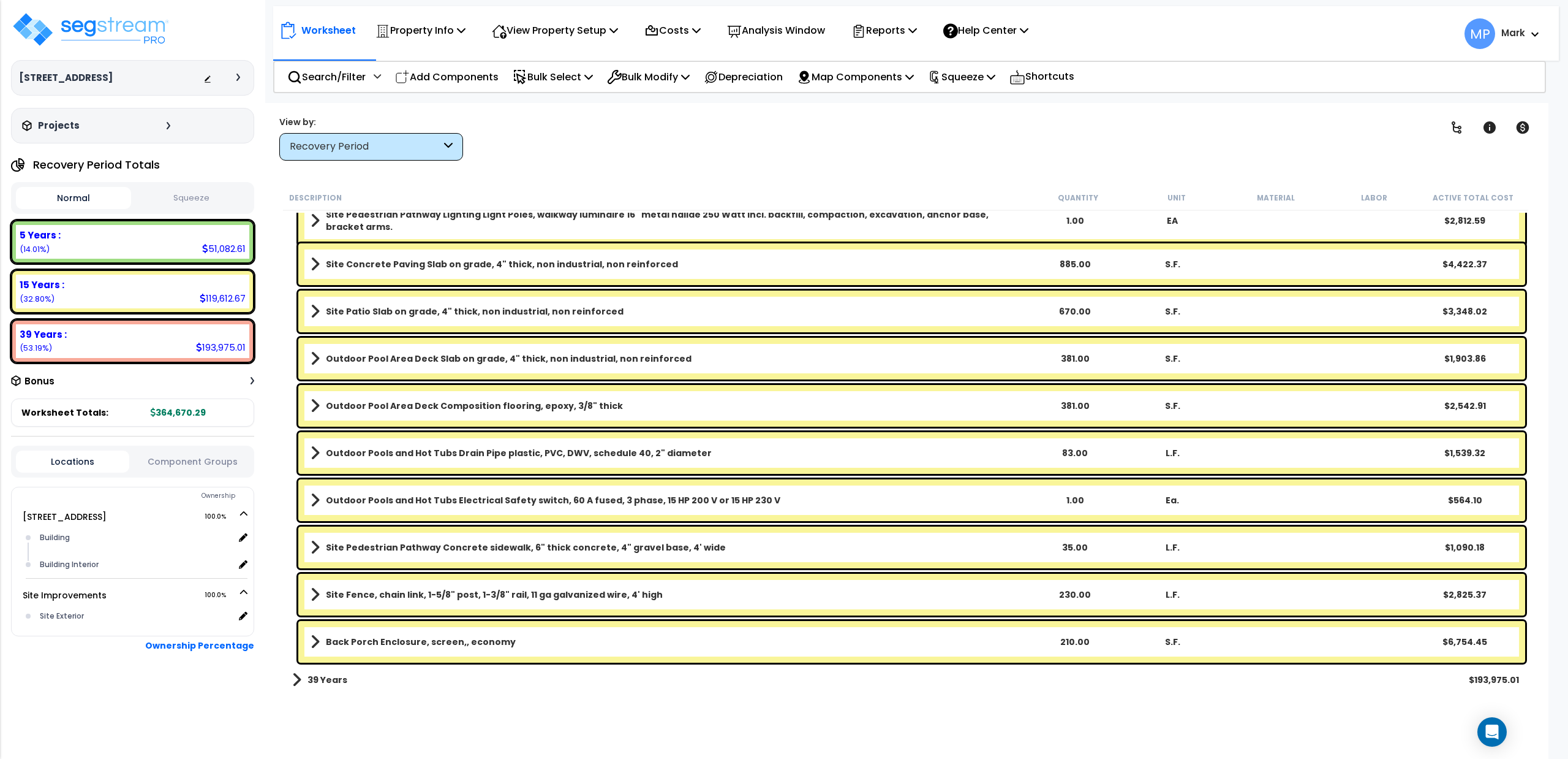
click at [588, 639] on link "Back Porch Enclosure, screen,, economy" at bounding box center [668, 642] width 716 height 17
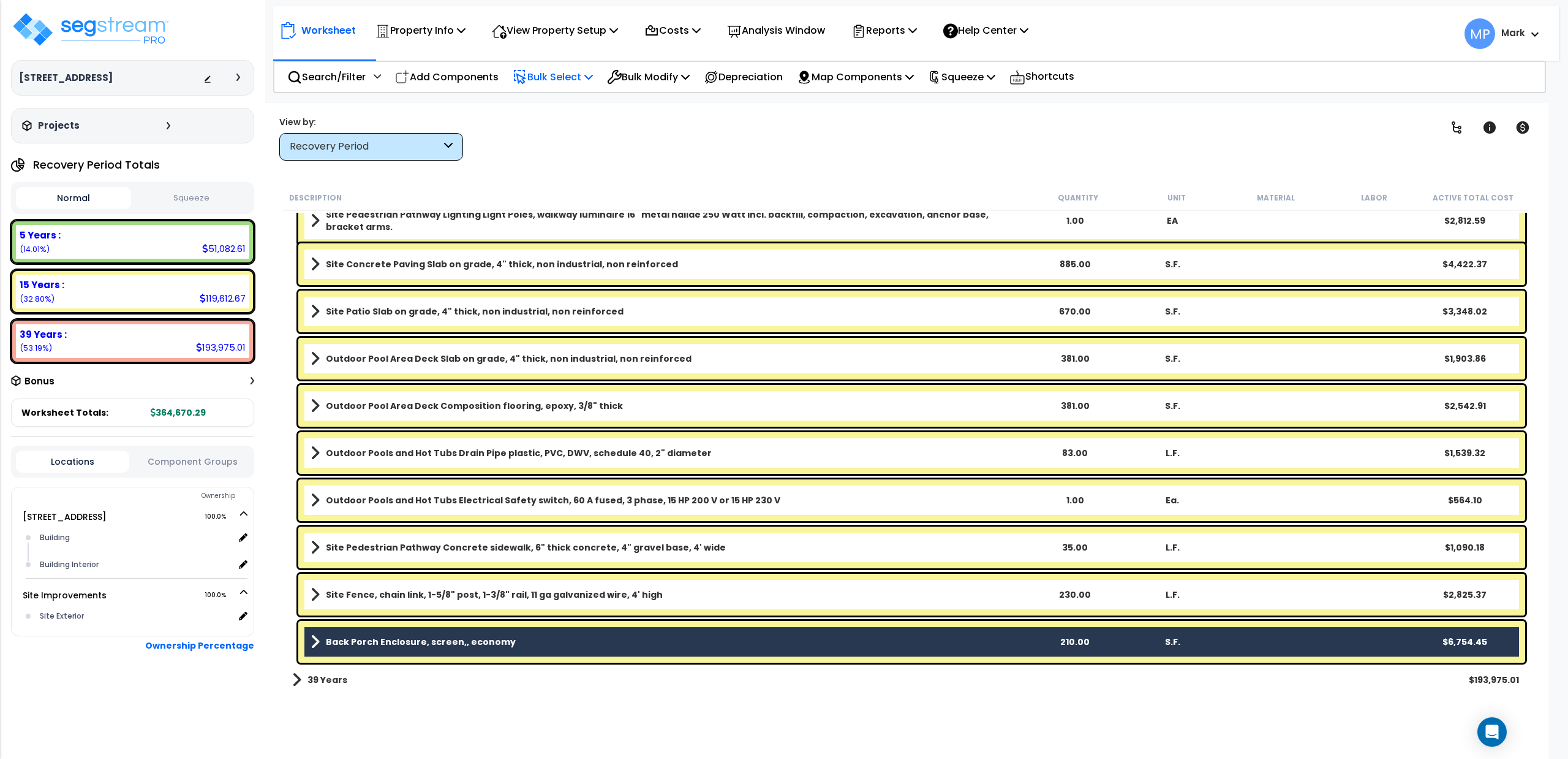
click at [578, 77] on p "Bulk Select" at bounding box center [553, 76] width 80 height 17
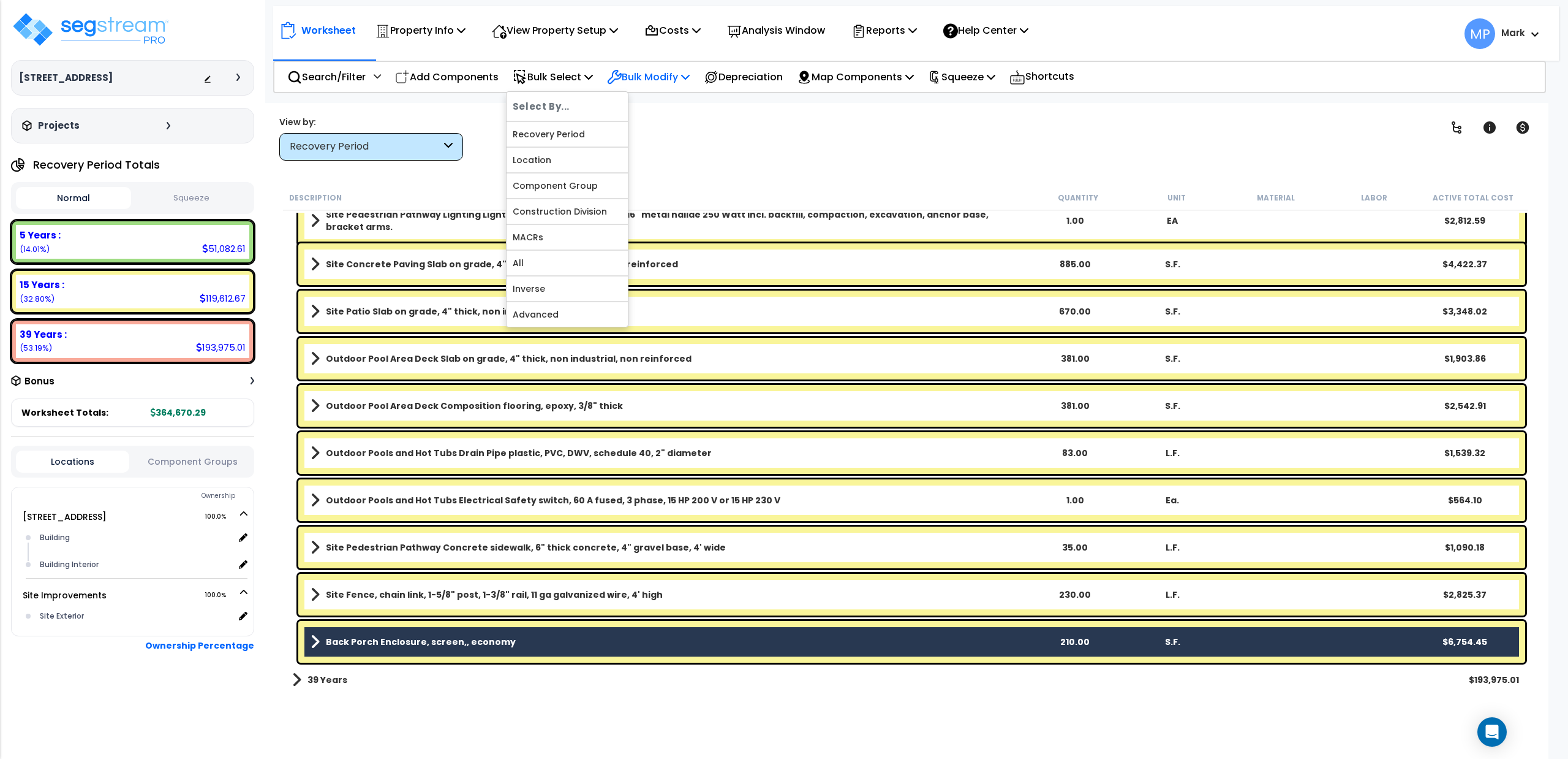
click at [680, 81] on p "Bulk Modify" at bounding box center [648, 76] width 83 height 17
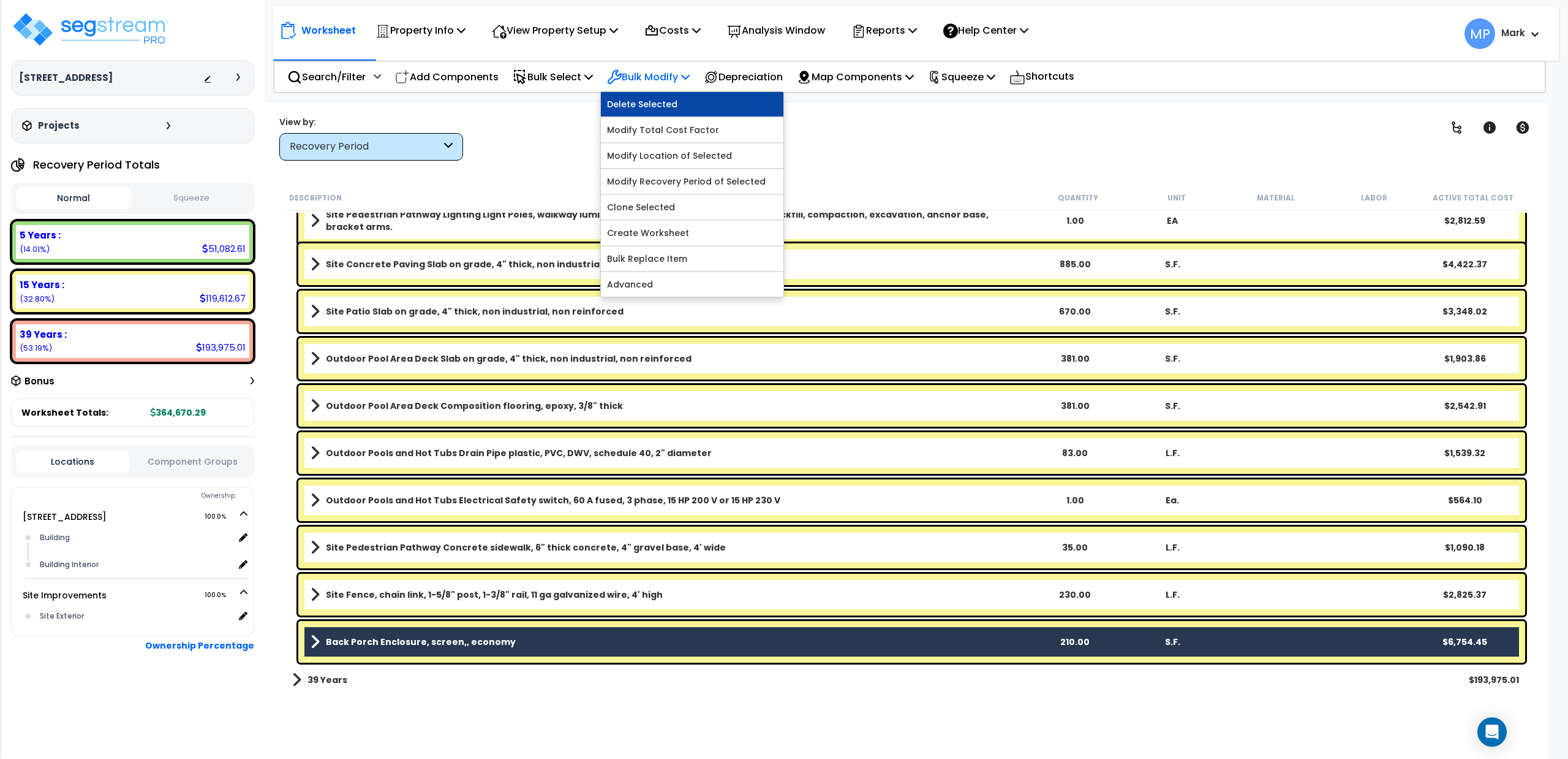
click at [655, 99] on link "Delete Selected" at bounding box center [692, 104] width 182 height 24
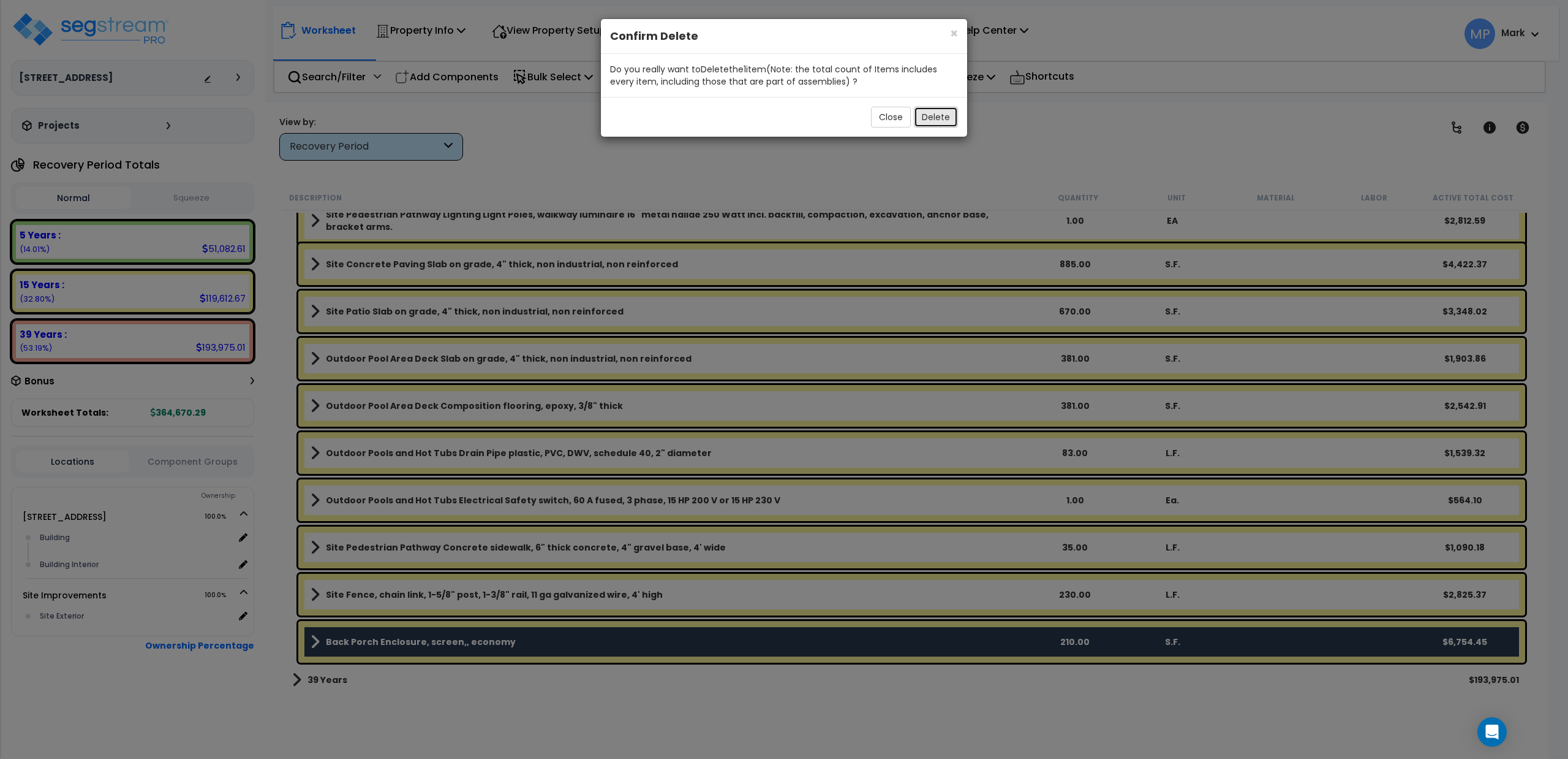
click at [864, 118] on button "Delete" at bounding box center [936, 117] width 44 height 20
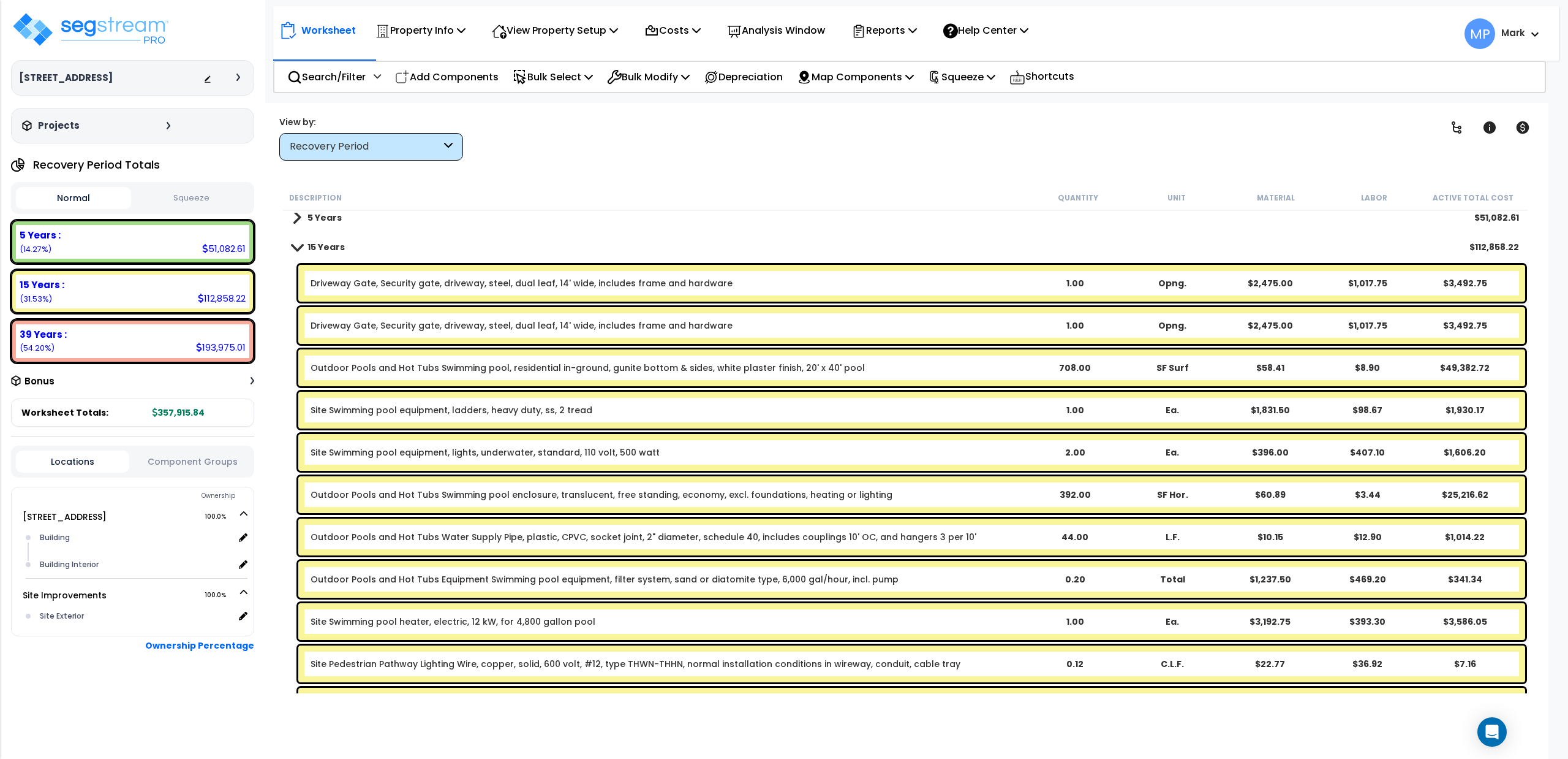
scroll to position [0, 0]
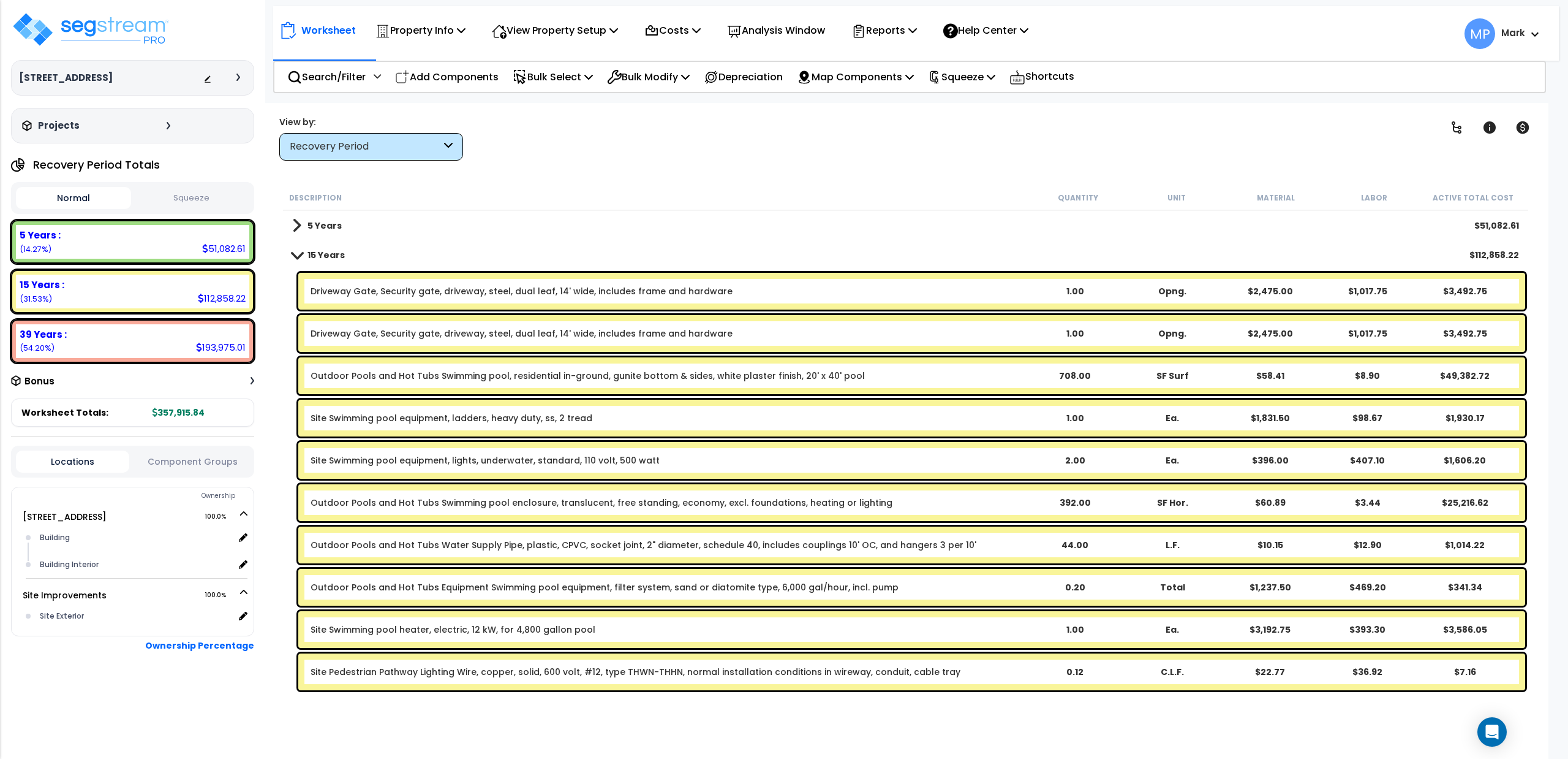
click at [864, 287] on div "Driveway Gate, Security gate, driveway, steel, dual leaf, 14' wide, includes fr…" at bounding box center [668, 291] width 716 height 13
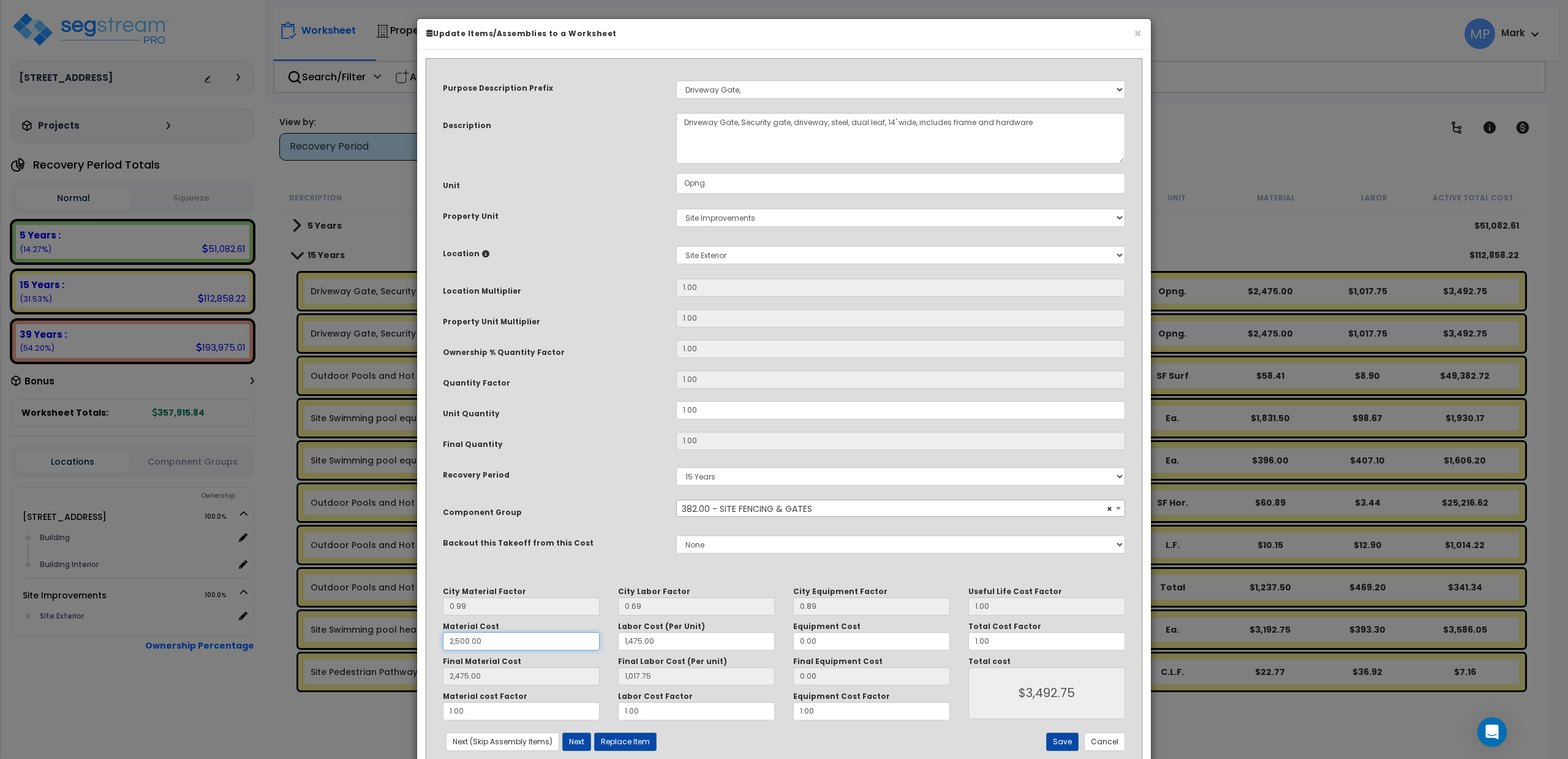
drag, startPoint x: 513, startPoint y: 641, endPoint x: 429, endPoint y: 639, distance: 84.0
click at [429, 639] on div "Purpose Description Prefix Select A/V System A/V System Equipment A/V System Eq…" at bounding box center [784, 413] width 720 height 694
type input "3"
type input "2,475.00"
type input "1,017.75"
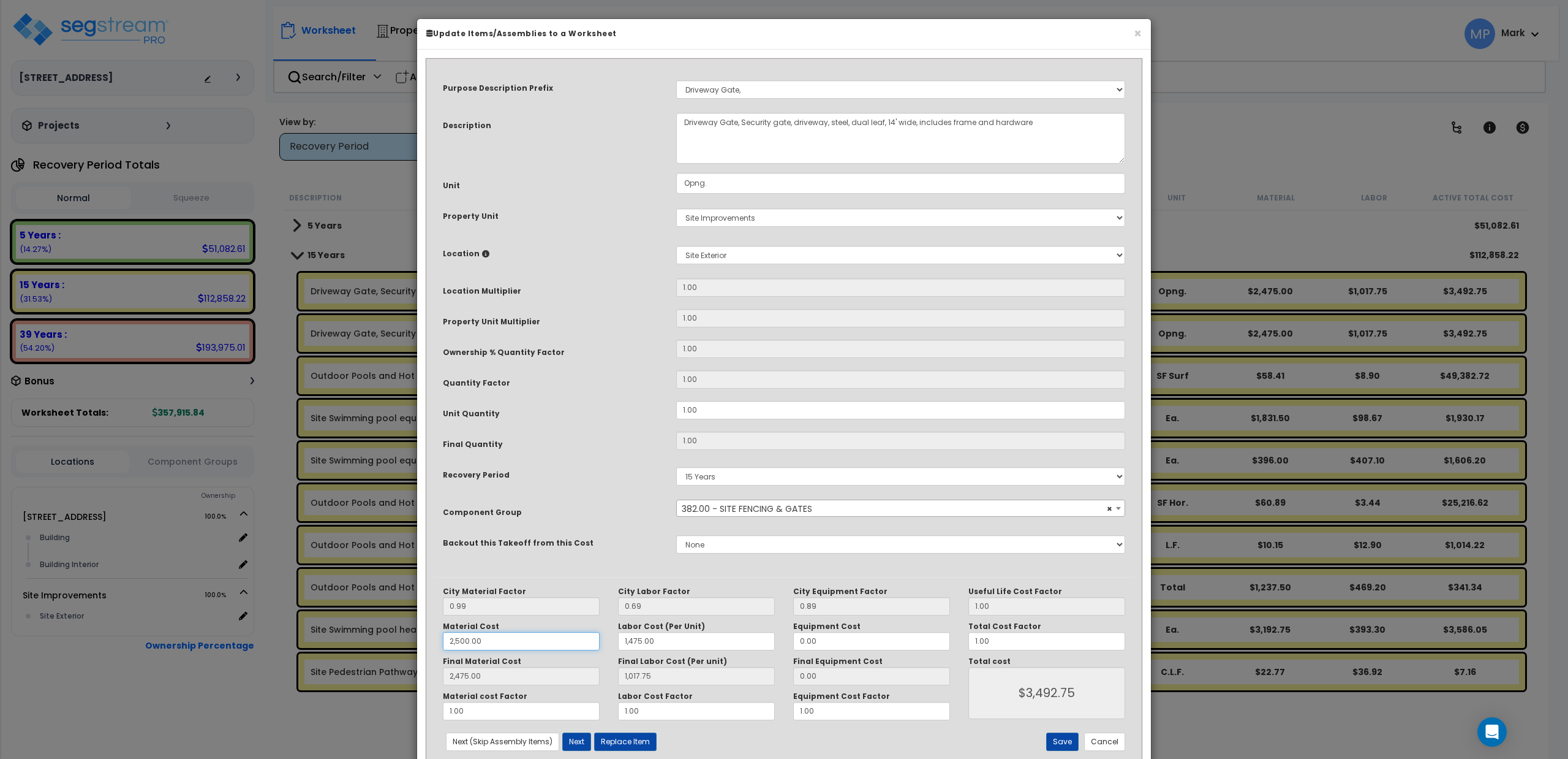
type input "$3,492.75"
type input "2.97"
type input "1,017.75"
type input "$1,020.72"
type input "35"
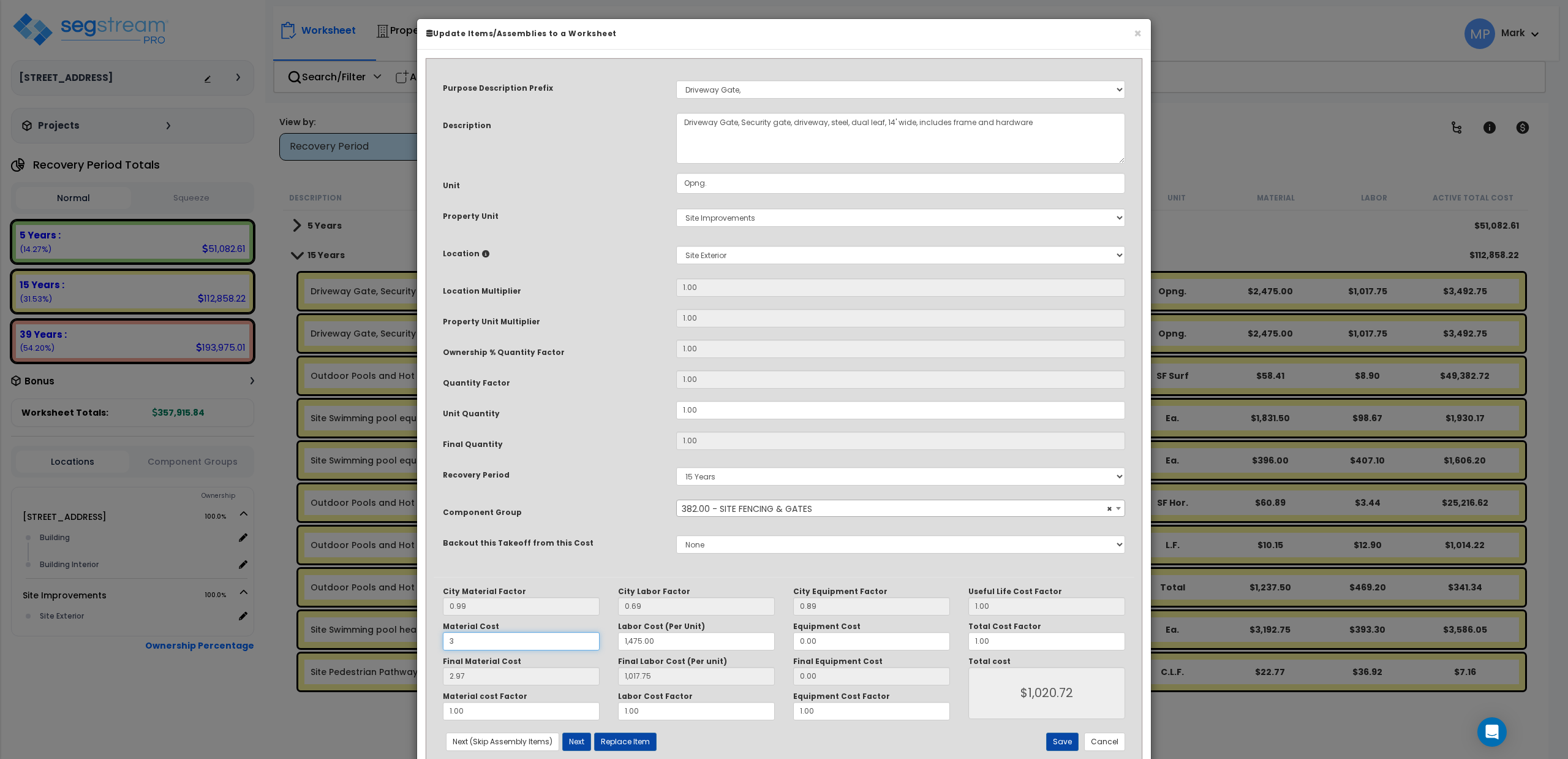
type input "1,017.75"
type input "$1,020.72"
type input "34.65"
type input "1,017.75"
type input "$1,052.40"
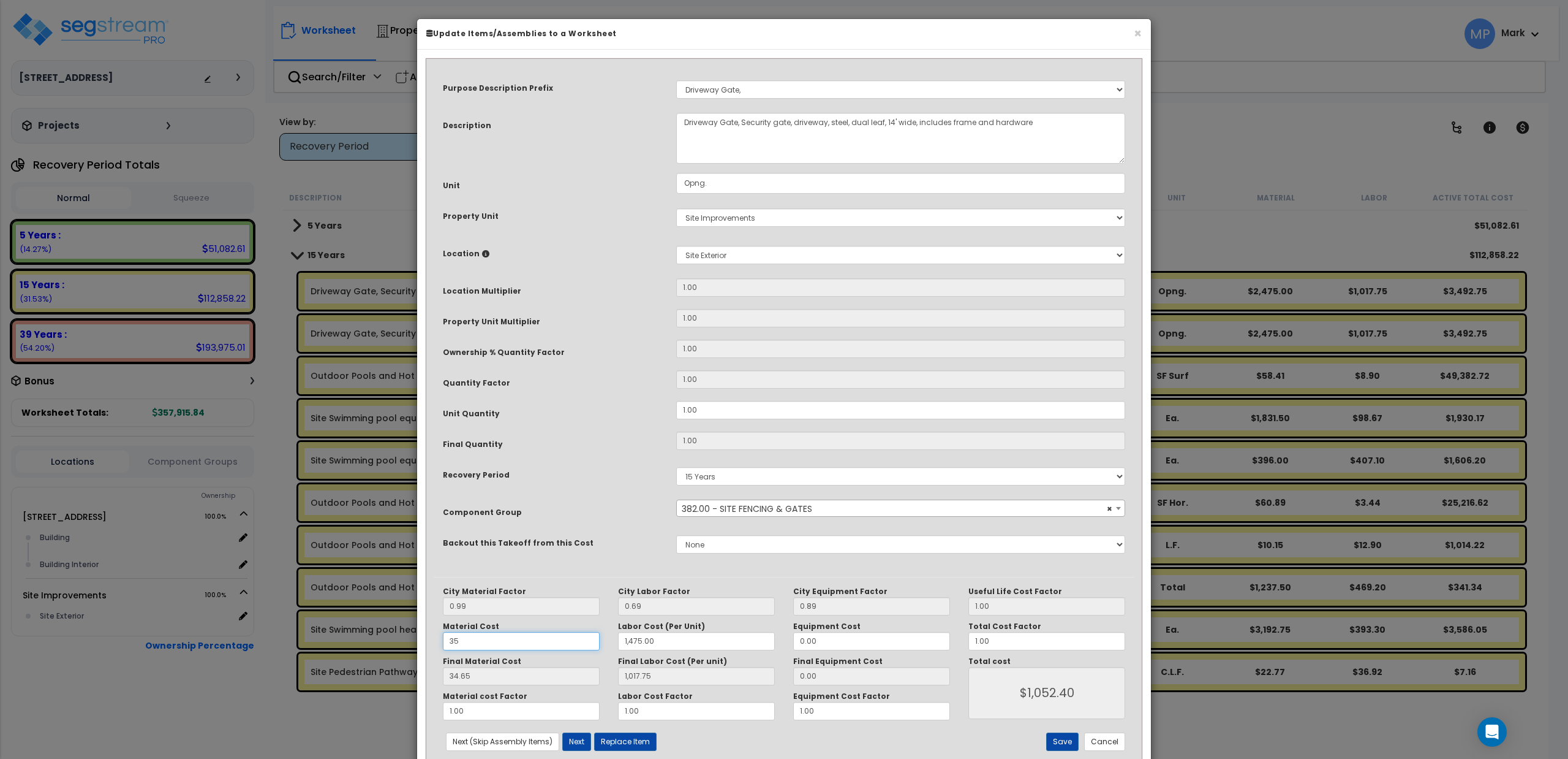
type input "350"
type input "1,017.75"
type input "$1,052.40"
type input "346.50"
type input "1,017.75"
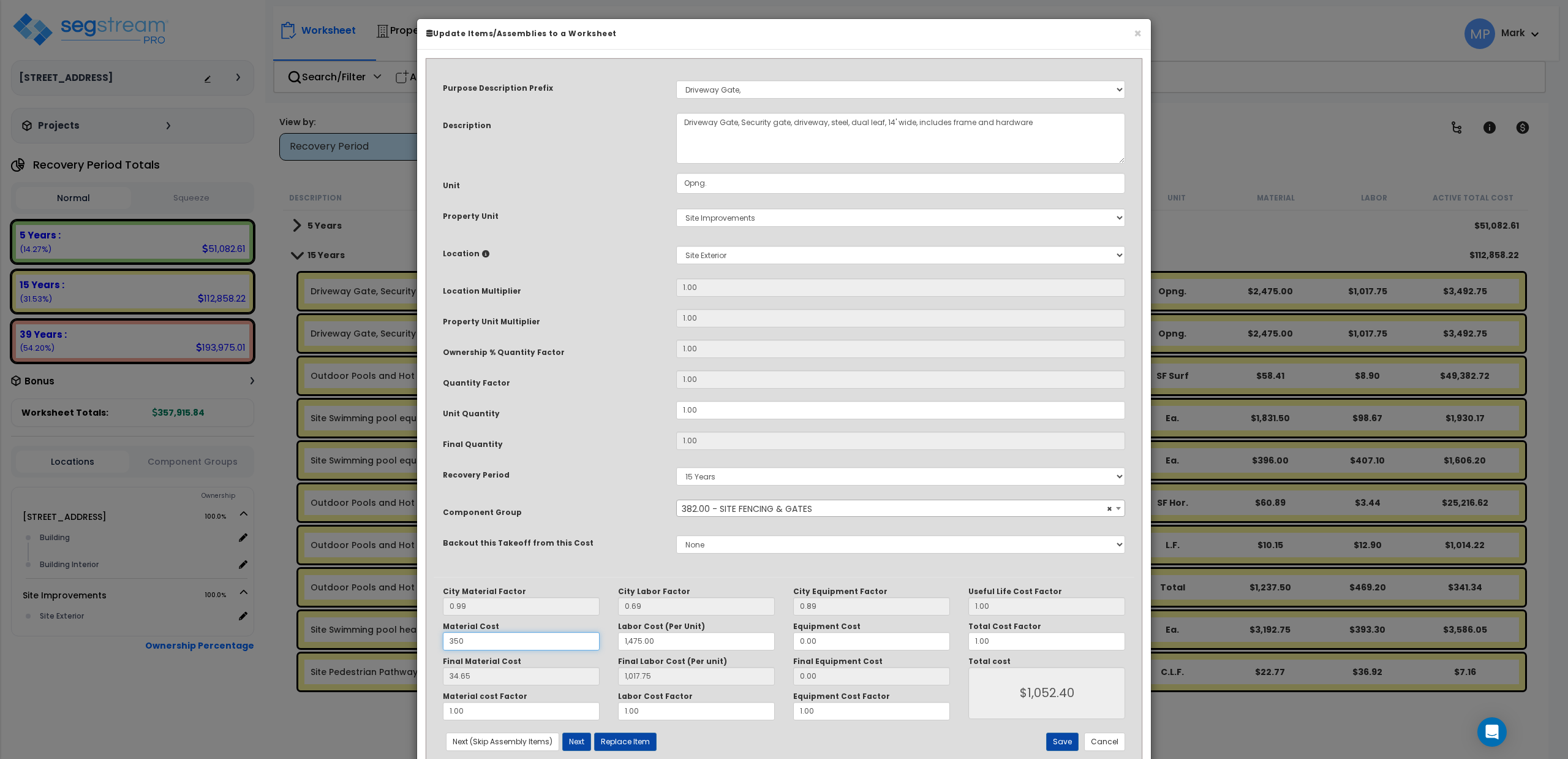
type input "$1,364.25"
type input "350"
type input "1,017.75"
type input "$1,364.25"
drag, startPoint x: 658, startPoint y: 639, endPoint x: 602, endPoint y: 643, distance: 56.1
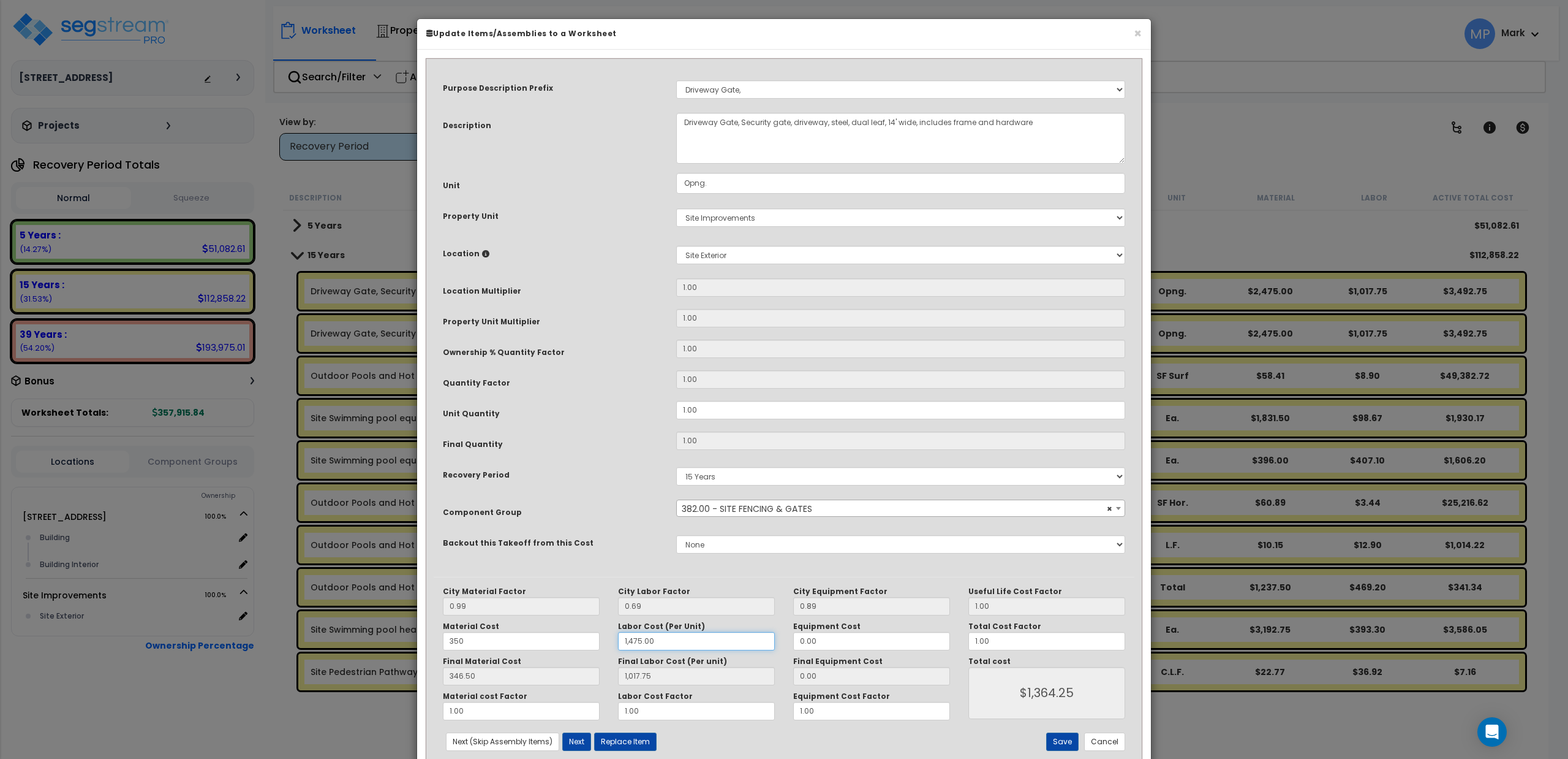
click at [602, 643] on div "Material Cost 350 Labor Cost (Per Unit) 1,475.00 Equipment Cost 0.00" at bounding box center [697, 636] width 525 height 29
type input "4"
type input "1,017.75"
type input "$1,364.25"
type input "2.76"
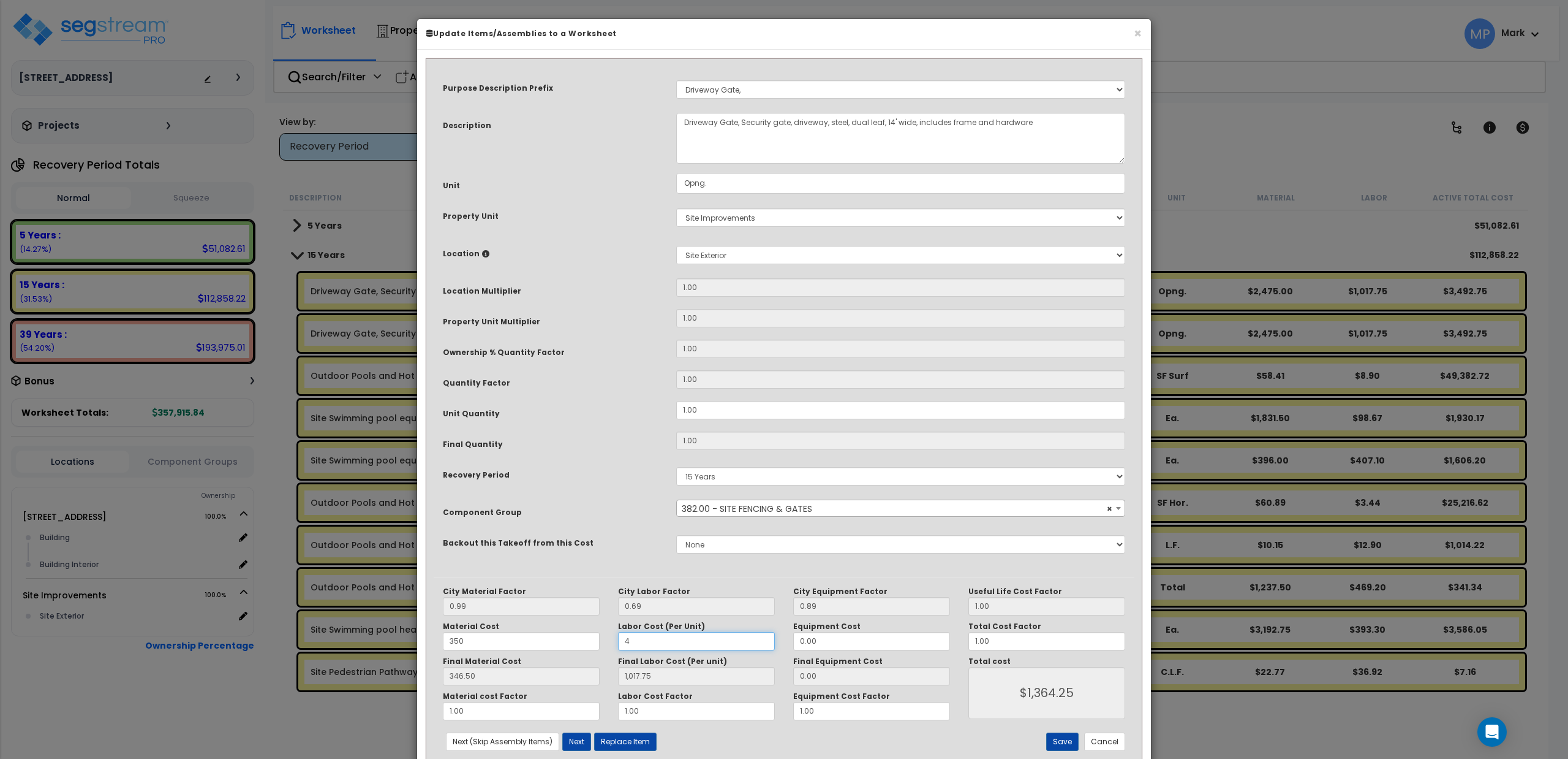
type input "$349.26"
type input "47"
type input "32.43"
type input "$378.93"
type input "475"
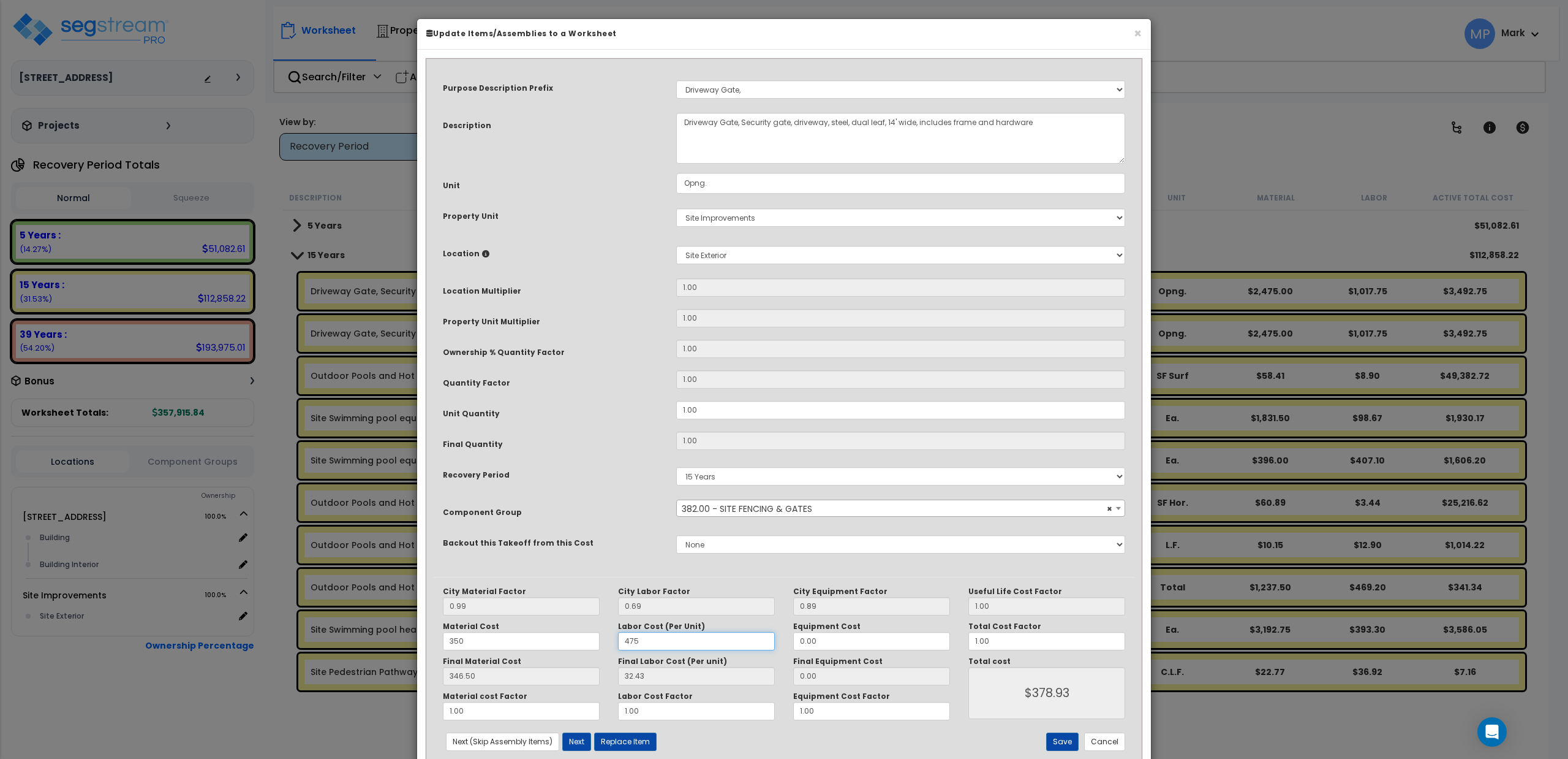
type input "327.75"
type input "$674.25"
type input "475"
click at [864, 716] on button "Save" at bounding box center [1062, 741] width 32 height 18
type input "350.00"
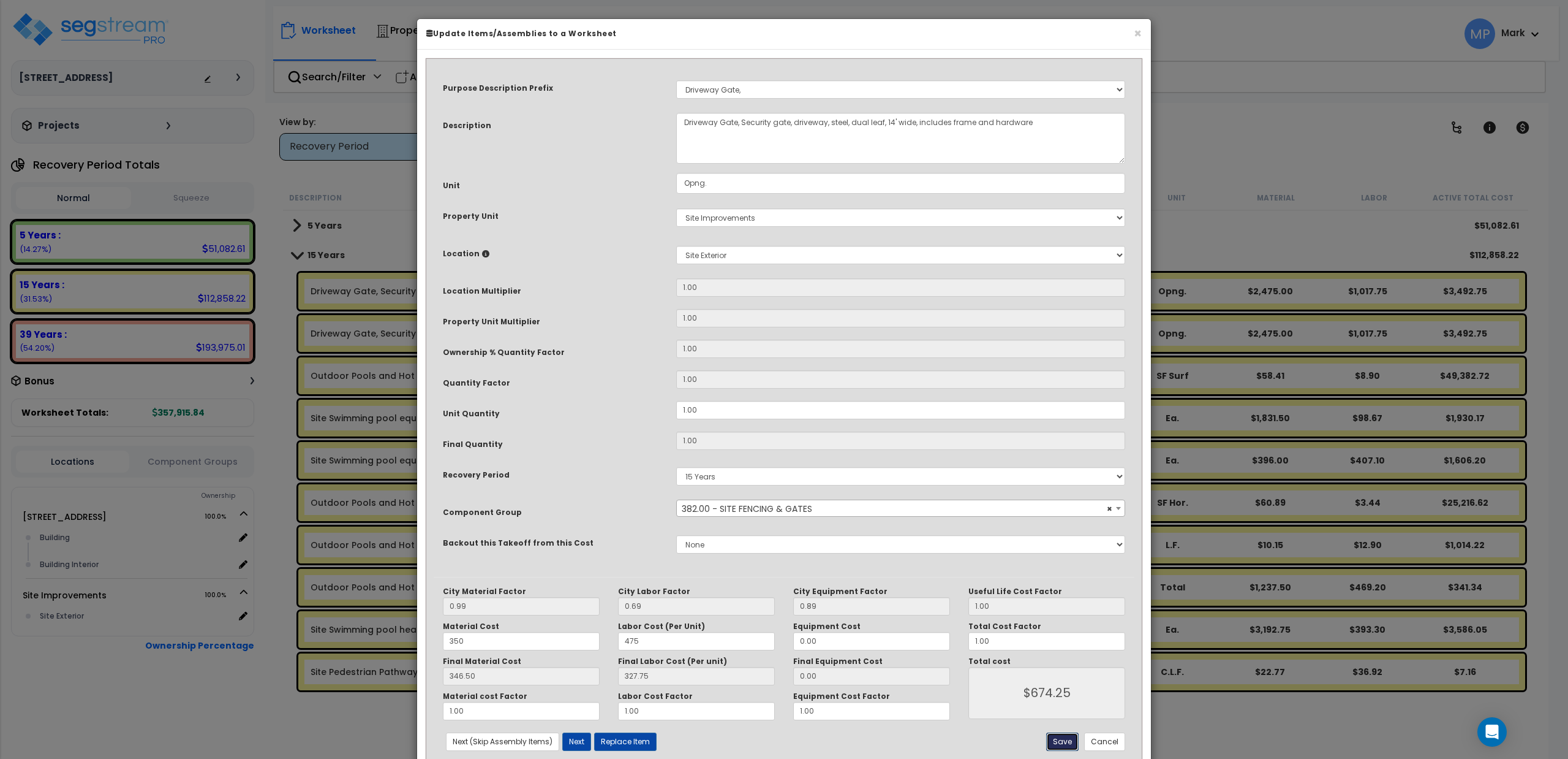
type input "475.00"
type input "674.25"
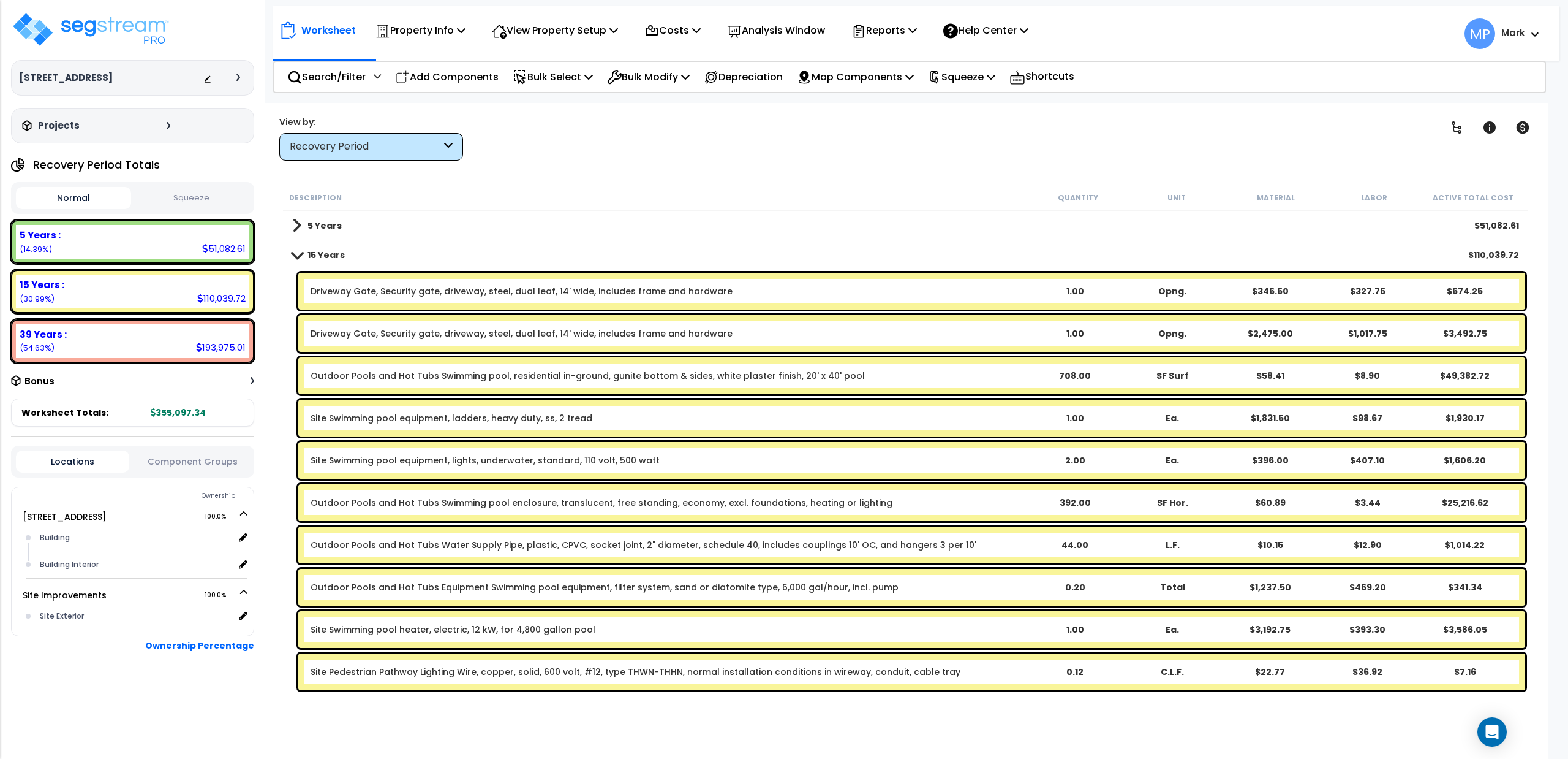
click at [864, 337] on div "Driveway Gate, Security gate, driveway, steel, dual leaf, 14' wide, includes fr…" at bounding box center [668, 333] width 716 height 13
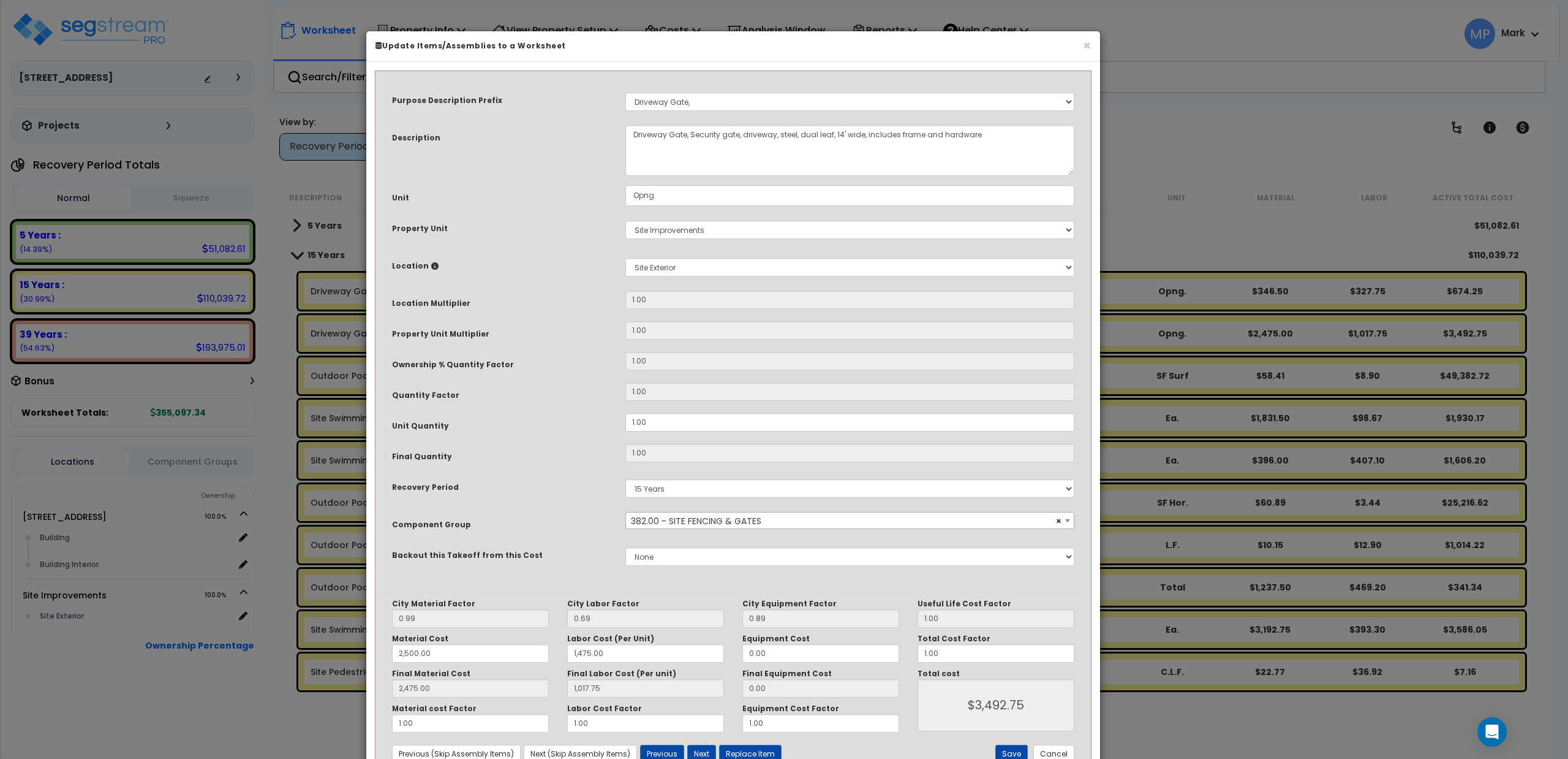
drag, startPoint x: 522, startPoint y: 631, endPoint x: 469, endPoint y: 643, distance: 54.3
click at [469, 643] on div "Material Cost 2,500.00" at bounding box center [470, 648] width 175 height 29
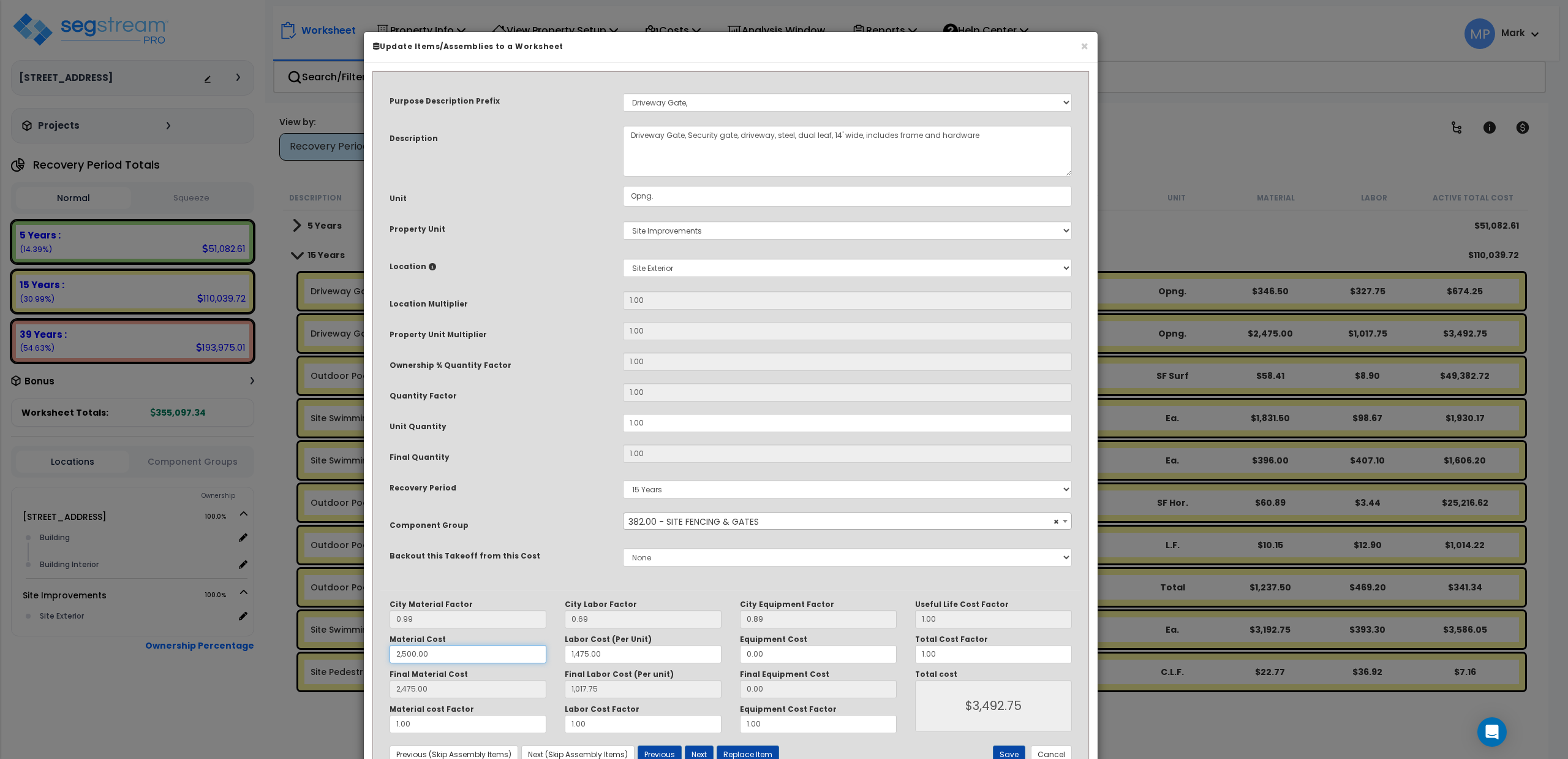
drag, startPoint x: 456, startPoint y: 655, endPoint x: 337, endPoint y: 656, distance: 119.0
click at [337, 656] on div "× Update Items/Assemblies to a Worksheet Purpose Description Prefix Select A/V …" at bounding box center [784, 379] width 1568 height 759
type input "3"
type input "2,475.00"
type input "1,017.75"
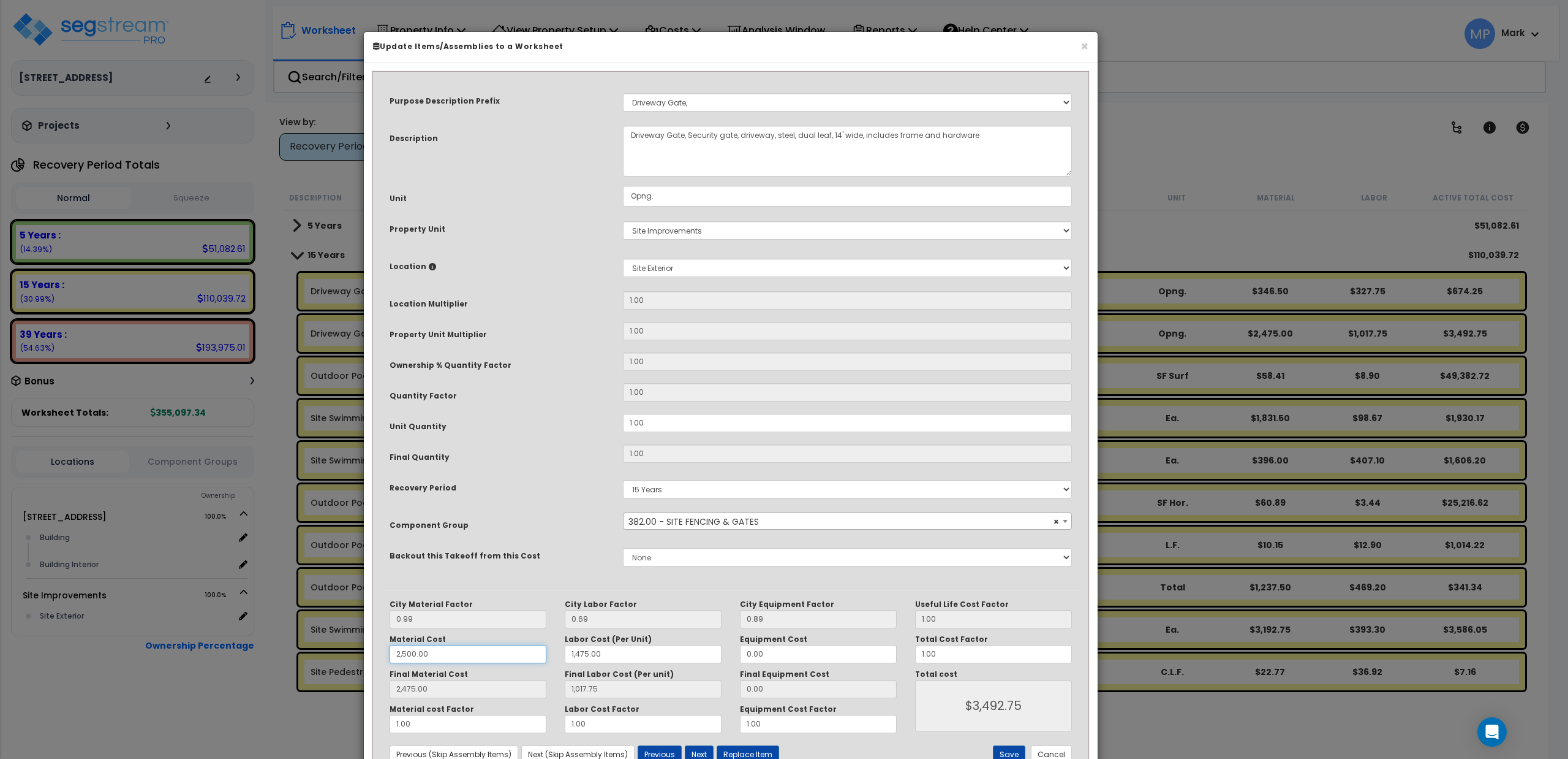
type input "$3,492.75"
type input "2.97"
type input "1,017.75"
type input "$1,020.72"
type input "35"
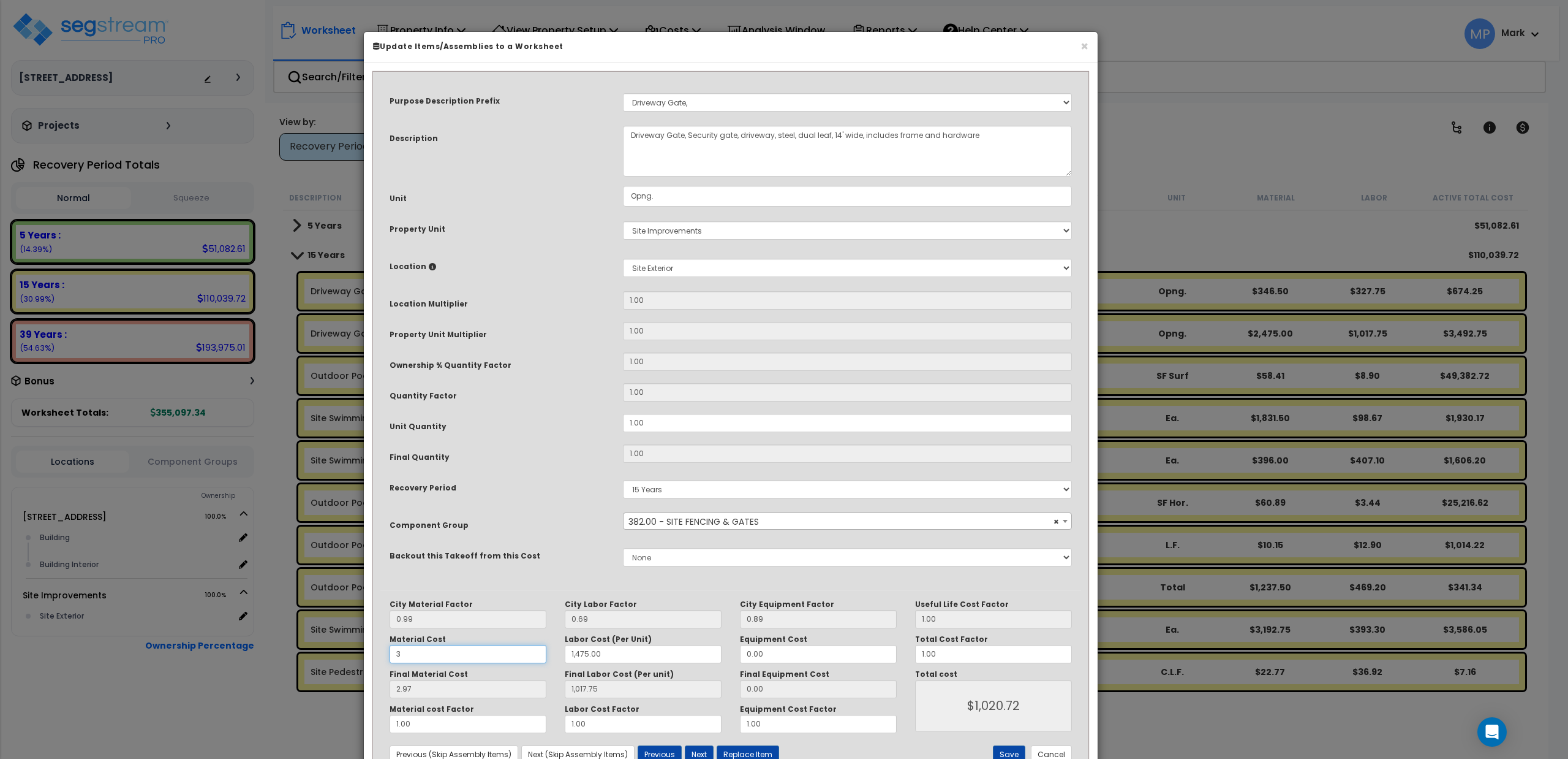
type input "1,017.75"
type input "$1,020.72"
type input "34.65"
type input "1,017.75"
type input "$1,052.40"
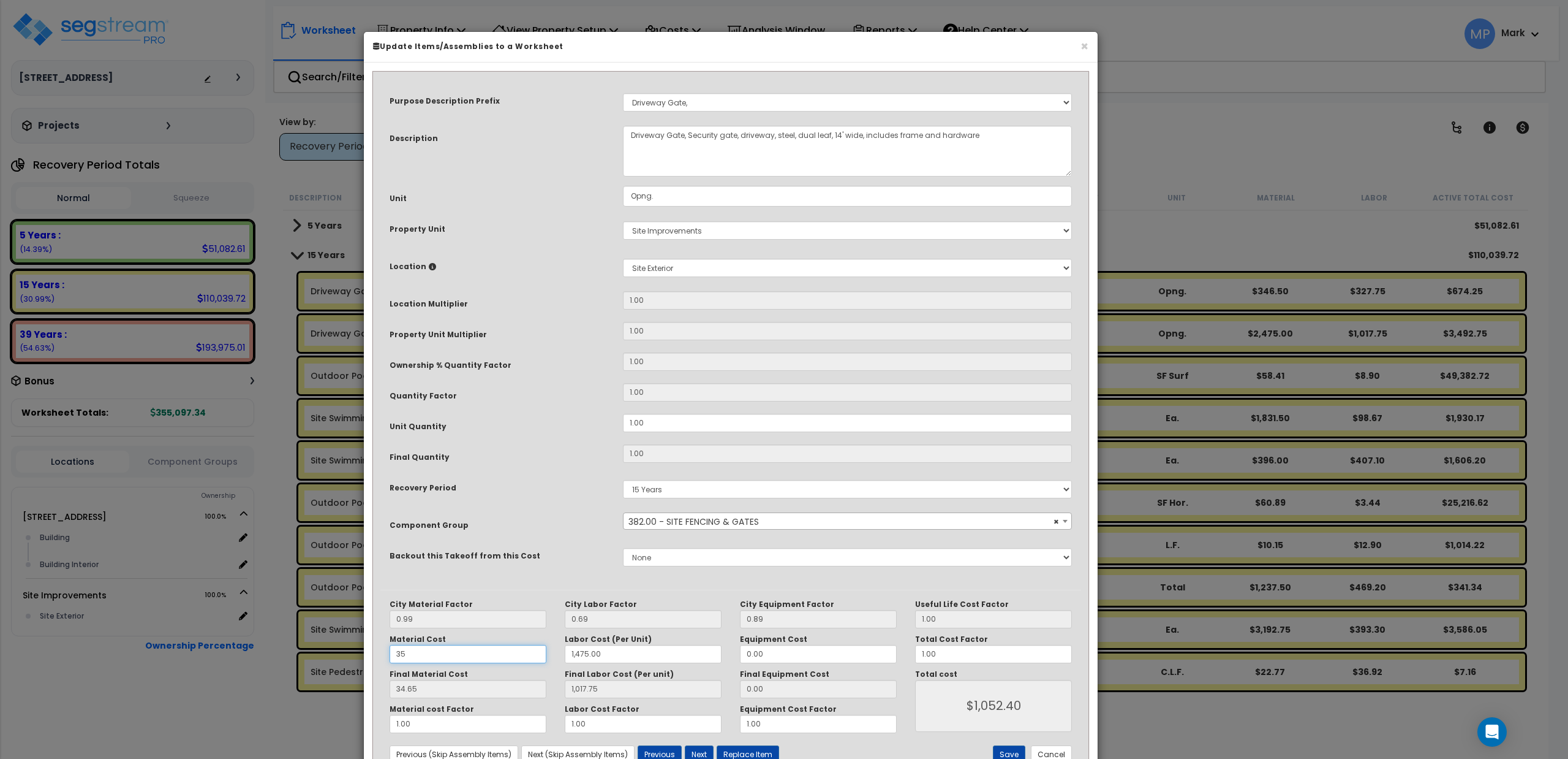
type input "350"
type input "1,017.75"
type input "$1,052.40"
type input "346.50"
type input "1,017.75"
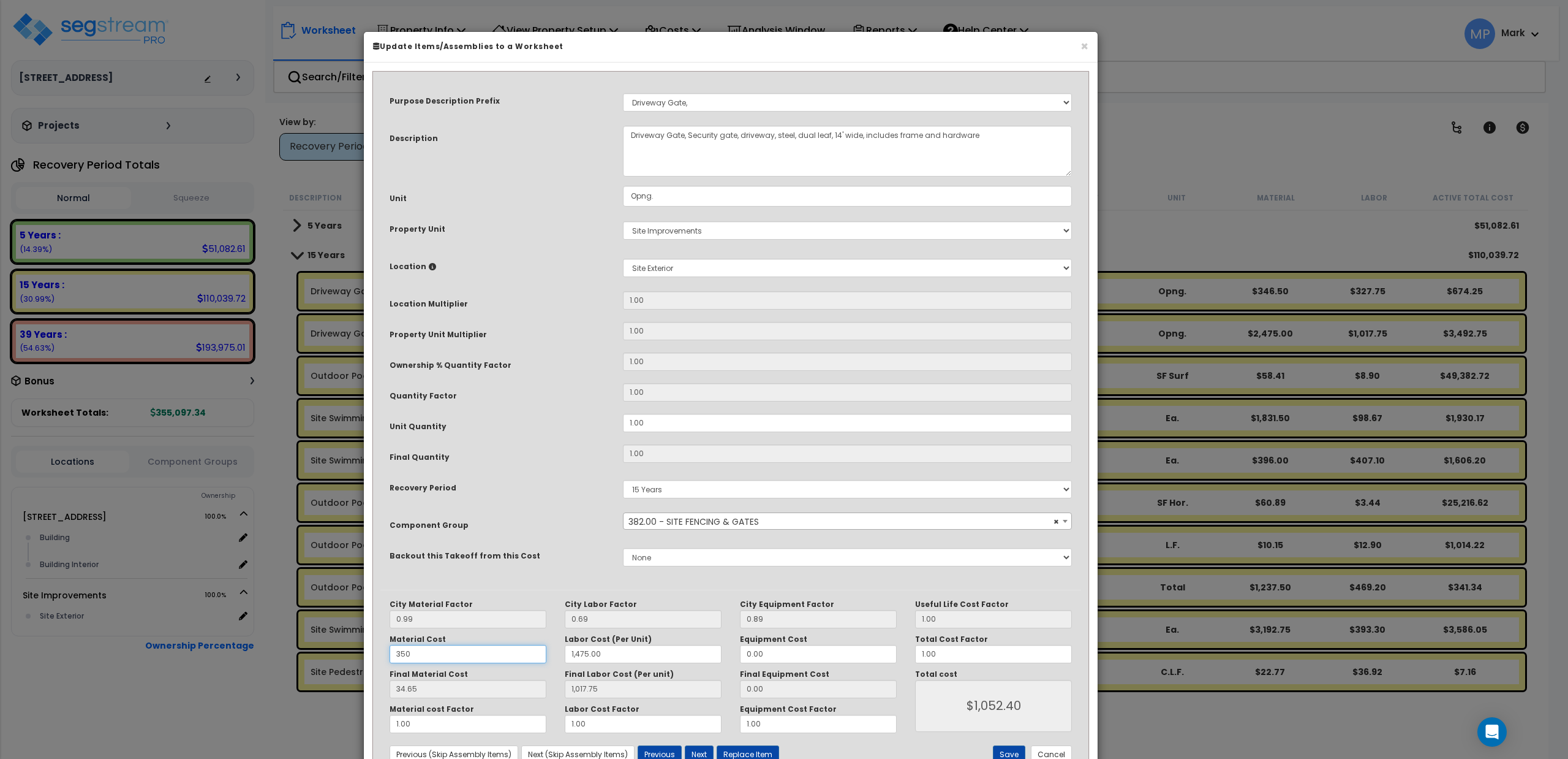
type input "$1,364.25"
type input "350"
type input "1,017.75"
type input "$1,364.25"
drag, startPoint x: 616, startPoint y: 654, endPoint x: 528, endPoint y: 656, distance: 88.0
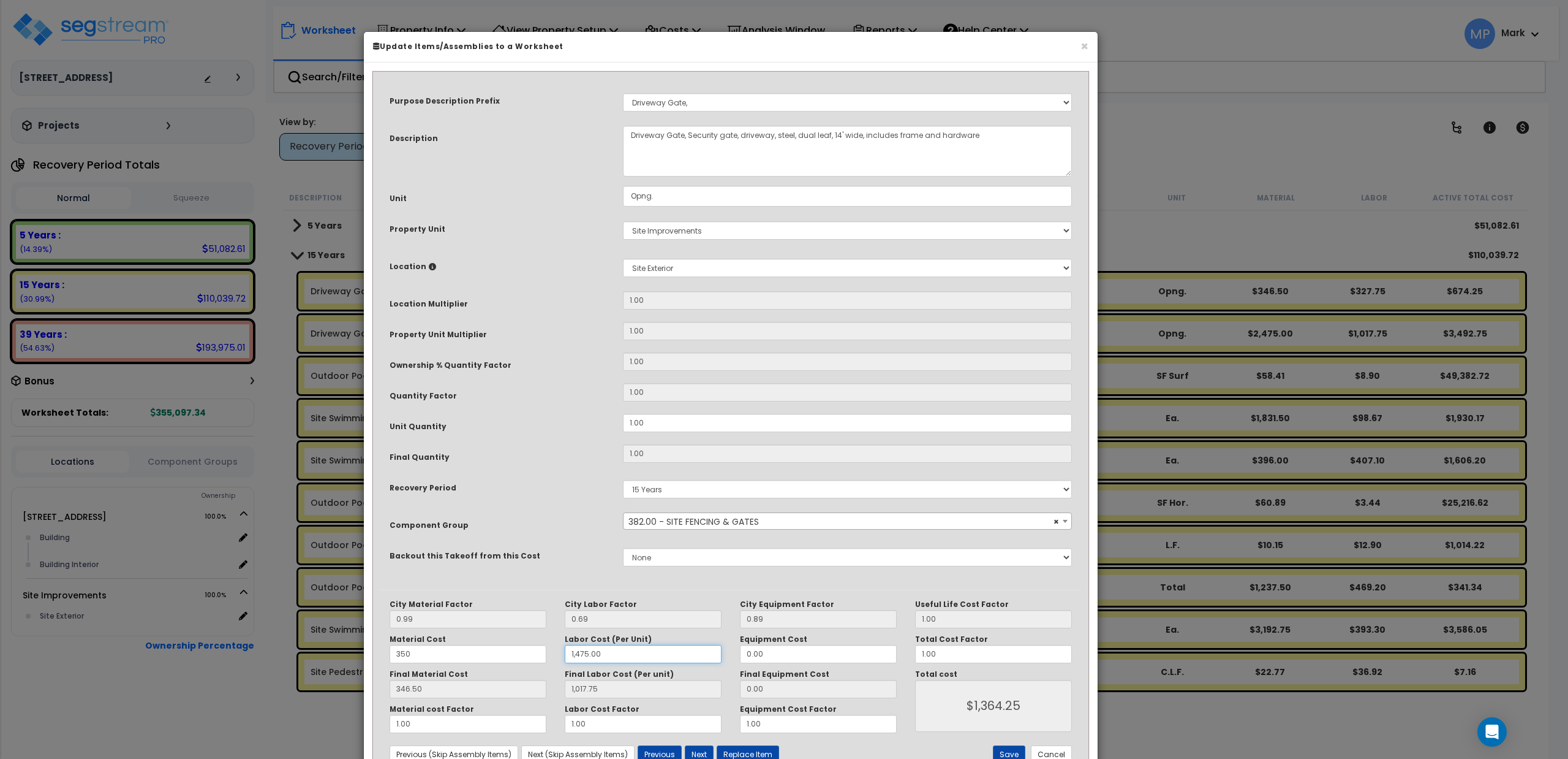
click at [528, 656] on div "Material Cost 350 Labor Cost (Per Unit) 1,475.00 Equipment Cost 0.00" at bounding box center [643, 648] width 525 height 29
type input "4"
type input "1,017.75"
type input "$1,364.25"
type input "2.76"
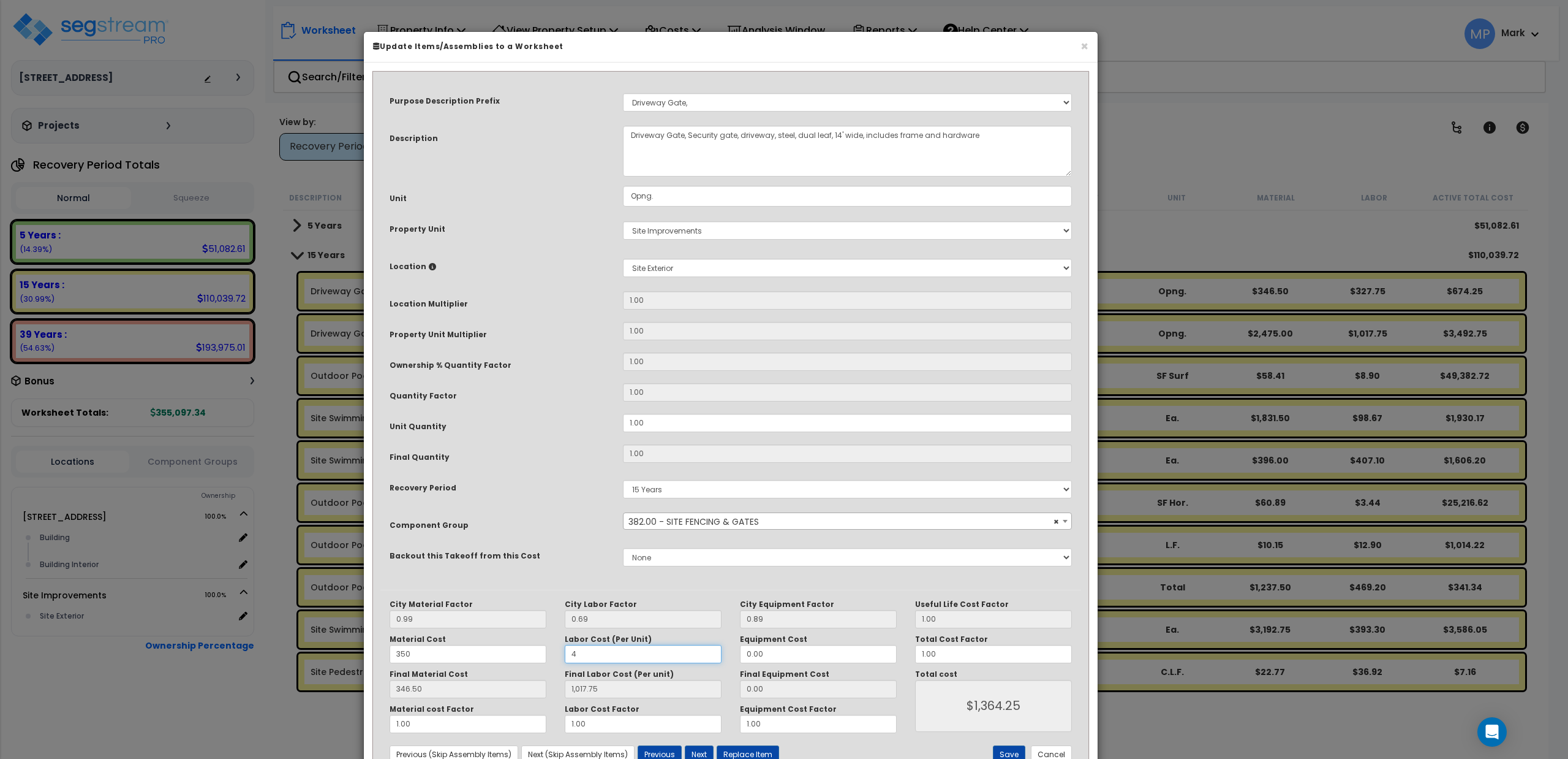
type input "$349.26"
type input "47"
type input "32.43"
type input "$378.93"
type input "475"
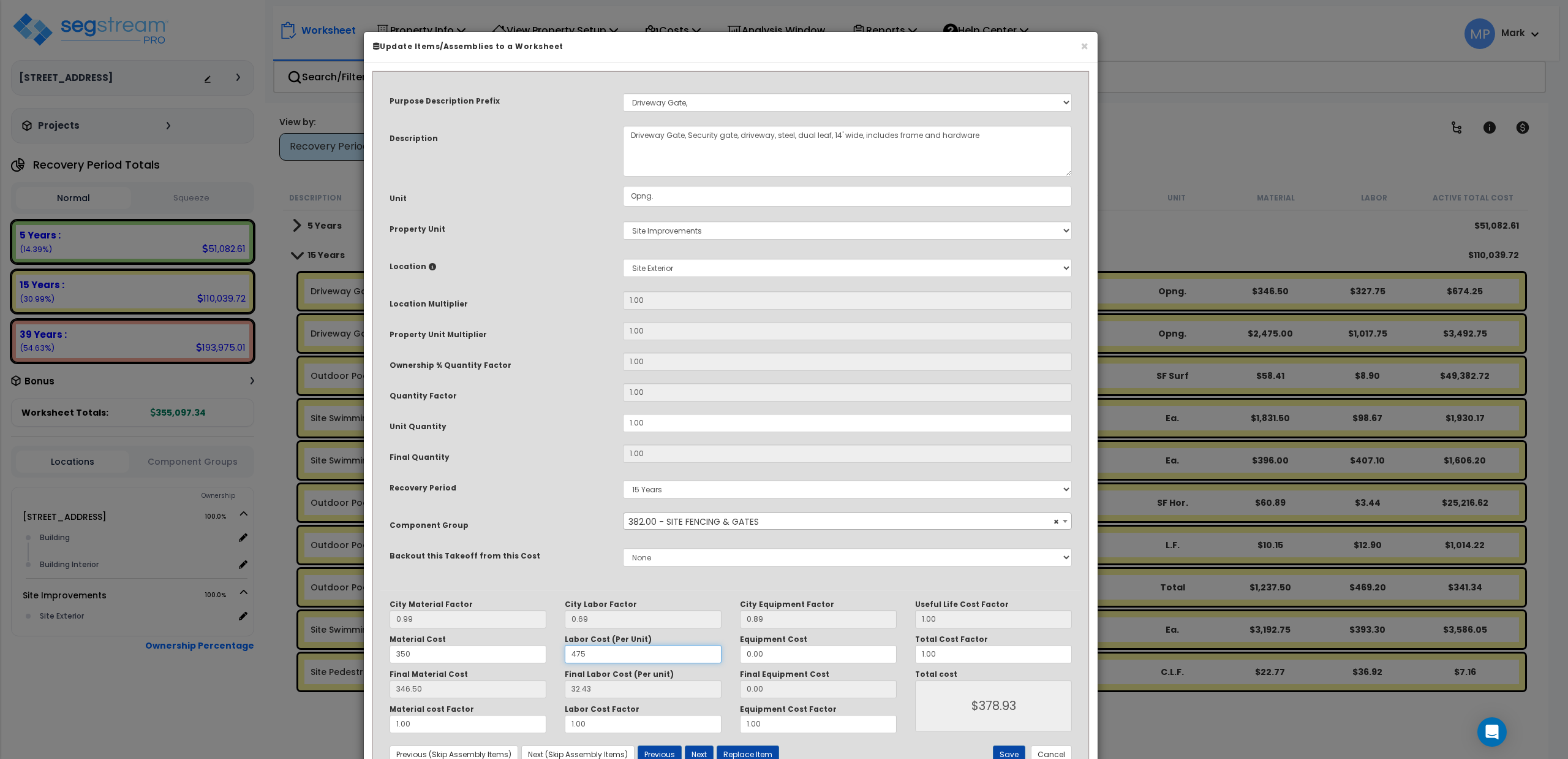
type input "327.75"
type input "$674.25"
type input "475"
click at [864, 716] on button "Save" at bounding box center [1009, 753] width 32 height 18
type input "350.00"
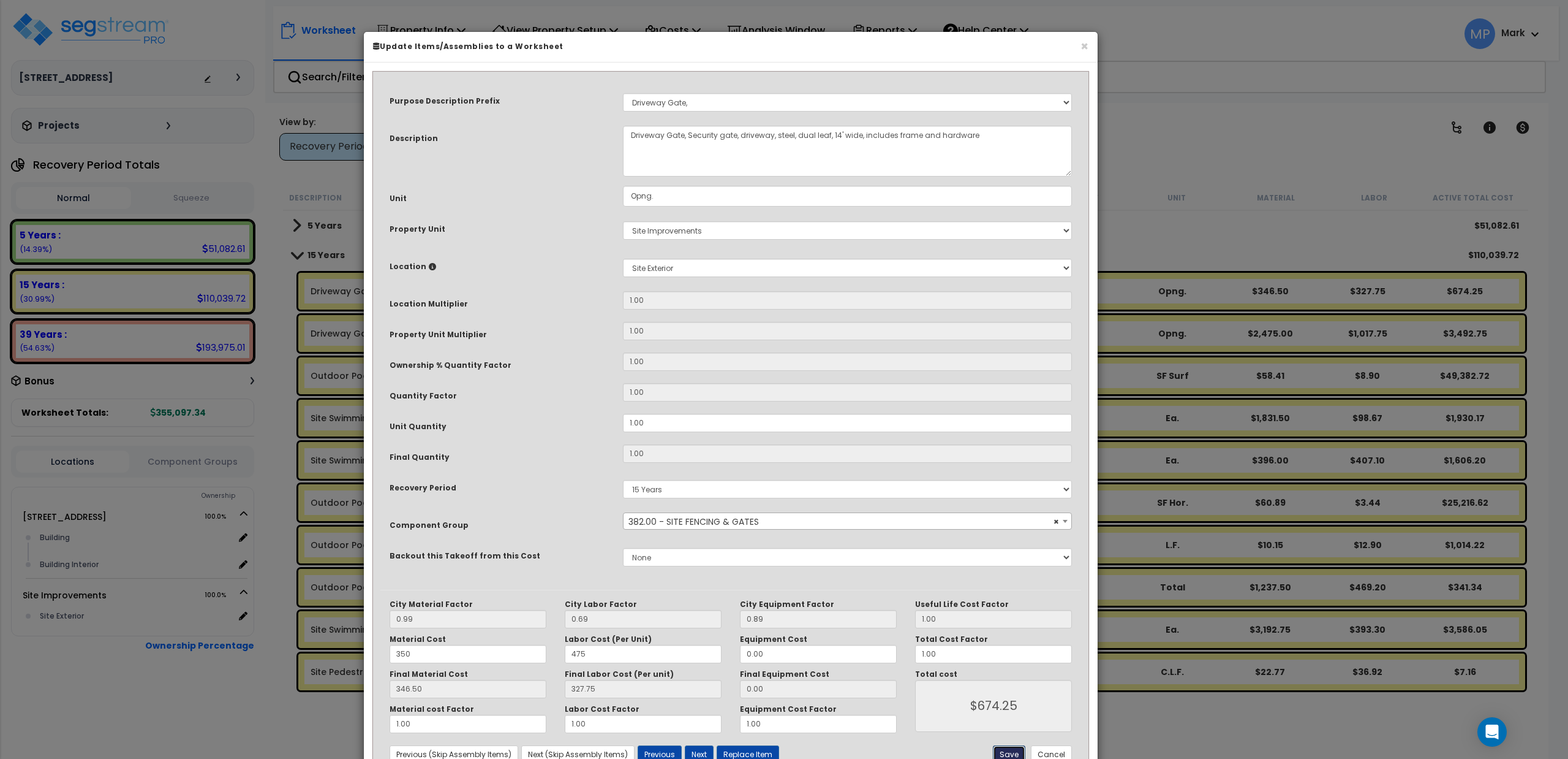
type input "475.00"
type input "674.25"
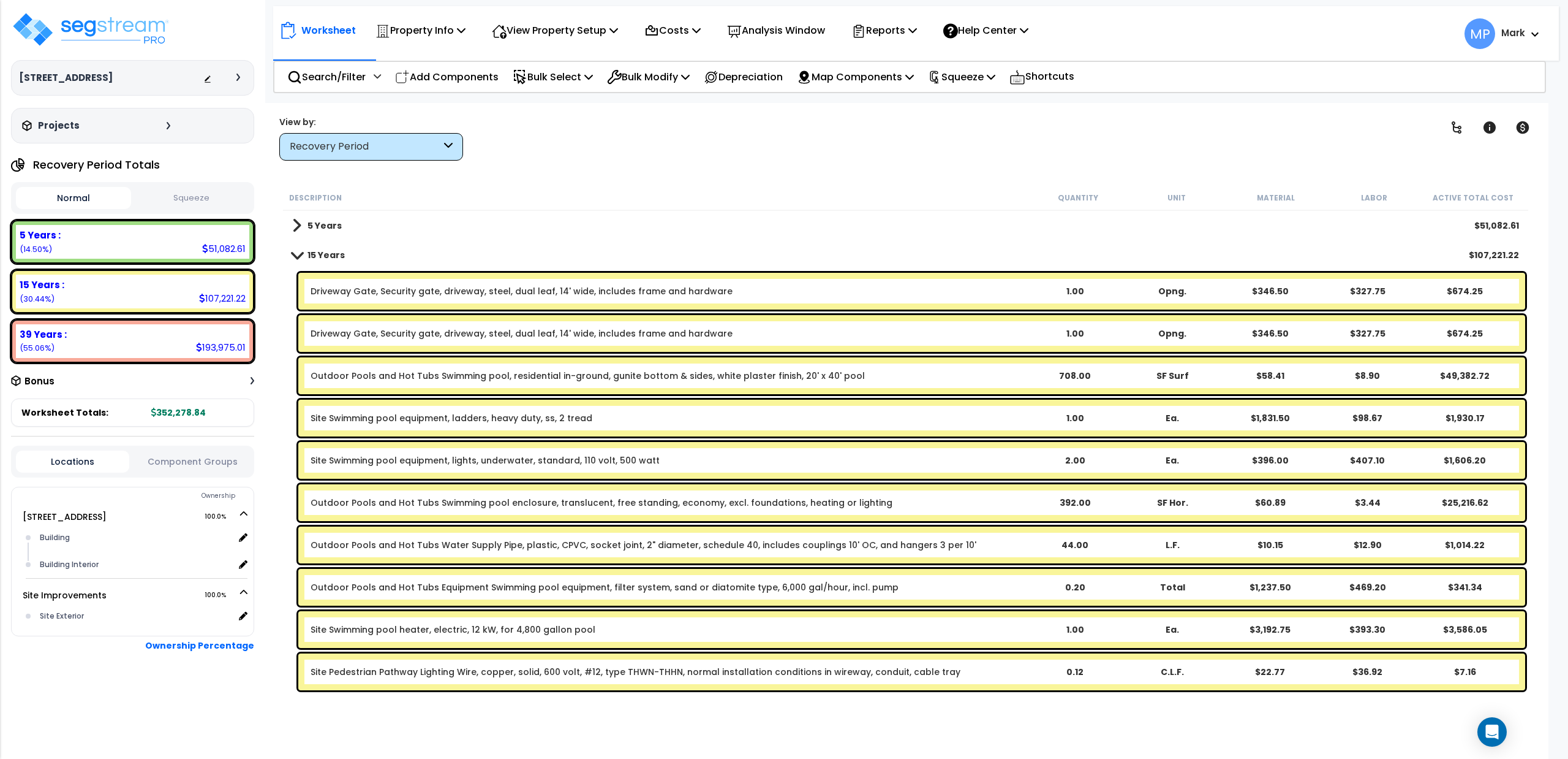
click at [611, 209] on div "Description Quantity Unit Material Labor Active Total Cost" at bounding box center [906, 197] width 1246 height 26
click at [864, 503] on div "Outdoor Pools and Hot Tubs Swimming pool enclosure, translucent, free standing,…" at bounding box center [668, 503] width 716 height 13
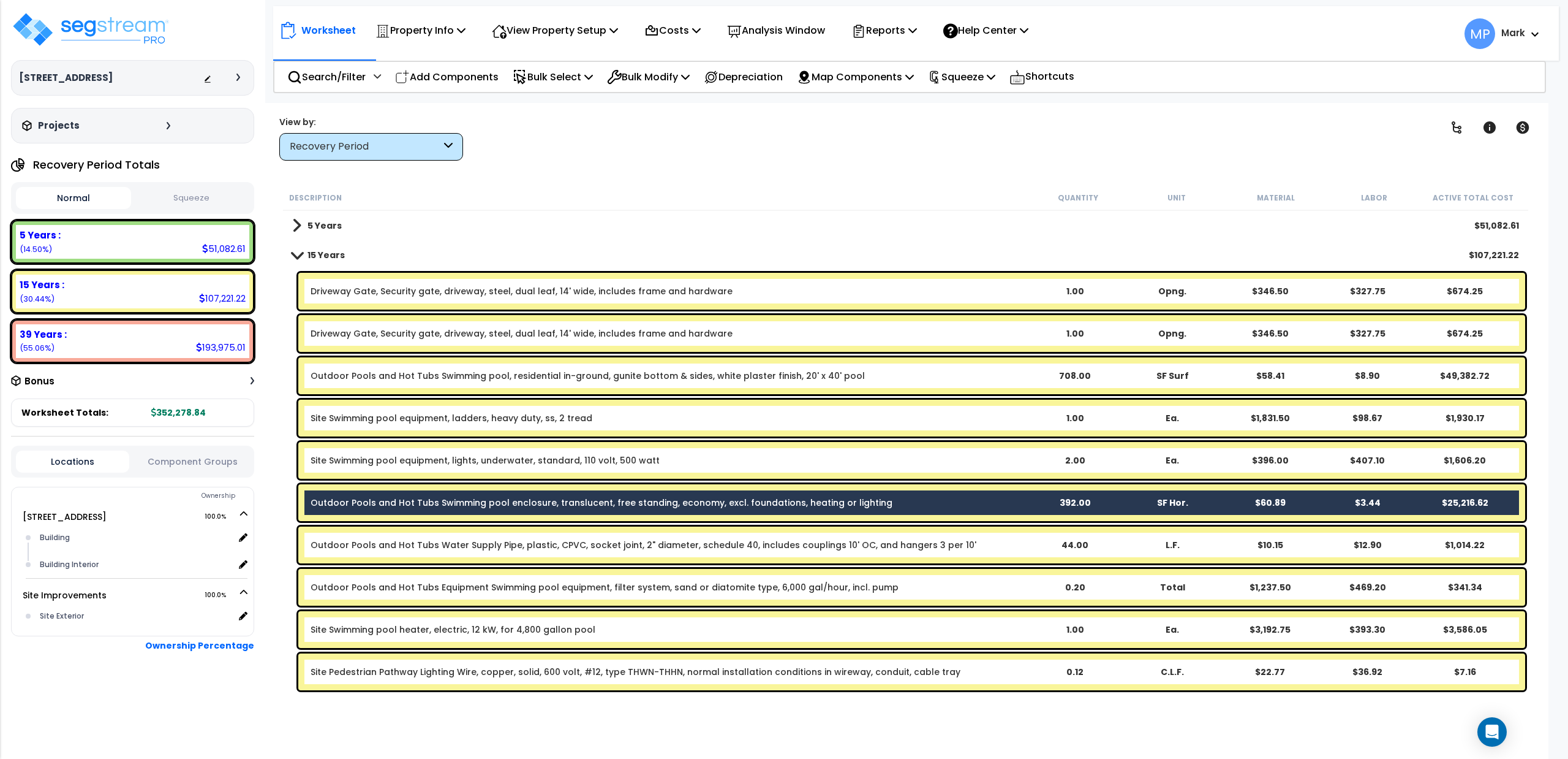
click at [864, 376] on div "Outdoor Pools and Hot Tubs Swimming pool, residential in-ground, gunite bottom …" at bounding box center [668, 376] width 716 height 13
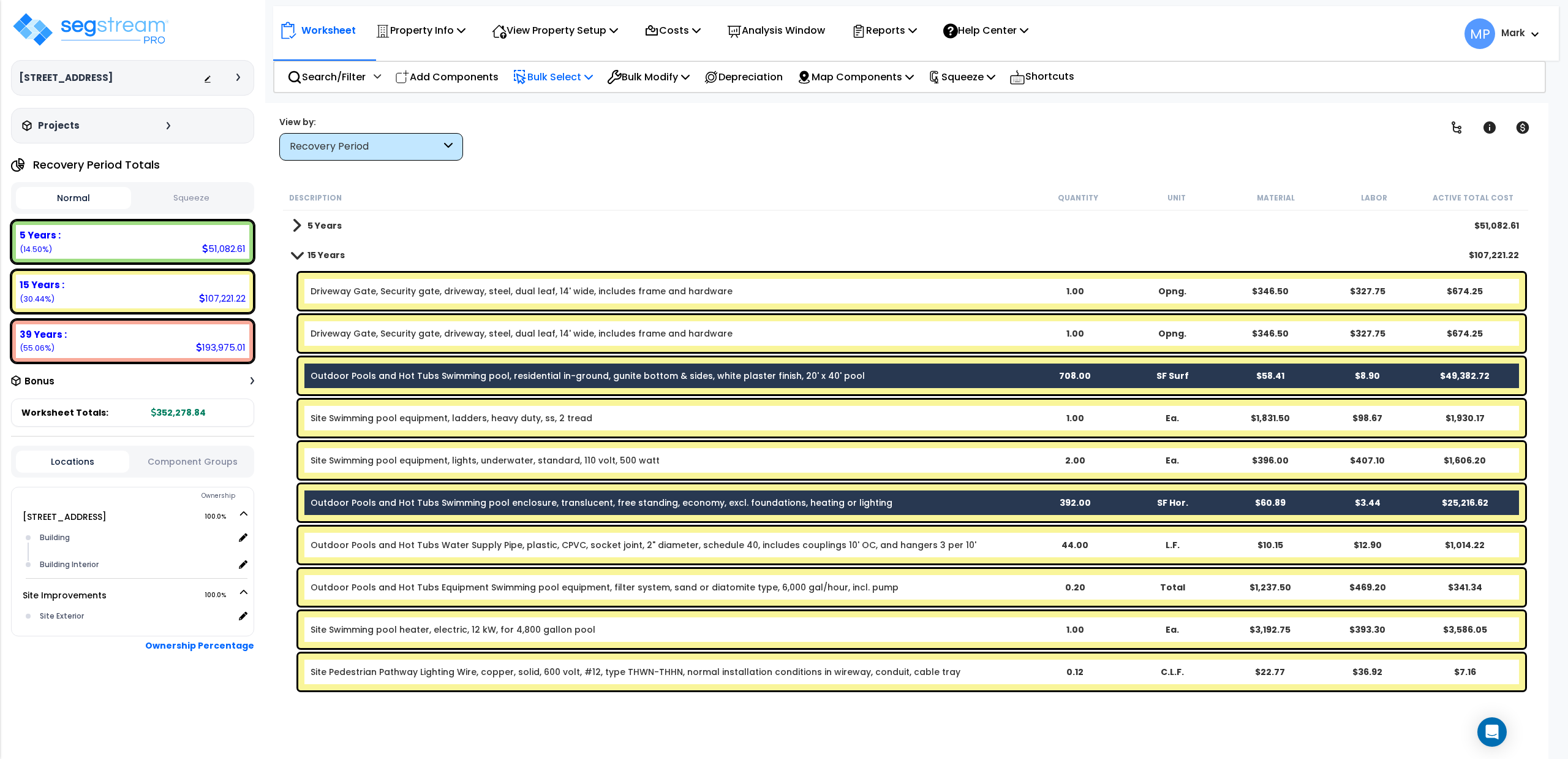
click at [549, 69] on p "Bulk Select" at bounding box center [553, 76] width 80 height 17
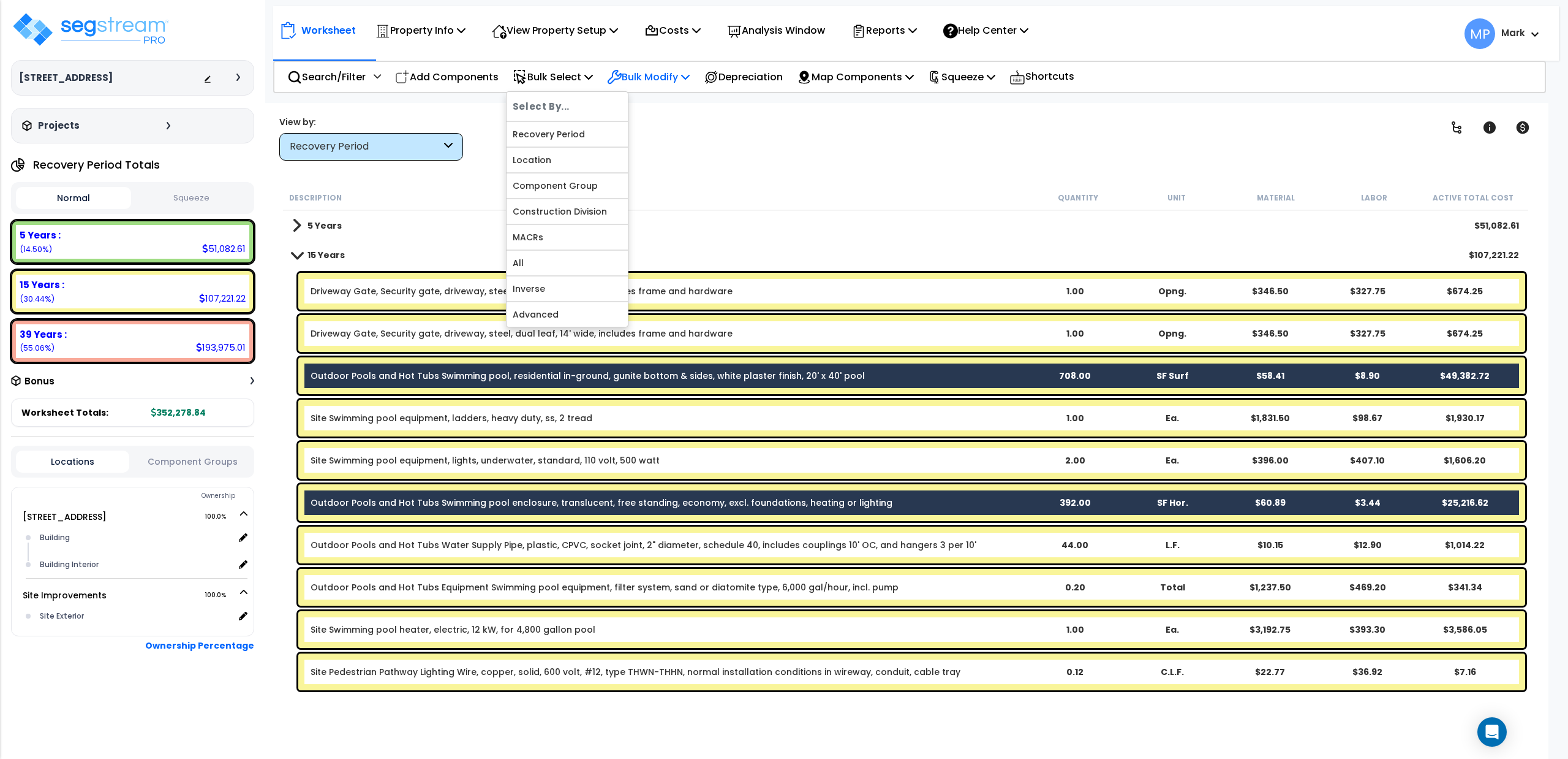
click at [662, 79] on p "Bulk Modify" at bounding box center [648, 76] width 83 height 17
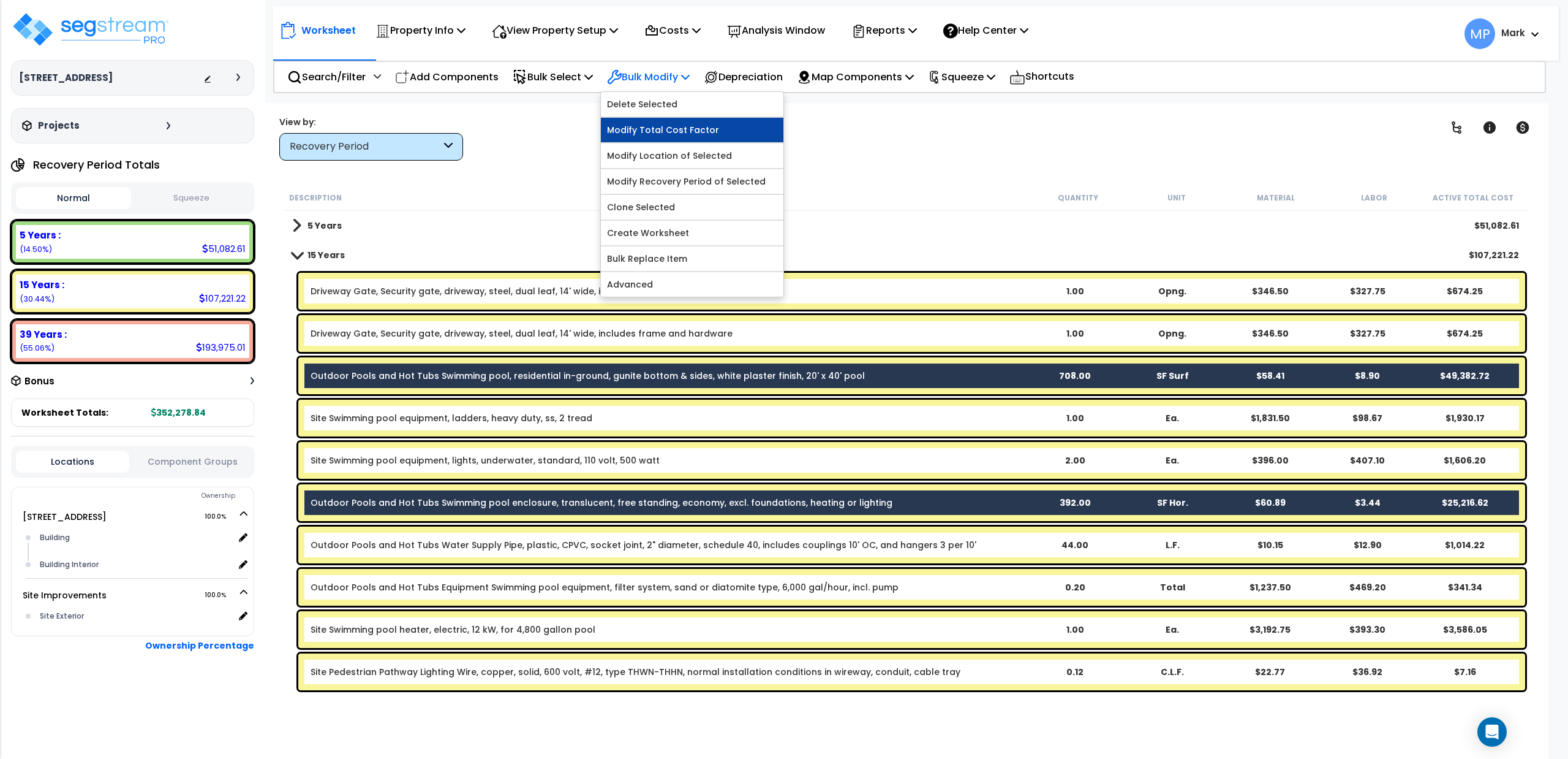
click at [659, 127] on link "Modify Total Cost Factor" at bounding box center [692, 130] width 182 height 24
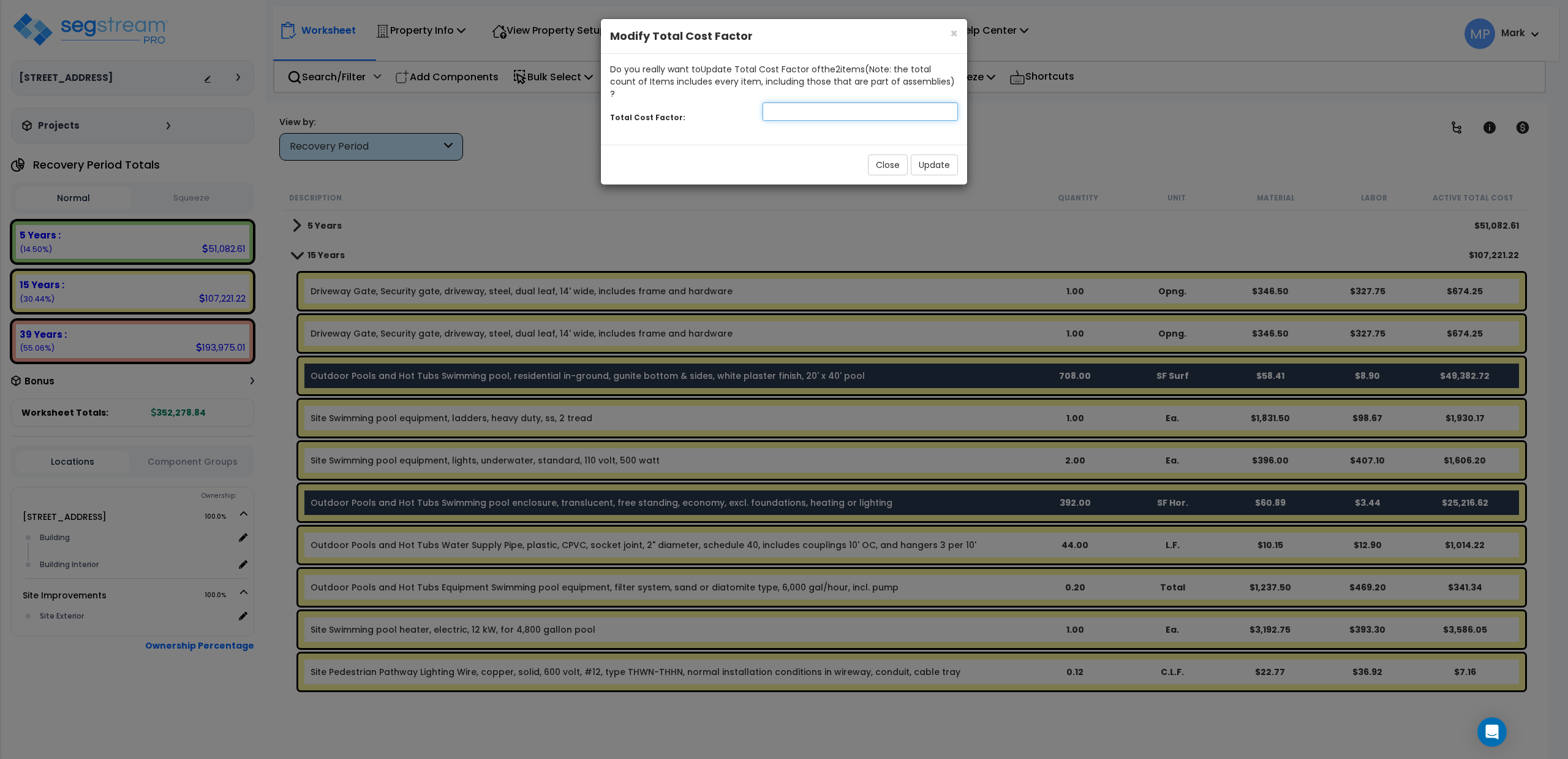
click at [812, 102] on input "number" at bounding box center [860, 111] width 196 height 18
type input ".7"
click at [864, 154] on button "Update" at bounding box center [935, 164] width 47 height 20
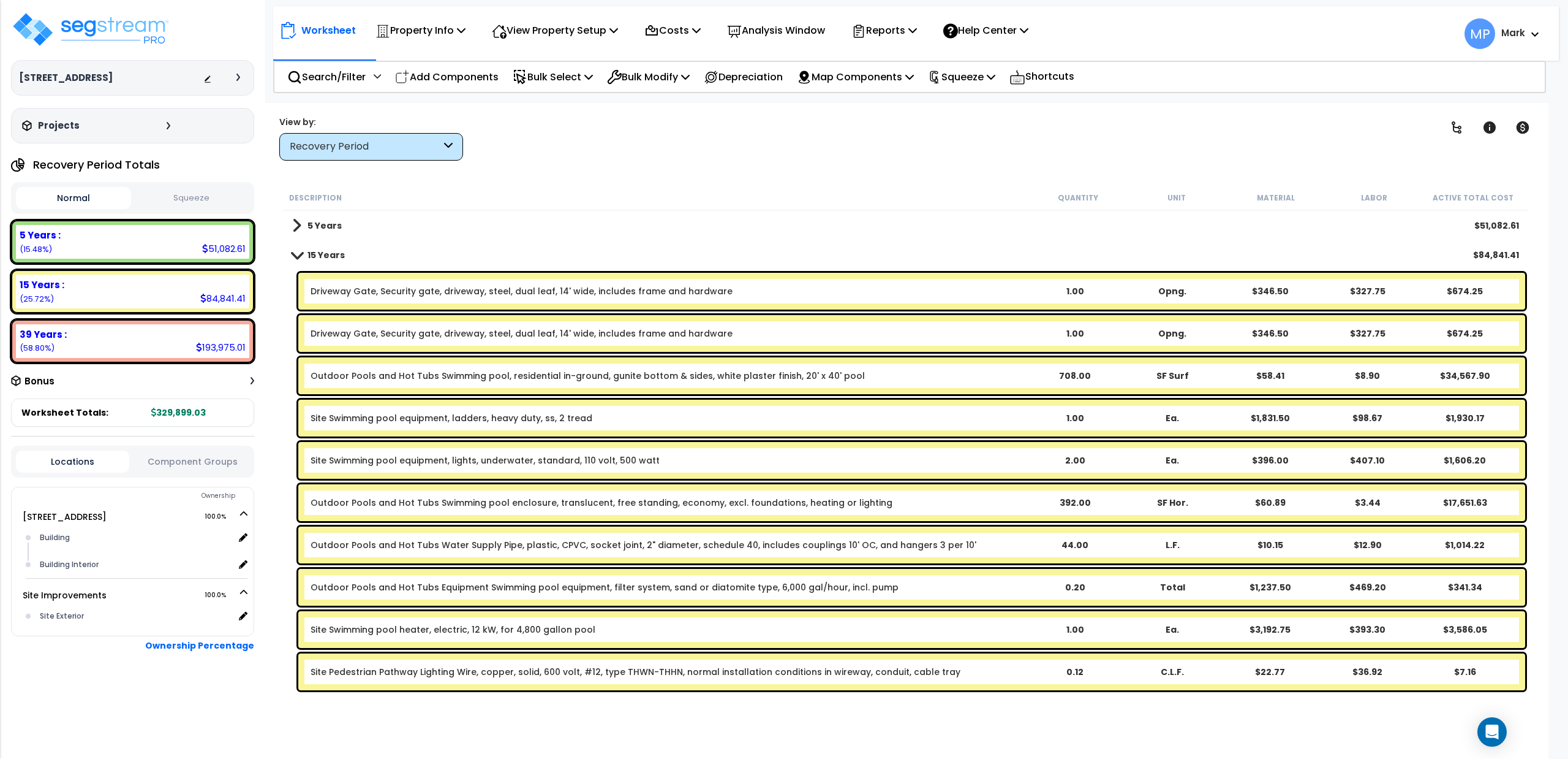
click at [618, 174] on div "Worksheet Property Info Property Setup Add Property Unit Template property Clon…" at bounding box center [905, 482] width 1286 height 759
click at [299, 255] on span at bounding box center [297, 255] width 17 height 9
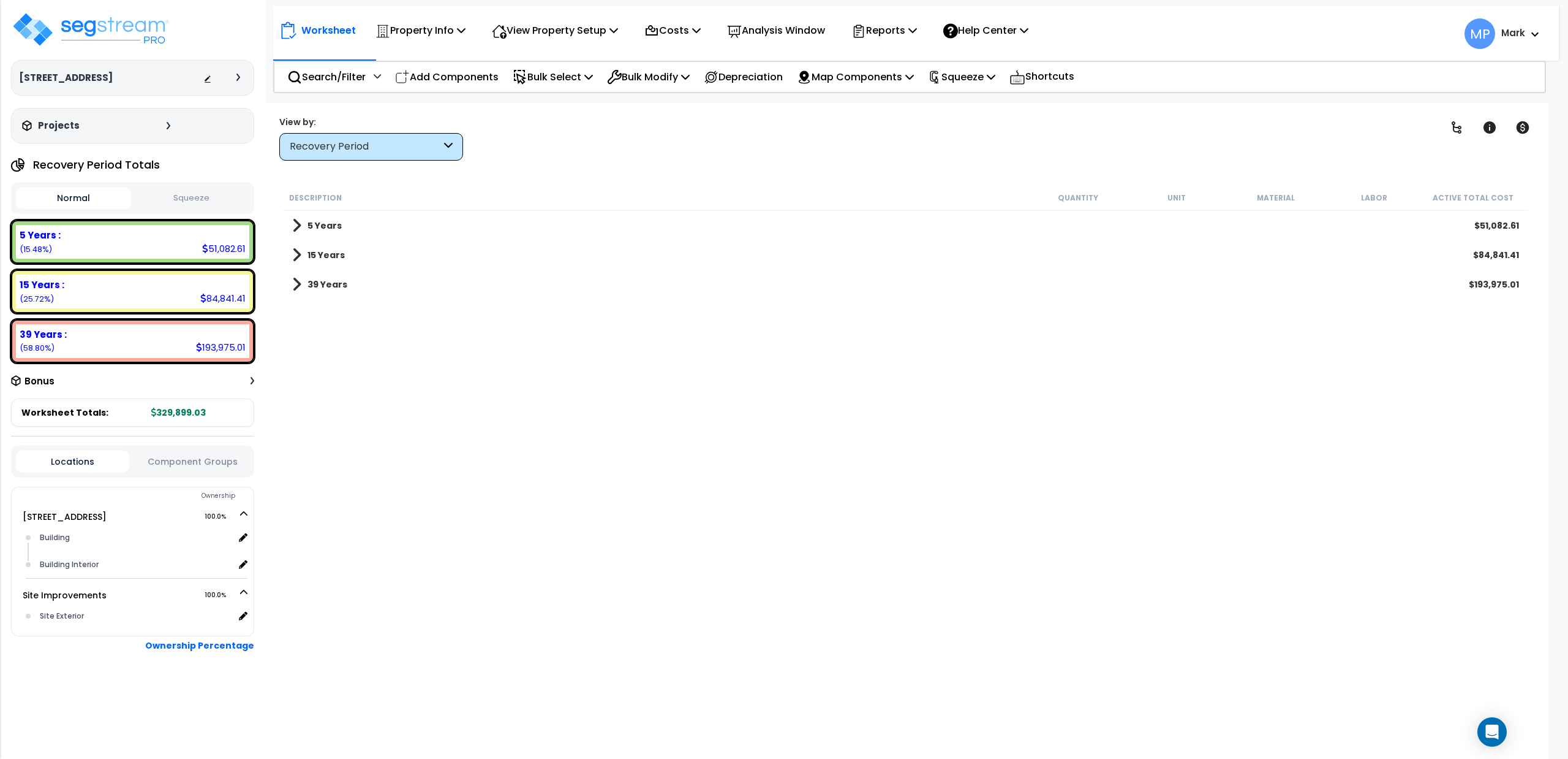
click at [300, 280] on span at bounding box center [297, 285] width 9 height 17
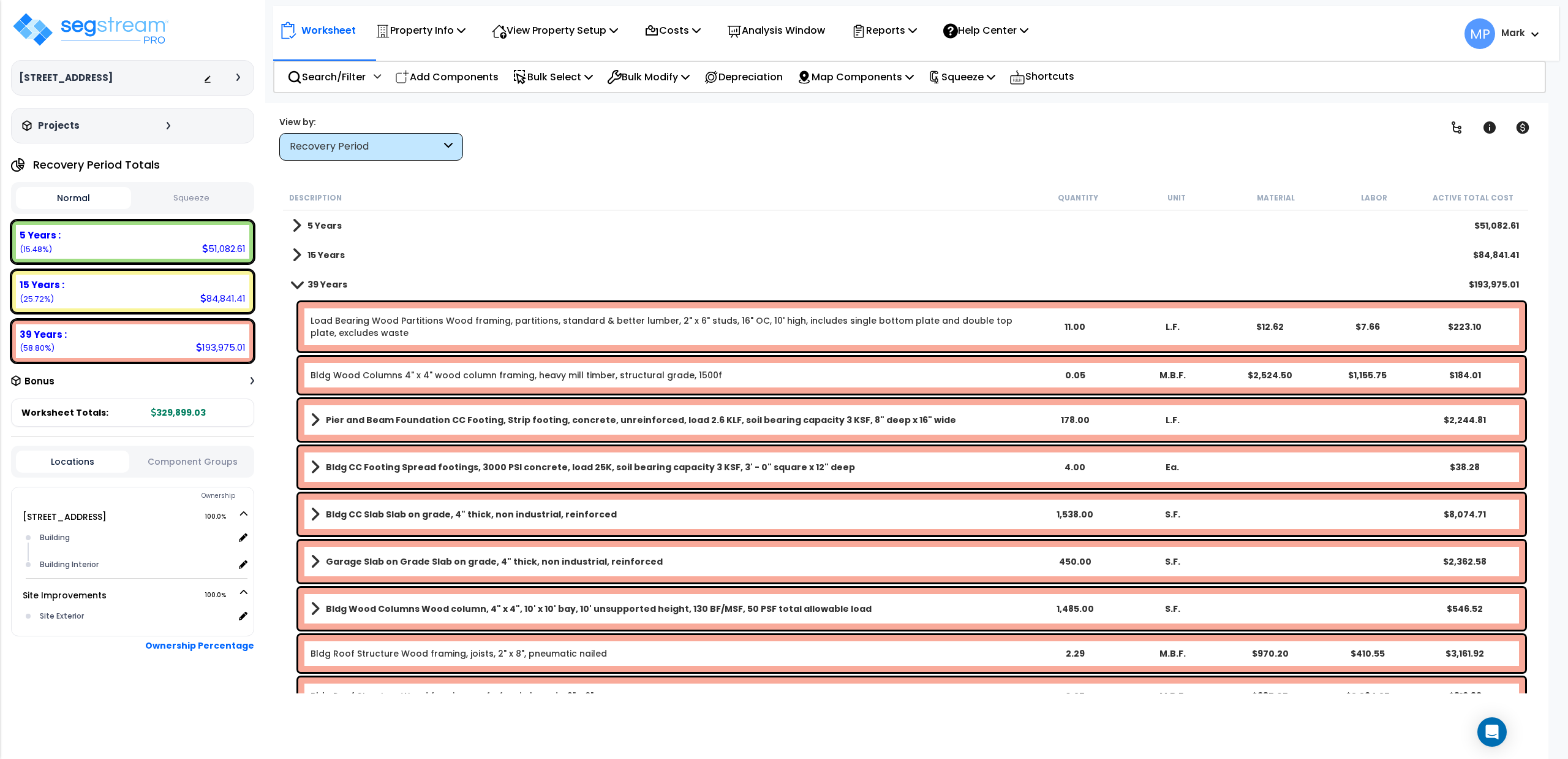
click at [293, 278] on link "39 Years" at bounding box center [320, 285] width 55 height 17
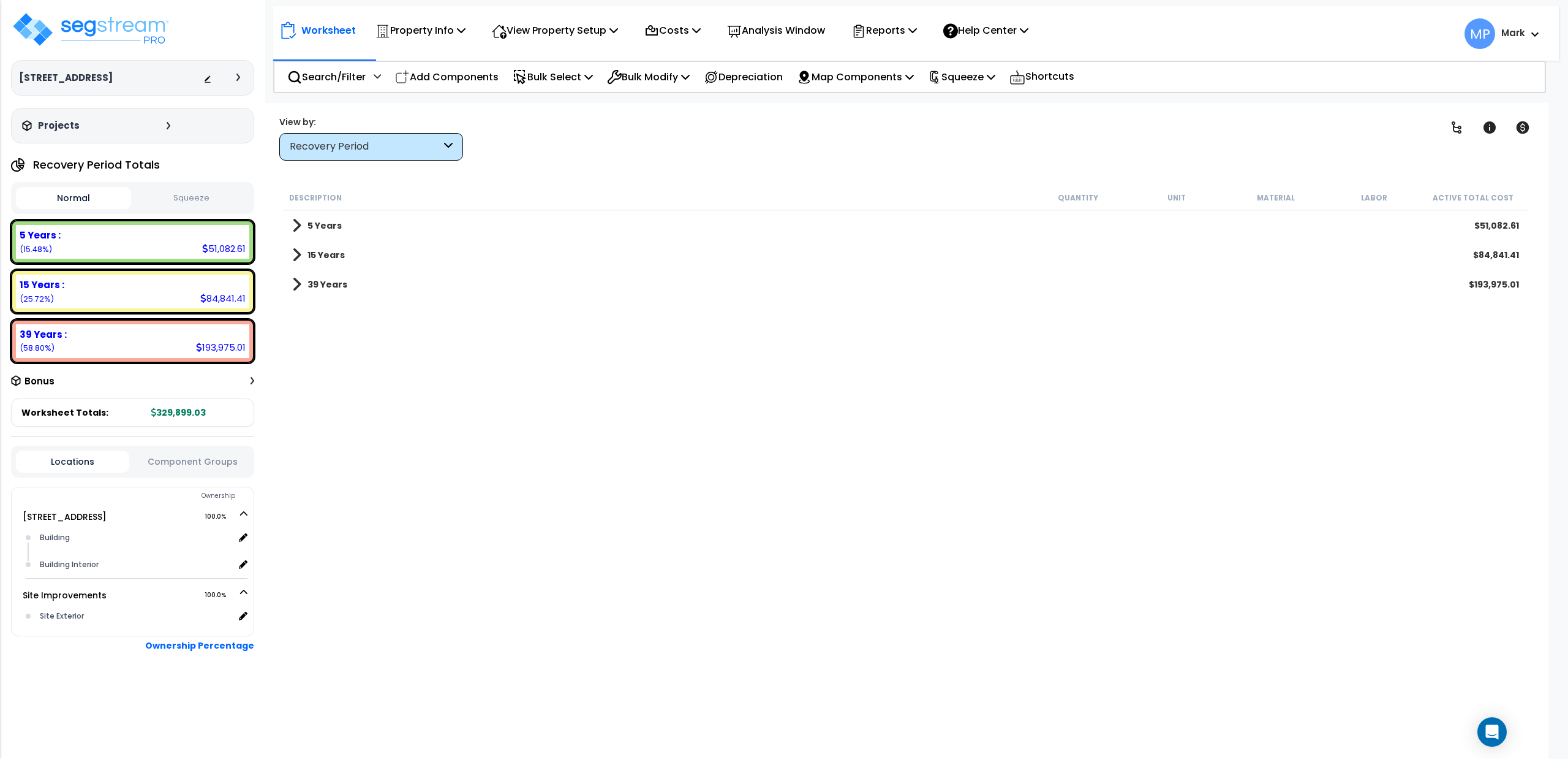
click at [299, 251] on span at bounding box center [297, 255] width 9 height 17
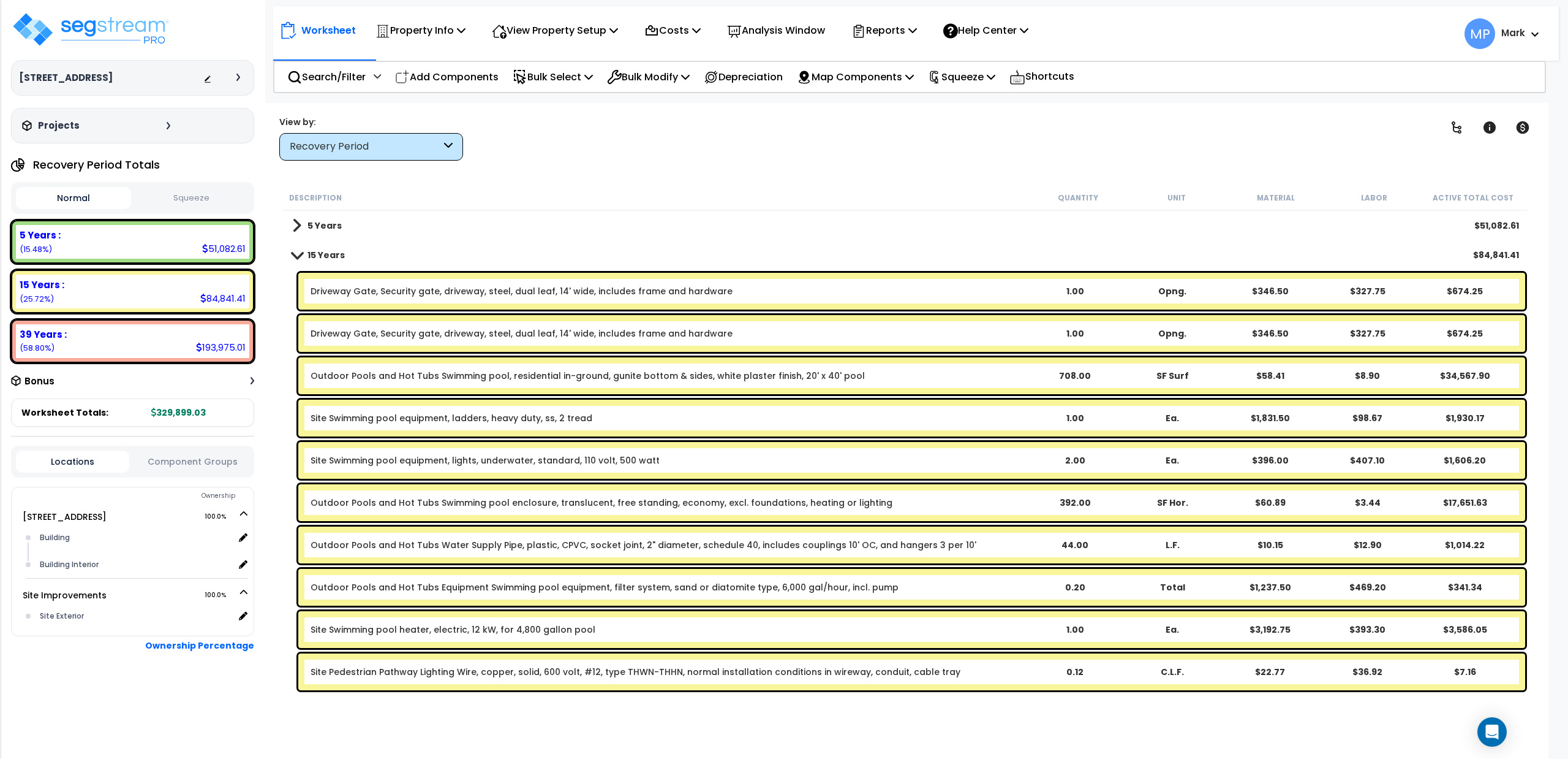
click at [293, 252] on span at bounding box center [297, 255] width 17 height 9
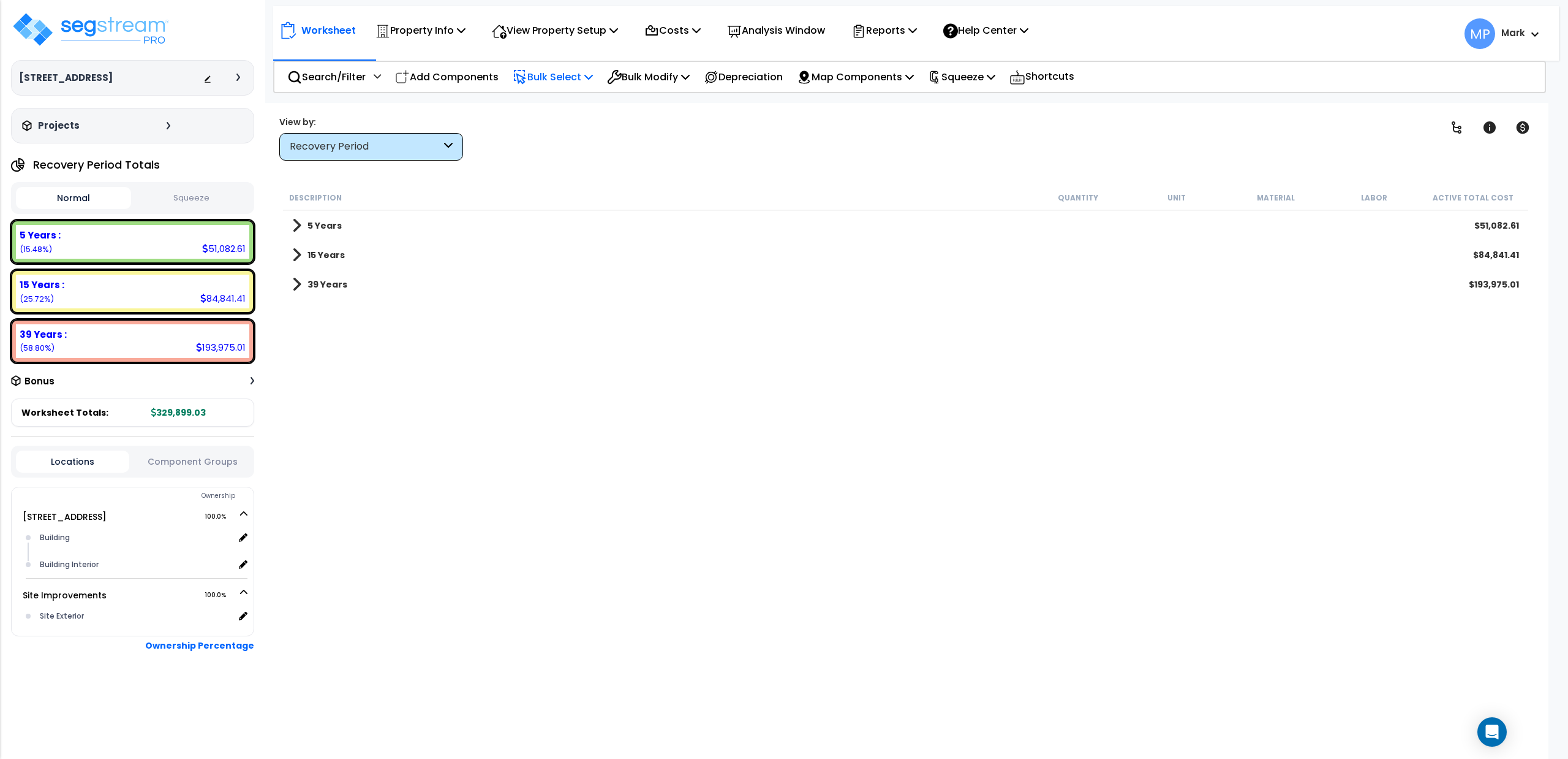
click at [565, 77] on p "Bulk Select" at bounding box center [553, 76] width 80 height 17
click at [573, 126] on link "Recovery Period" at bounding box center [567, 134] width 121 height 24
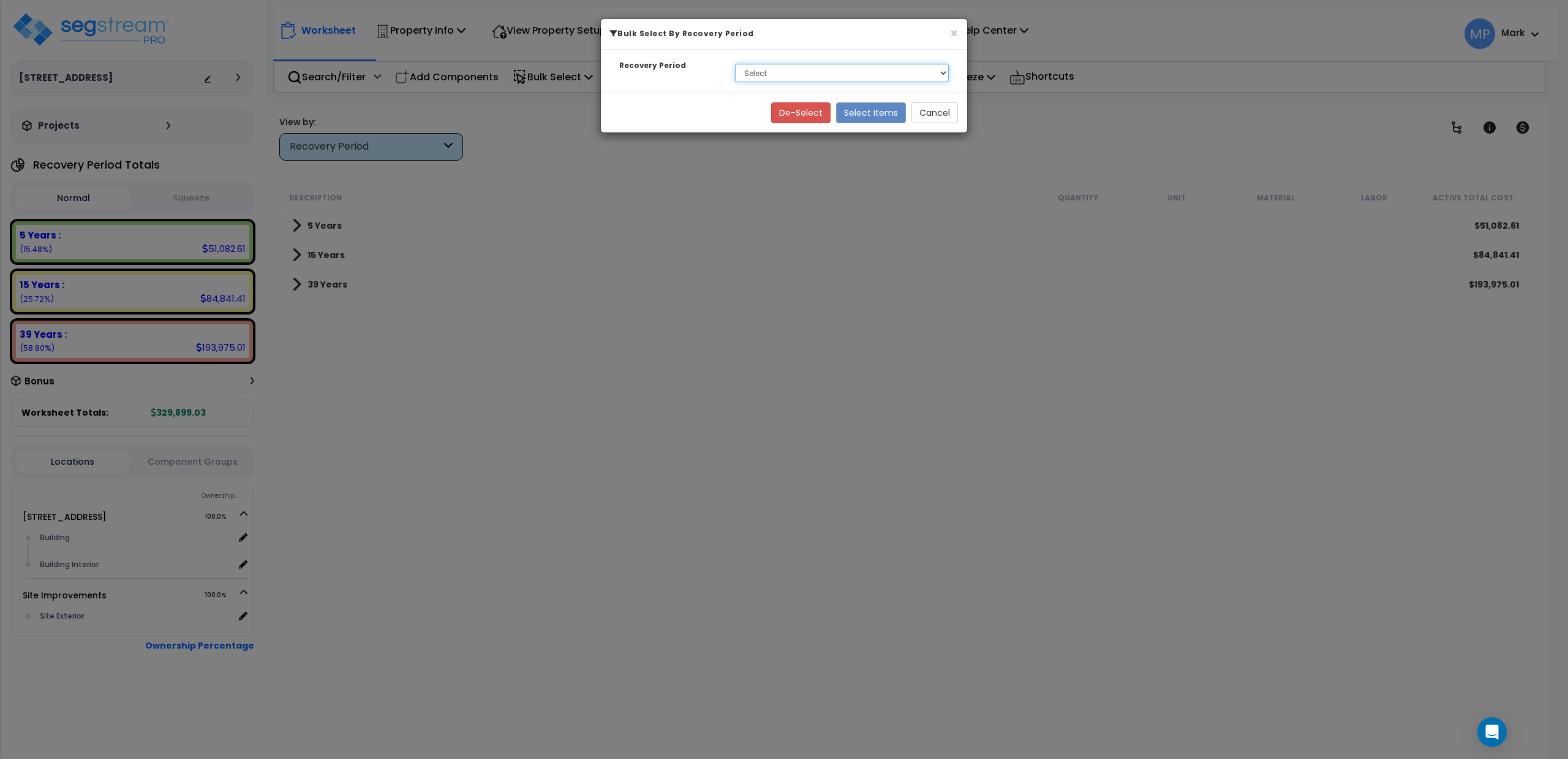
click at [766, 72] on select "Select 5 Years 15 Years 39 Years" at bounding box center [842, 72] width 214 height 18
select select "39Y"
click at [735, 64] on select "Select 5 Years 15 Years 39 Years" at bounding box center [842, 72] width 214 height 18
click at [861, 113] on button "Select Items" at bounding box center [870, 112] width 70 height 20
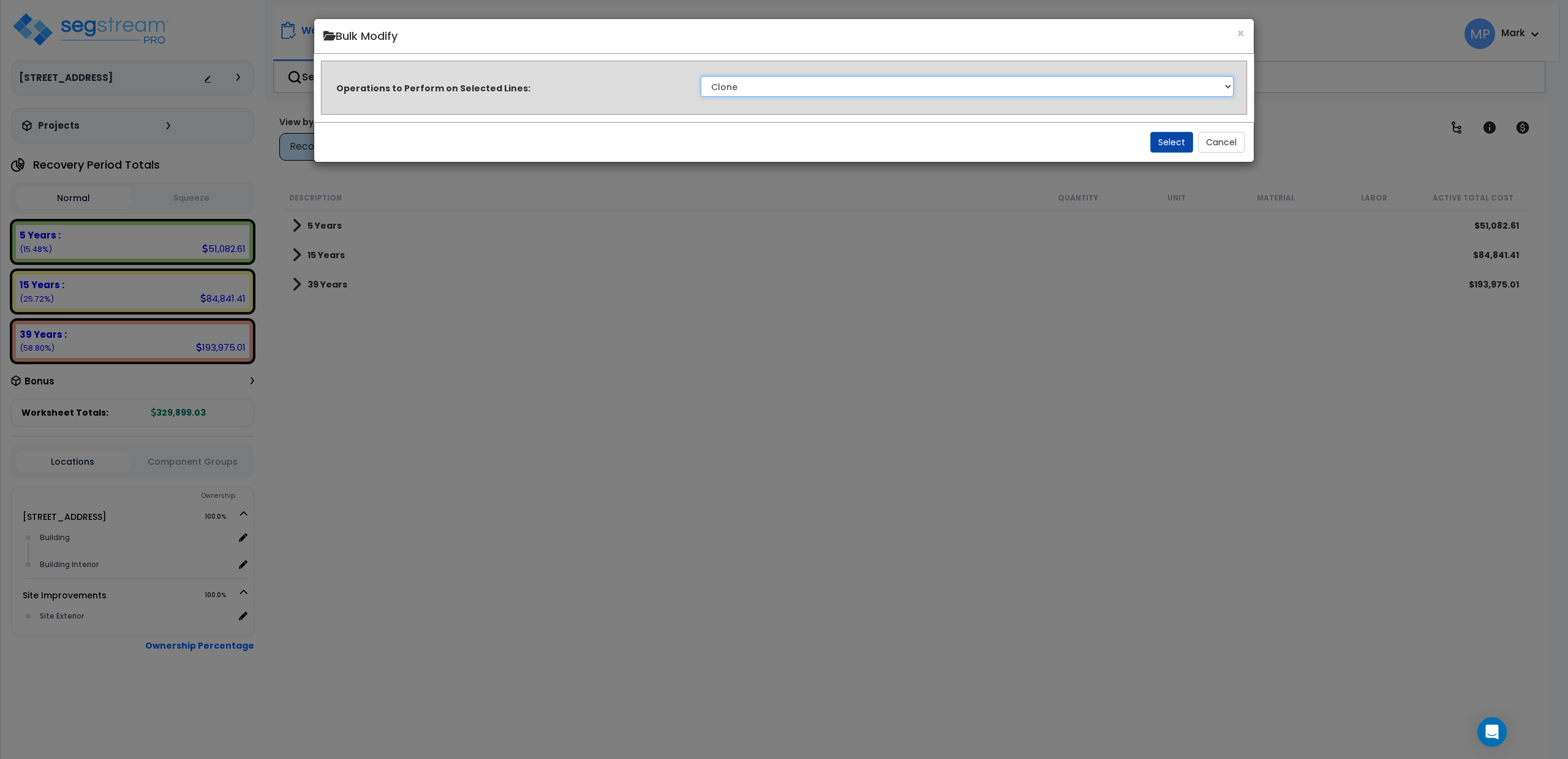
click at [816, 86] on select "Clone Delete Delete Zero Quantities Modify Component Group Modify Cost Sources …" at bounding box center [967, 87] width 533 height 20
select select "modifyTotalCostFactor"
click at [701, 76] on select "Clone Delete Delete Zero Quantities Modify Component Group Modify Cost Sources …" at bounding box center [967, 87] width 533 height 20
click at [864, 143] on button "Select" at bounding box center [1172, 142] width 43 height 20
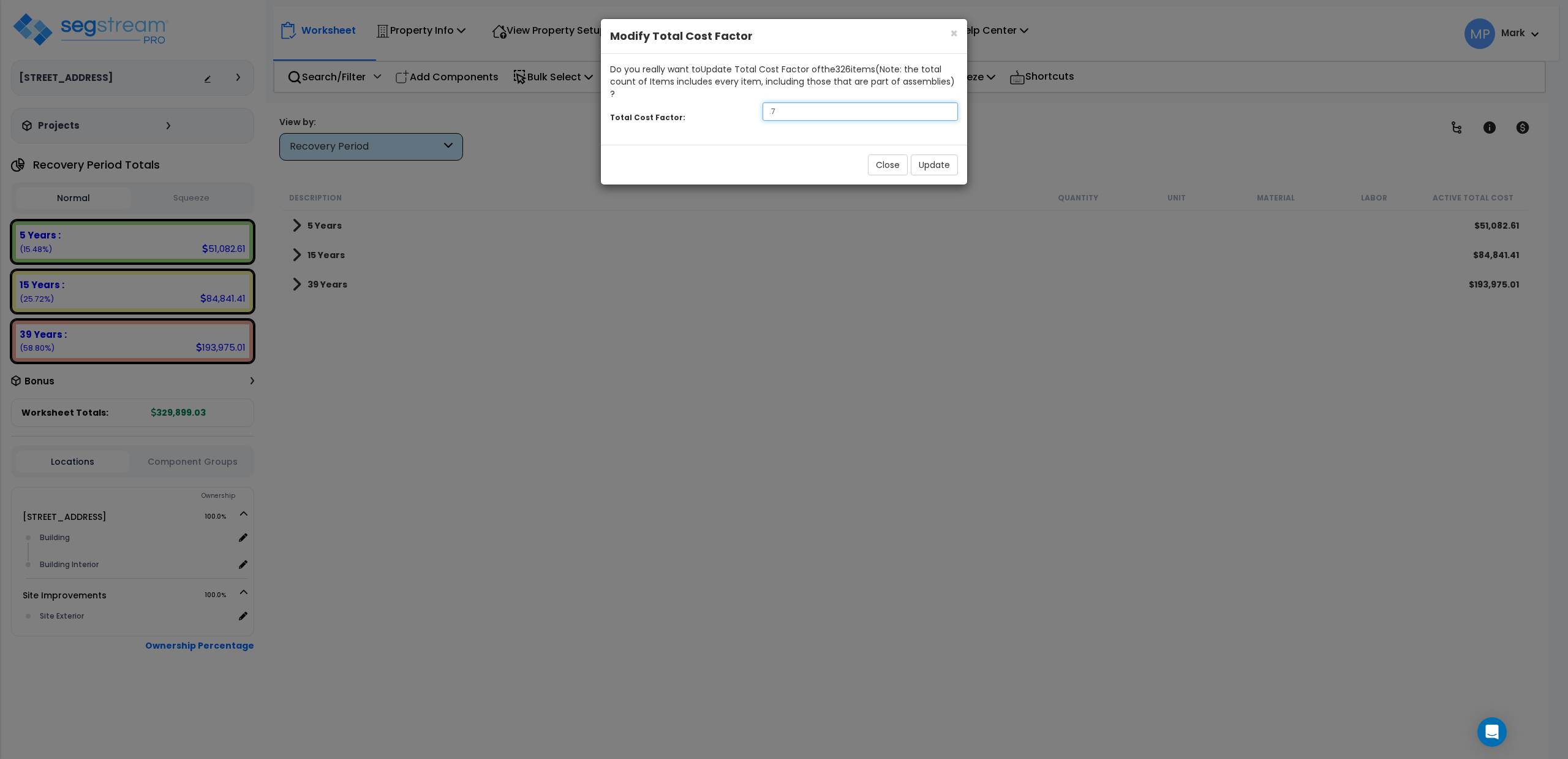
drag, startPoint x: 797, startPoint y: 103, endPoint x: 698, endPoint y: 103, distance: 99.0
click at [698, 103] on div "Total Cost Factor: .7" at bounding box center [784, 113] width 366 height 27
type input "1.5"
click at [864, 154] on button "Update" at bounding box center [935, 164] width 47 height 20
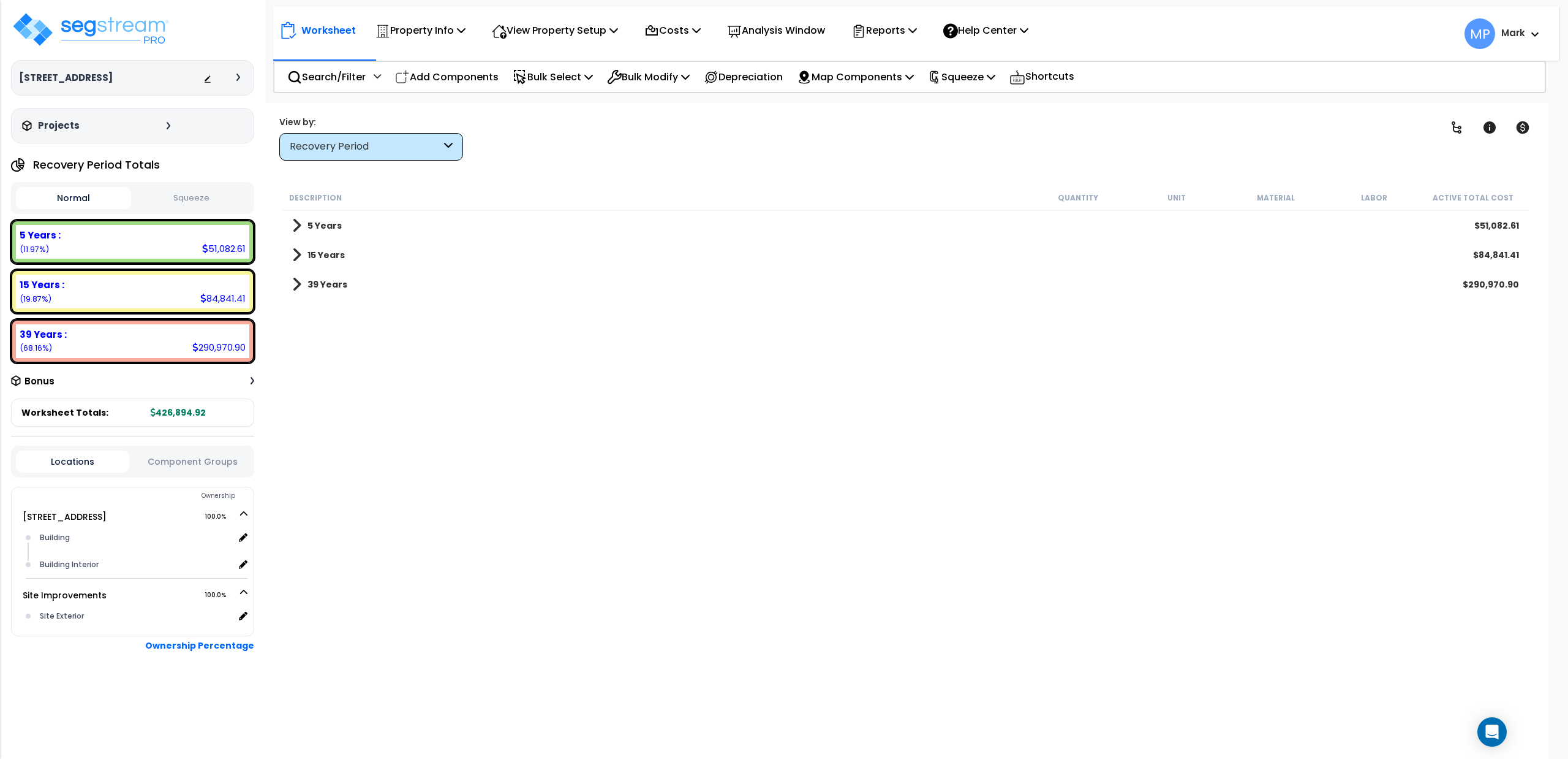
click at [439, 392] on div "Description Quantity Unit Material Labor Active Total Cost 5 Years $51,082.61 1…" at bounding box center [906, 439] width 1250 height 508
click at [577, 71] on p "Bulk Select" at bounding box center [553, 76] width 80 height 17
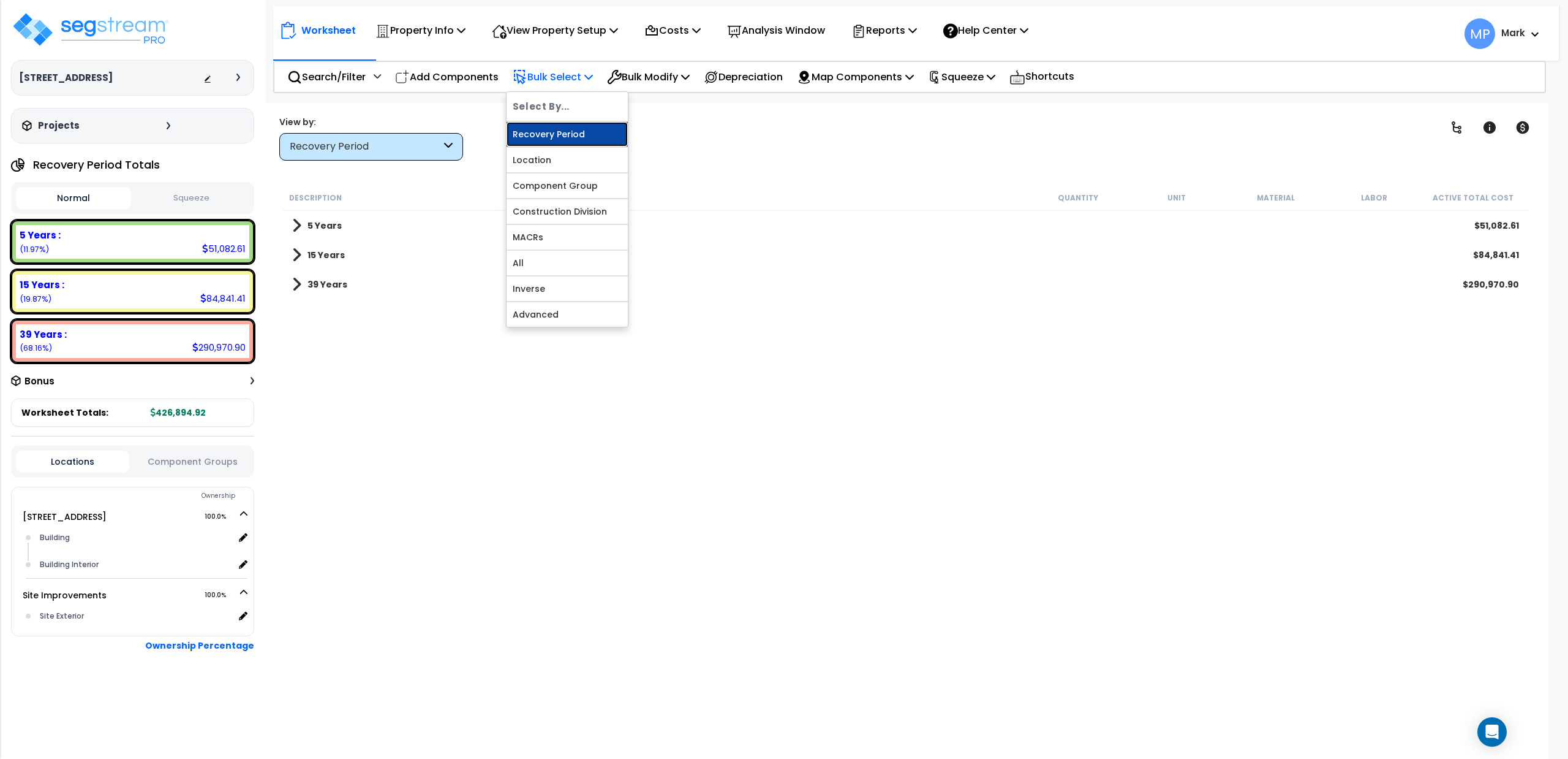
click at [561, 134] on link "Recovery Period" at bounding box center [567, 134] width 121 height 24
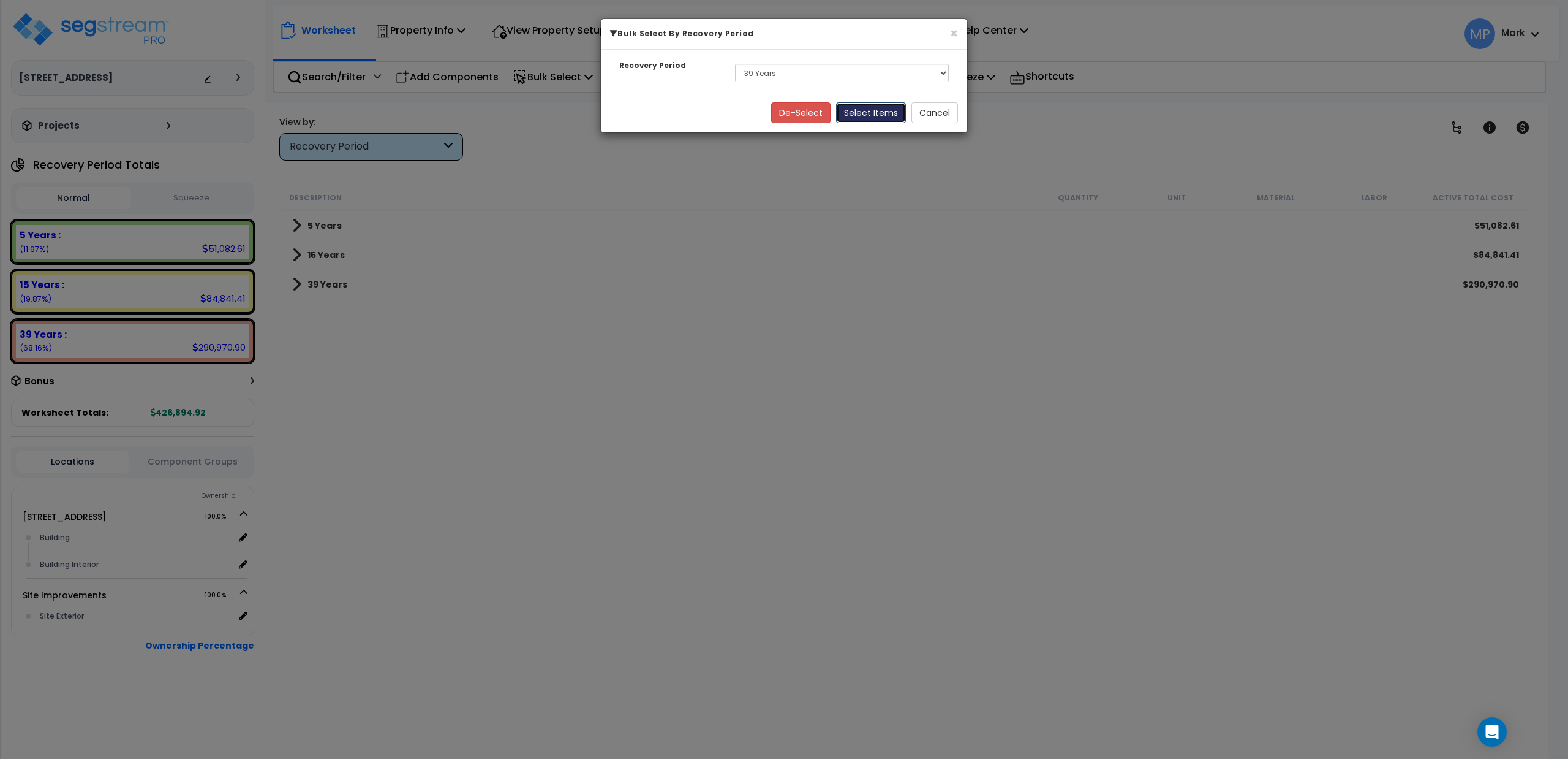
click at [864, 114] on button "Select Items" at bounding box center [870, 112] width 70 height 20
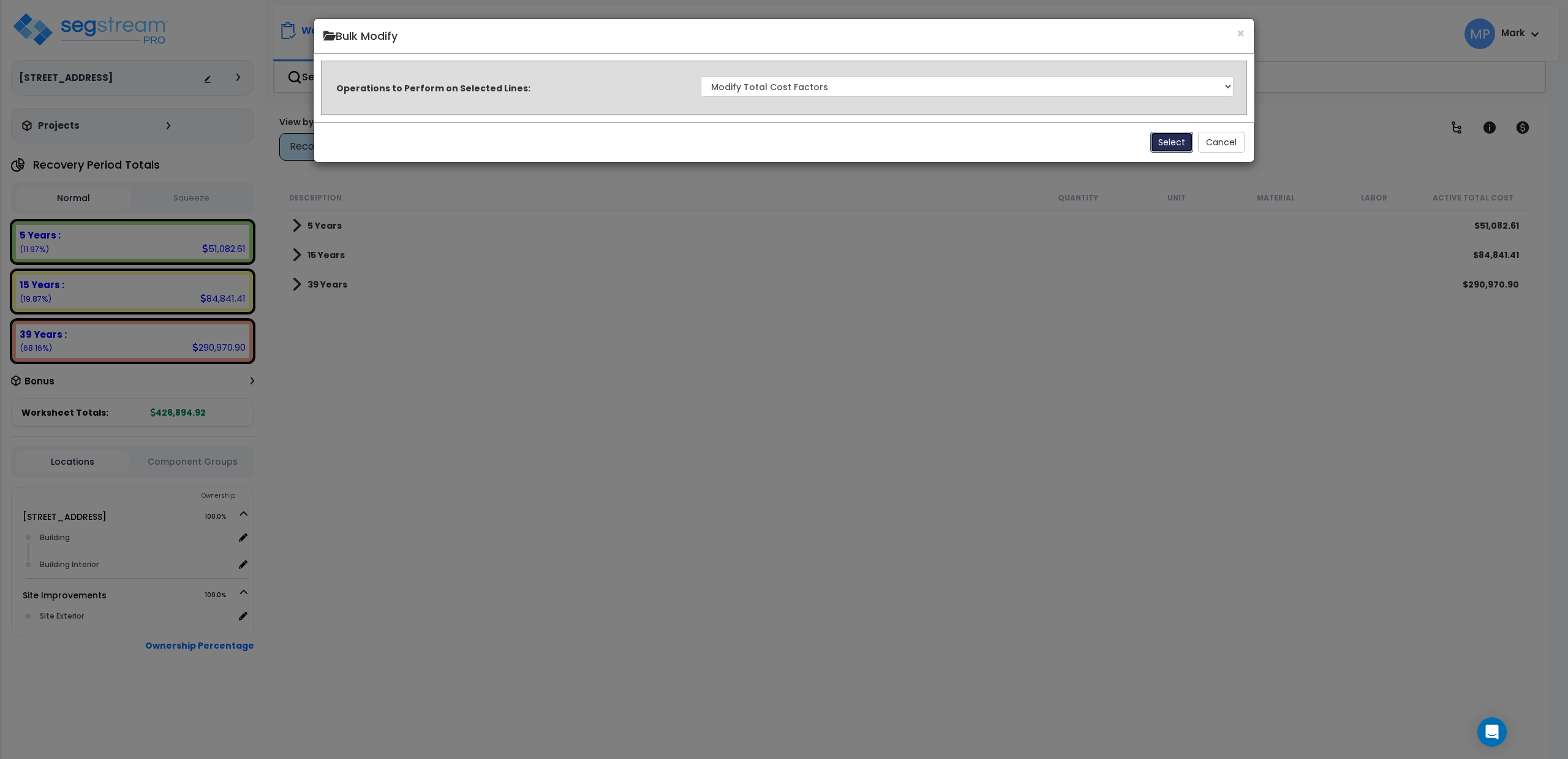
click at [864, 140] on button "Select" at bounding box center [1172, 142] width 43 height 20
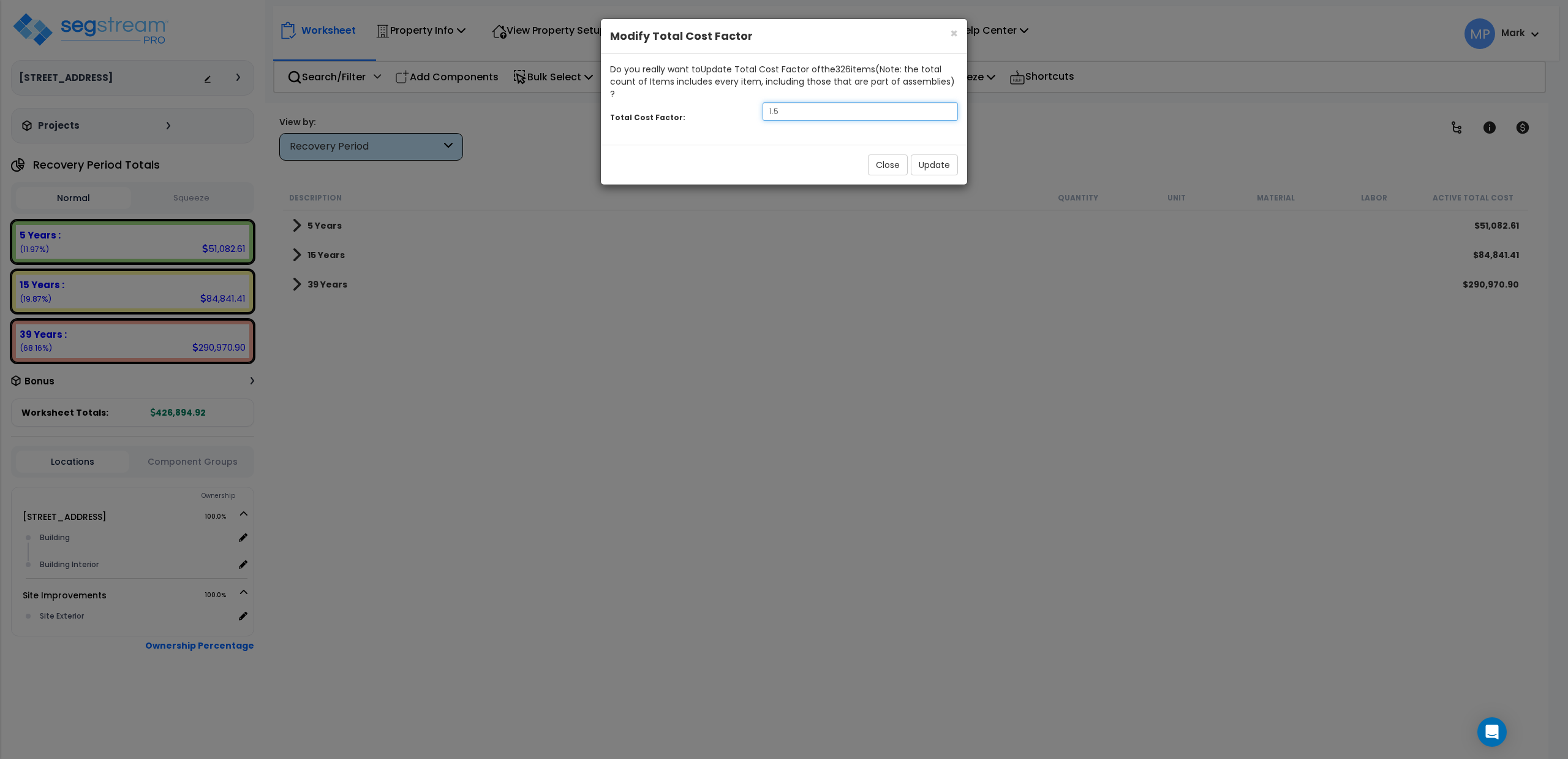
click at [781, 104] on input "1.5" at bounding box center [860, 111] width 196 height 18
type input "1.45"
click at [864, 154] on button "Update" at bounding box center [935, 164] width 47 height 20
